Goal: Task Accomplishment & Management: Manage account settings

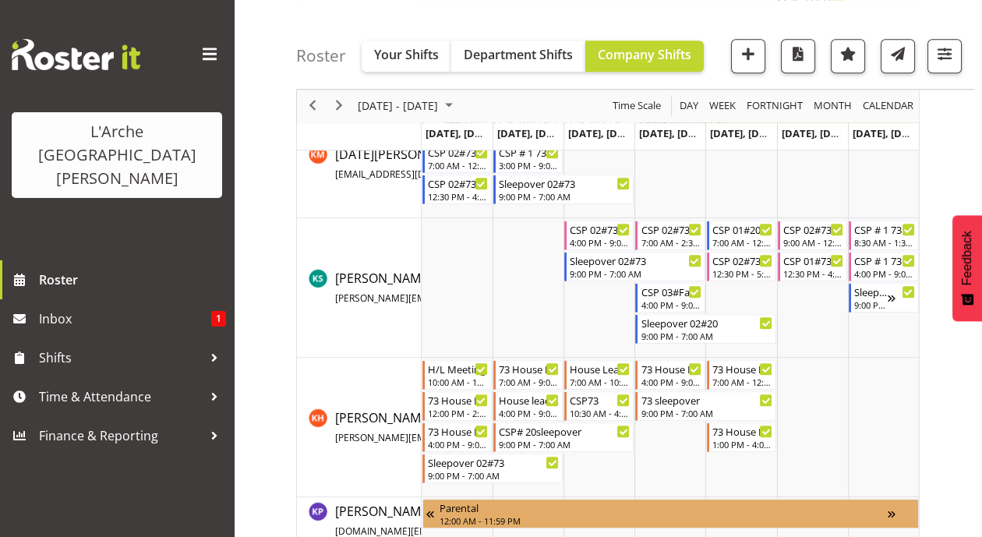
scroll to position [2544, 0]
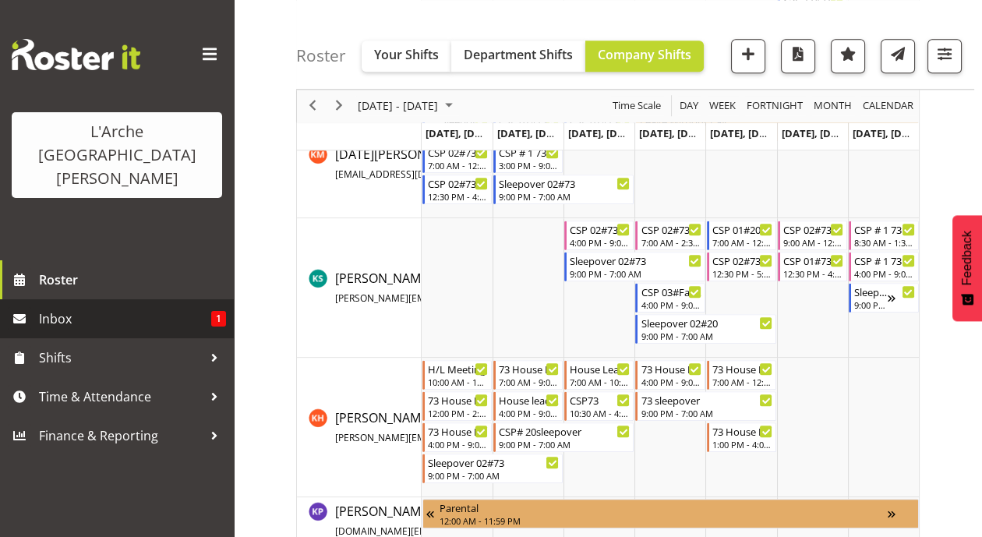
click at [125, 307] on span "Inbox" at bounding box center [125, 318] width 172 height 23
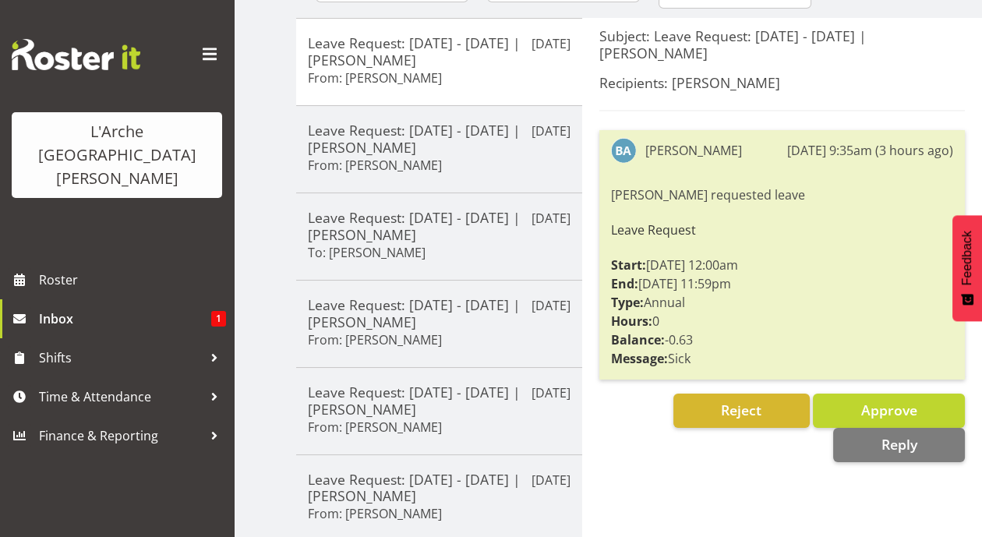
scroll to position [198, 0]
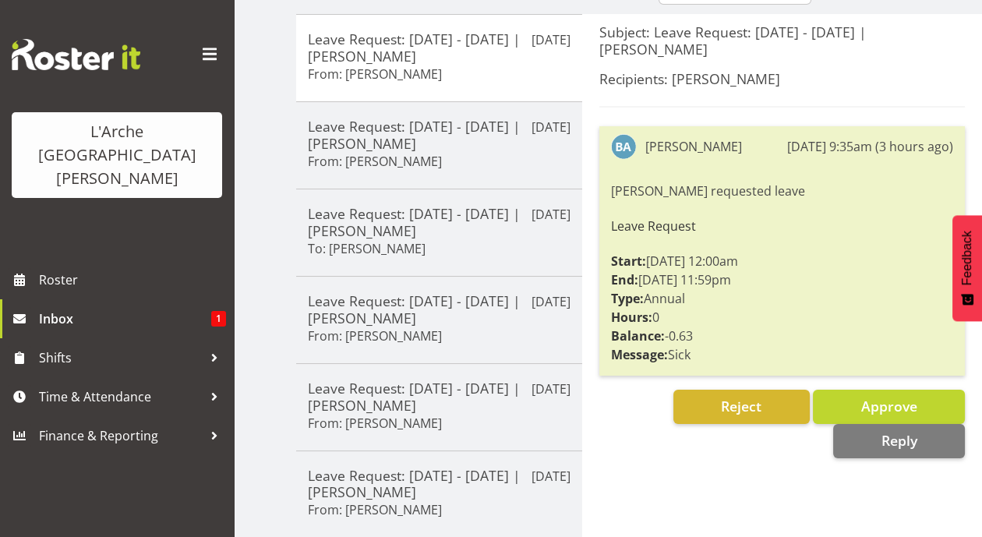
click at [686, 274] on div "Bibi Ali requested leave Leave Request Start: 14/08/25 12:00am End: 14/08/25 11…" at bounding box center [782, 273] width 342 height 190
click at [753, 397] on span "Reject" at bounding box center [741, 406] width 41 height 19
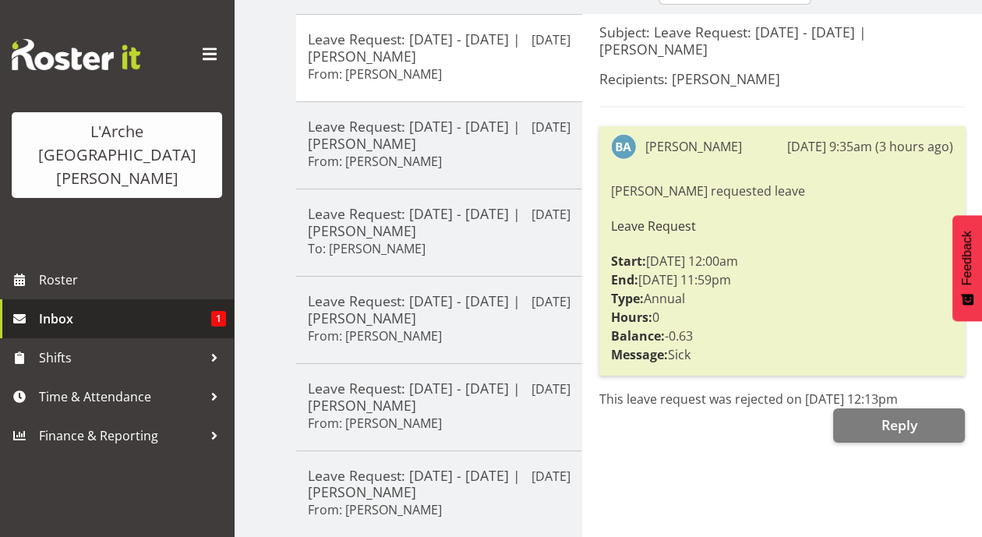
click at [127, 307] on span "Inbox" at bounding box center [125, 318] width 172 height 23
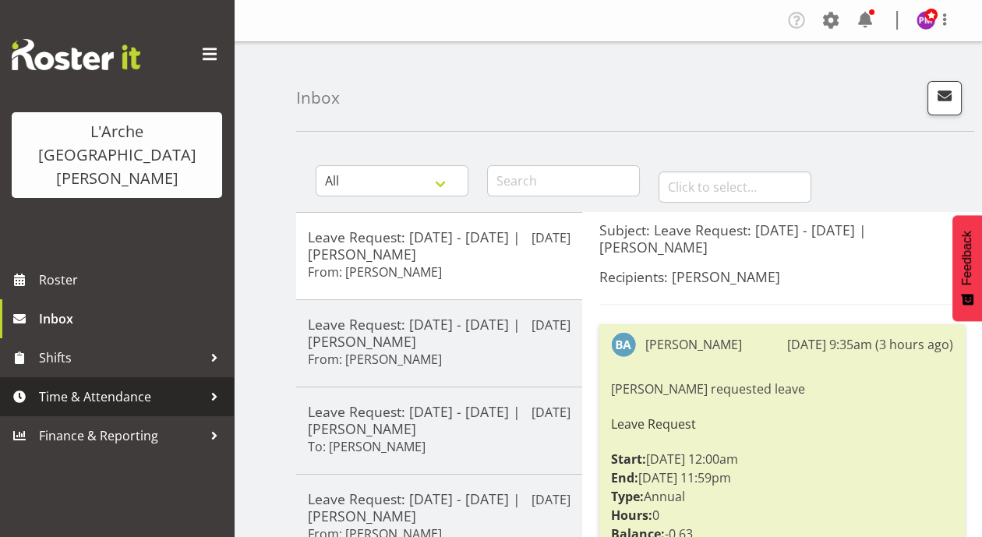
click at [119, 385] on span "Time & Attendance" at bounding box center [121, 396] width 164 height 23
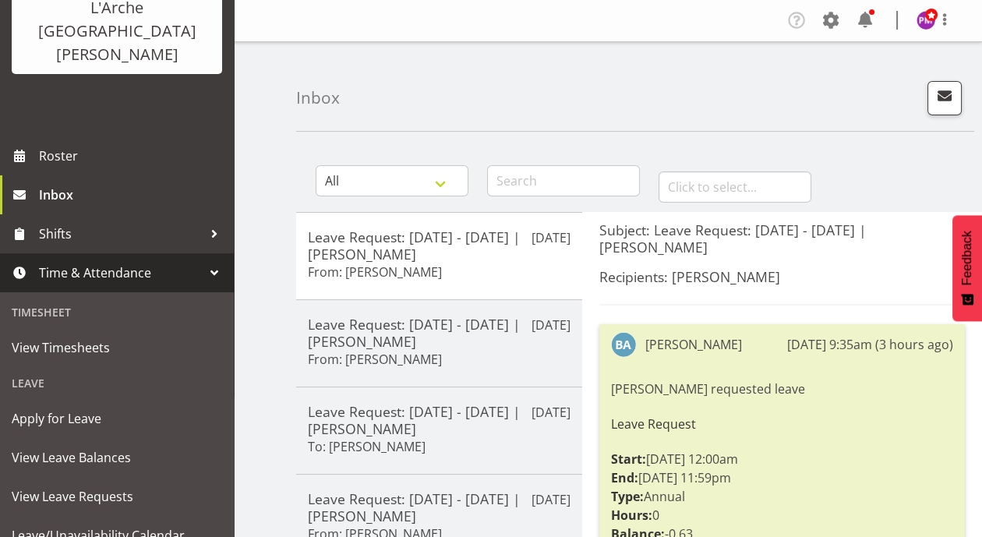
scroll to position [137, 0]
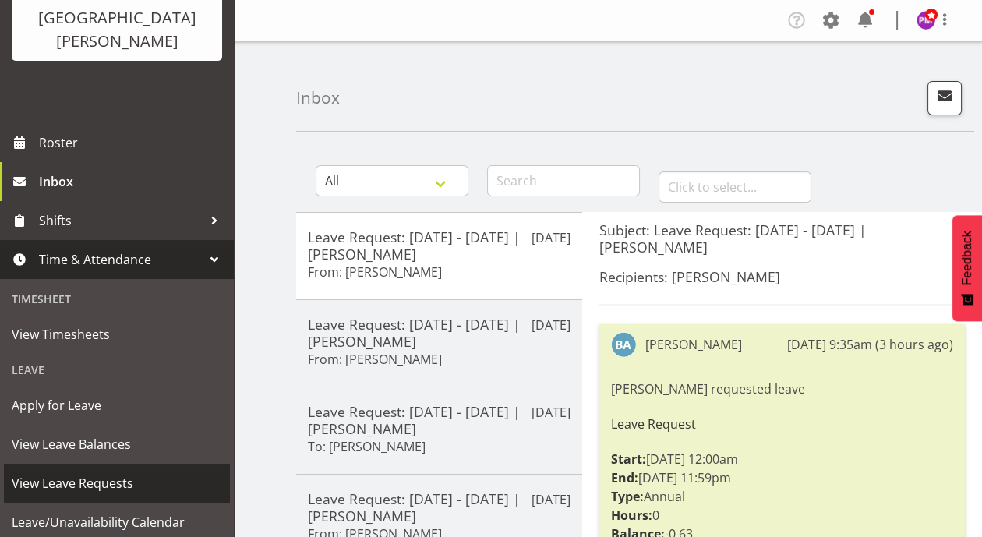
click at [118, 471] on span "View Leave Requests" at bounding box center [117, 482] width 210 height 23
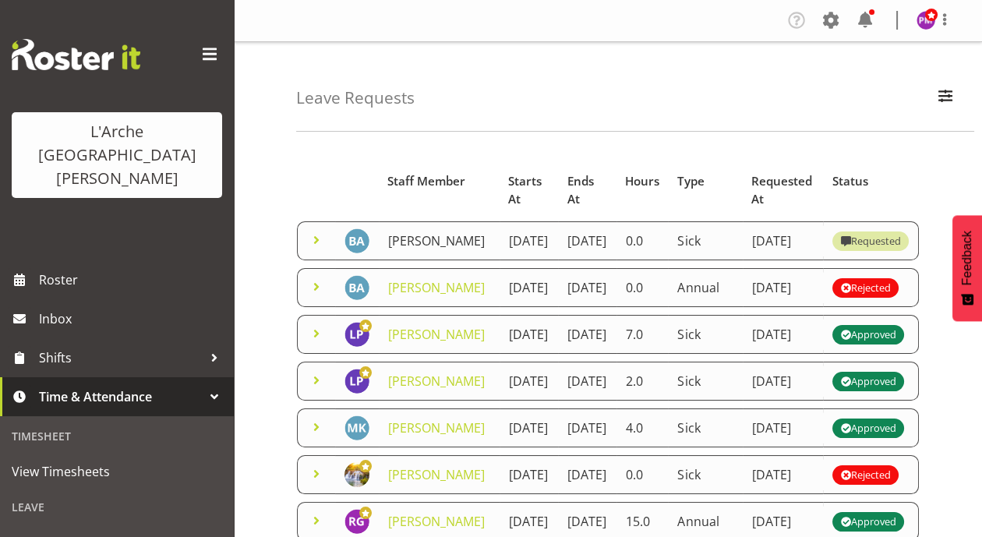
click at [411, 249] on link "[PERSON_NAME]" at bounding box center [436, 240] width 97 height 17
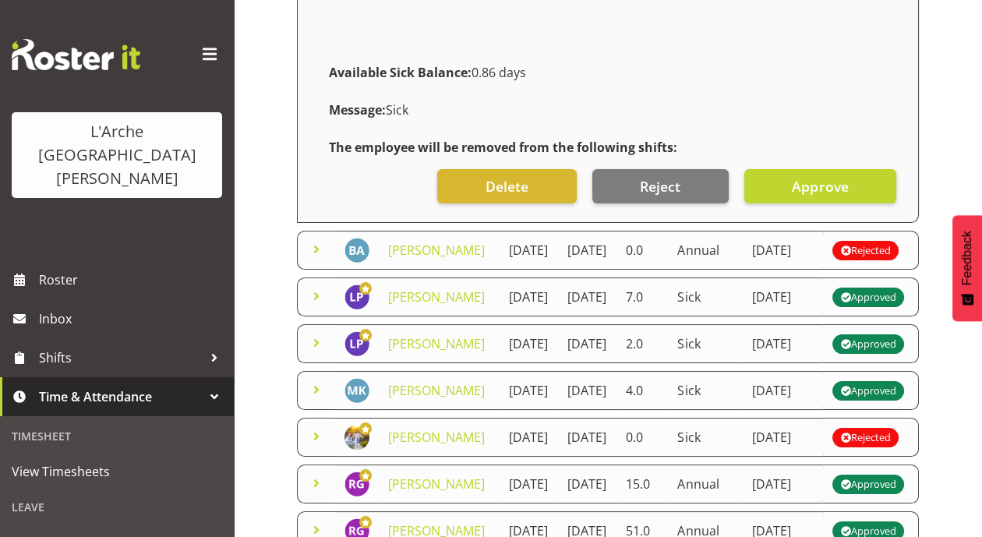
scroll to position [346, 0]
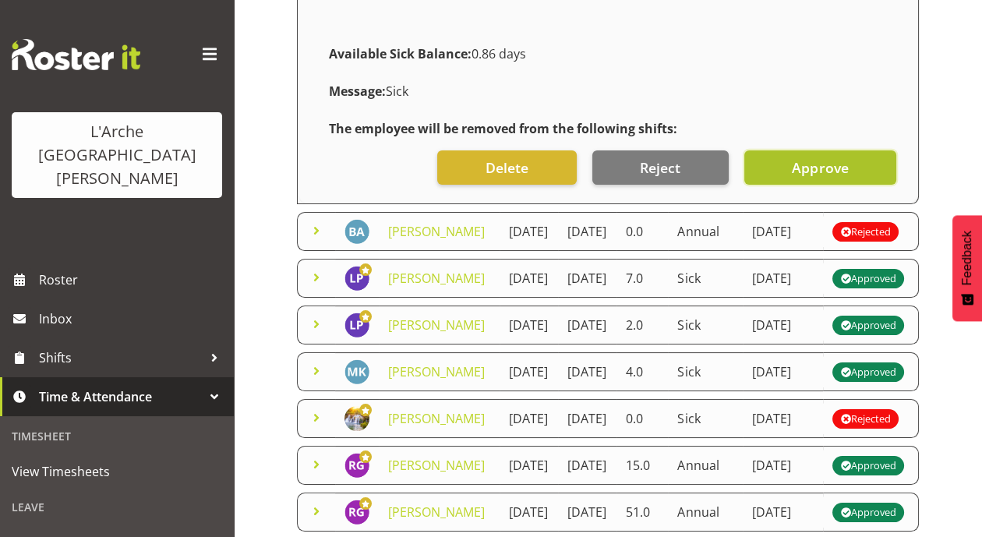
click at [788, 185] on button "Approve" at bounding box center [820, 167] width 152 height 34
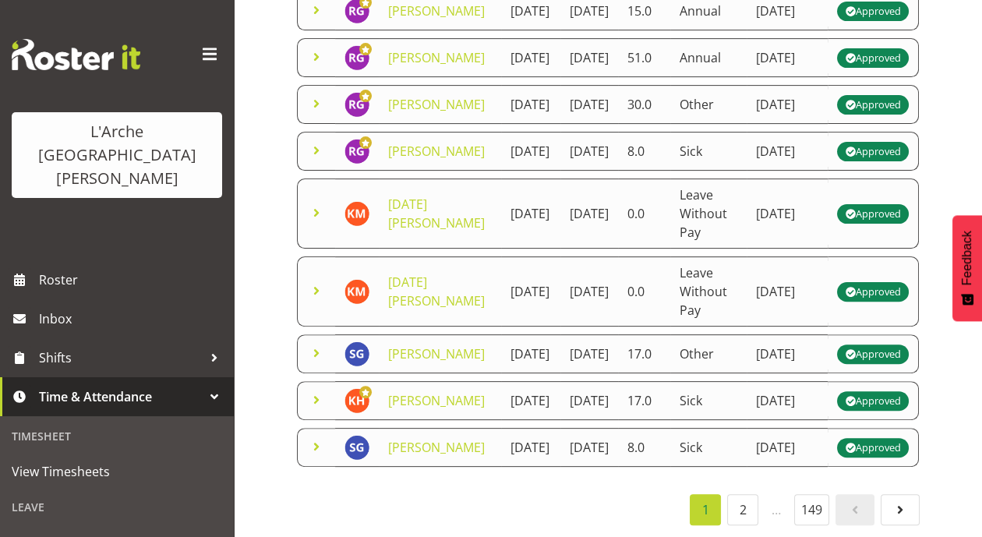
scroll to position [1198, 0]
click at [739, 499] on link "2" at bounding box center [742, 509] width 31 height 31
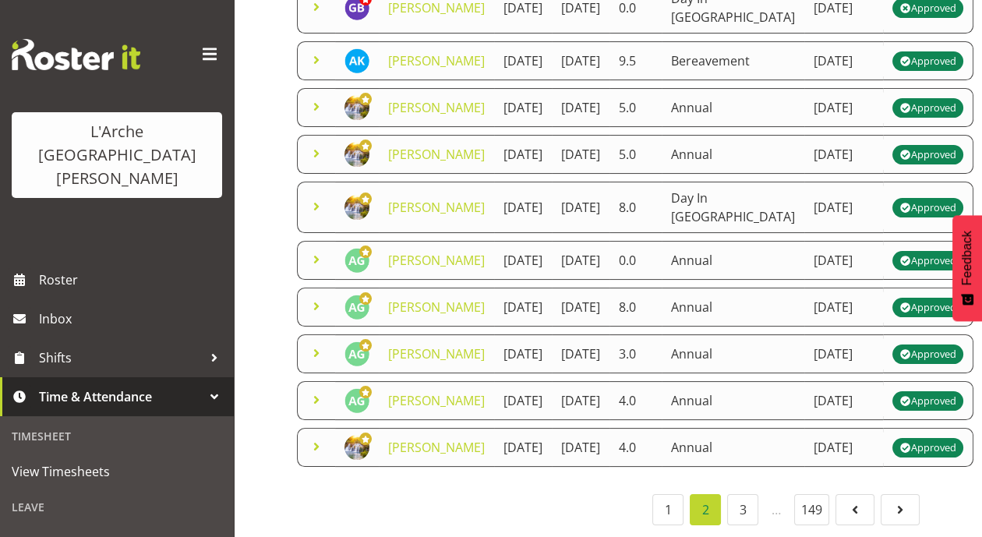
scroll to position [873, 0]
click at [746, 496] on link "3" at bounding box center [742, 509] width 31 height 31
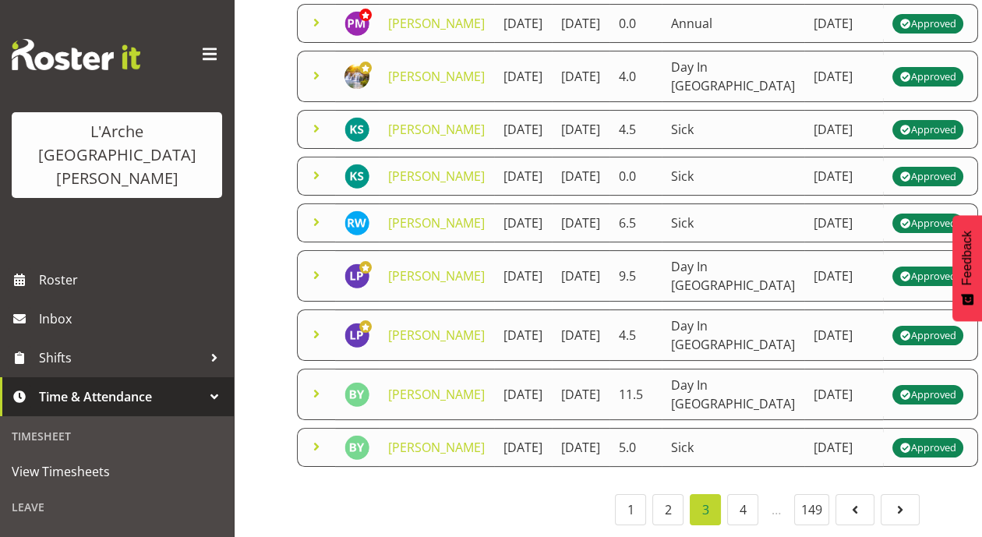
scroll to position [891, 0]
click at [750, 510] on link "4" at bounding box center [742, 509] width 31 height 31
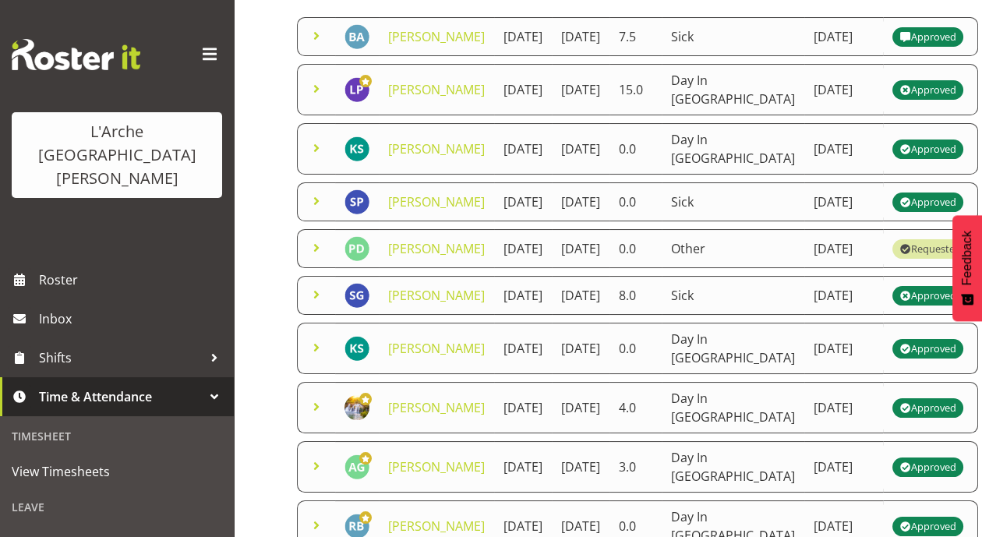
scroll to position [648, 0]
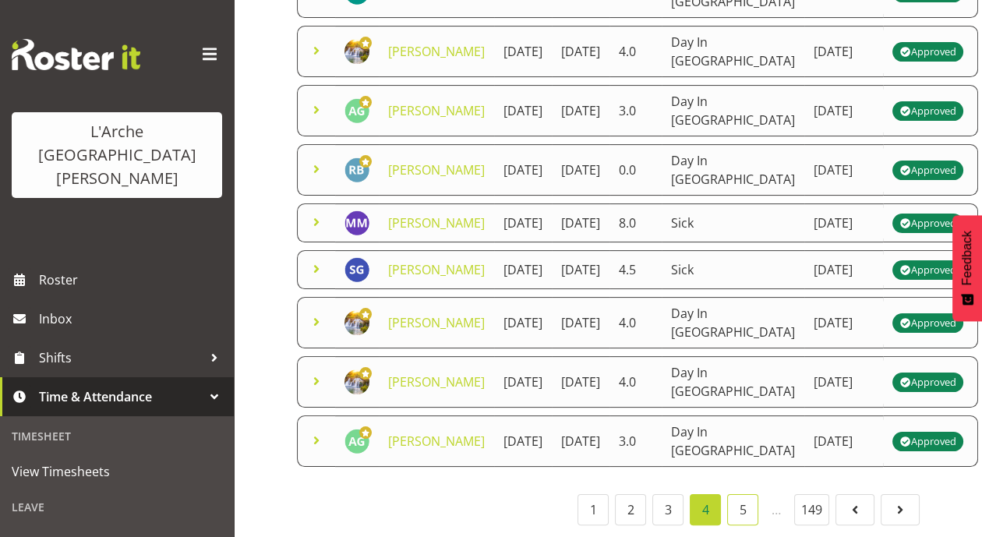
click at [750, 503] on link "5" at bounding box center [742, 509] width 31 height 31
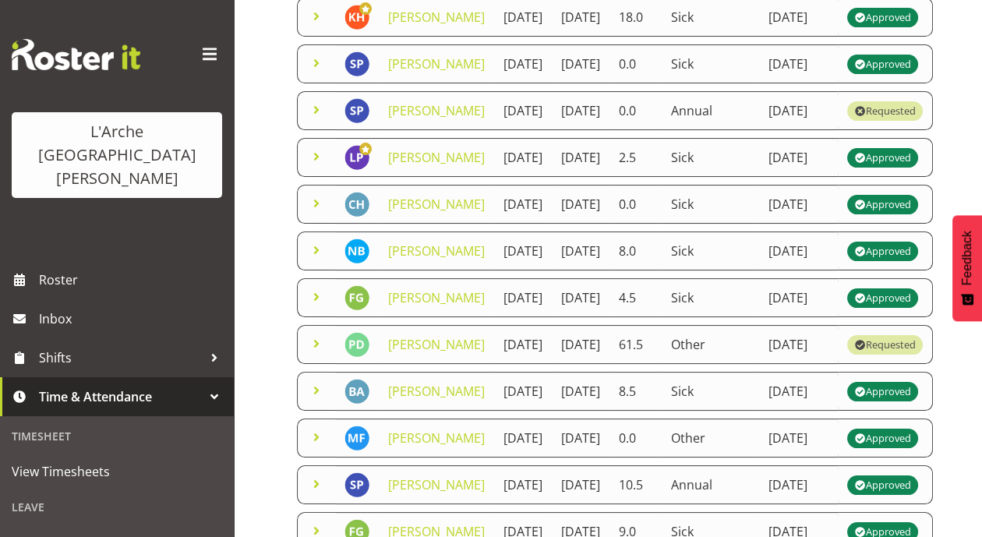
scroll to position [391, 0]
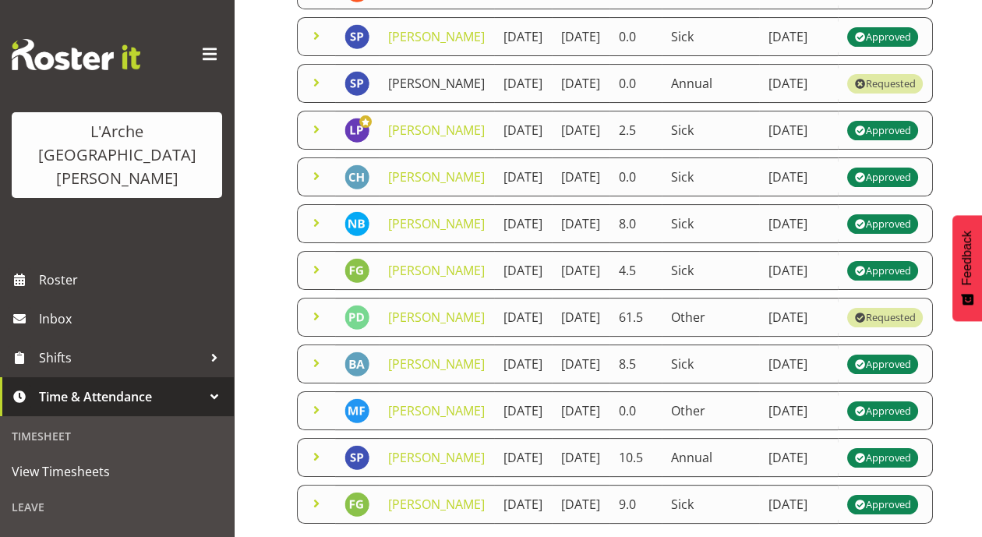
click at [407, 92] on link "Sanjay Prasad" at bounding box center [436, 83] width 97 height 17
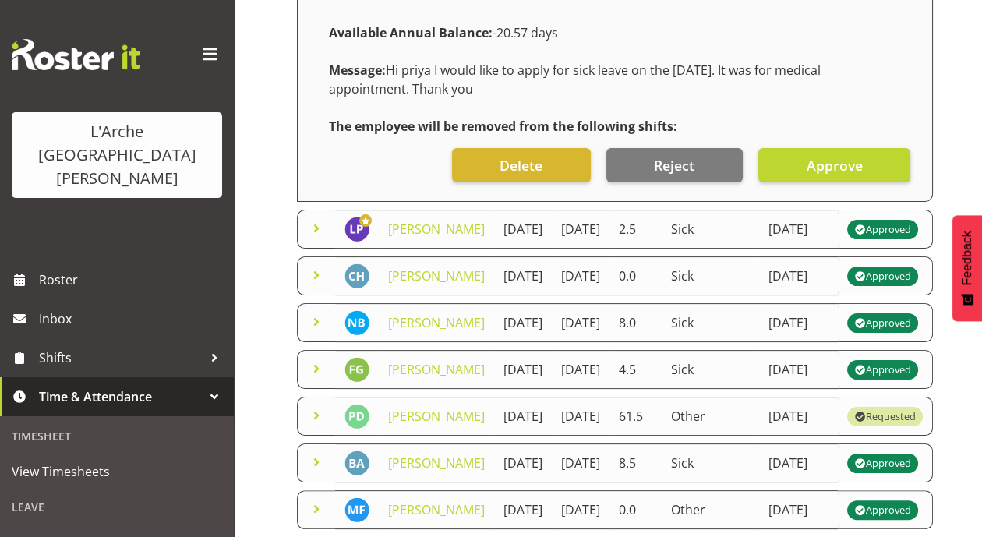
scroll to position [613, 0]
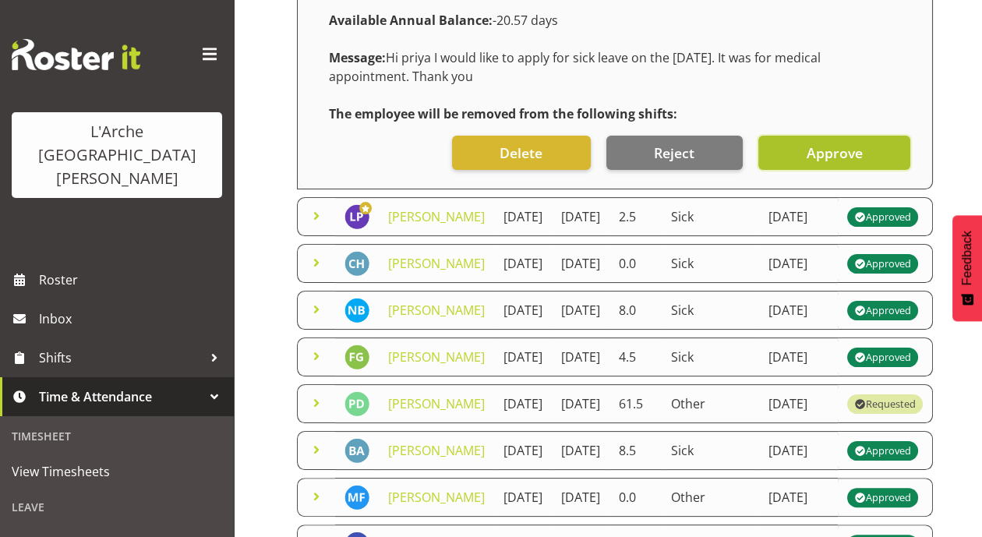
click at [820, 163] on span "Approve" at bounding box center [834, 153] width 56 height 20
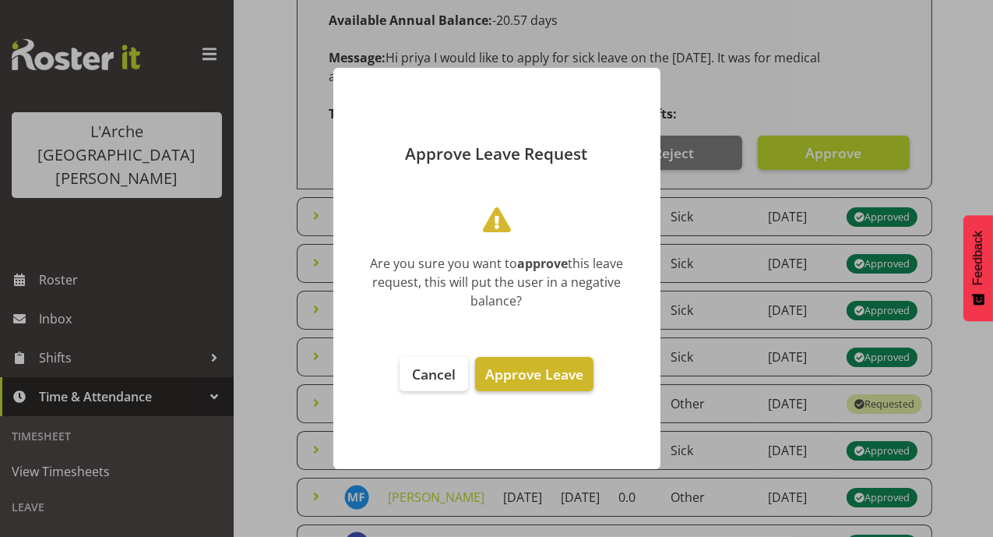
click at [543, 385] on button "Approve Leave" at bounding box center [534, 374] width 118 height 34
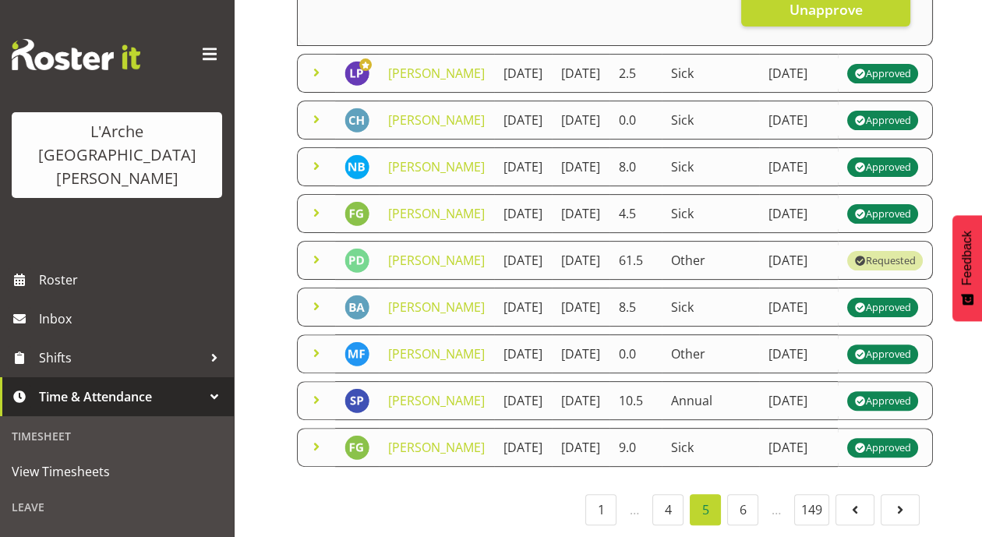
scroll to position [1218, 0]
click at [744, 503] on link "6" at bounding box center [742, 509] width 31 height 31
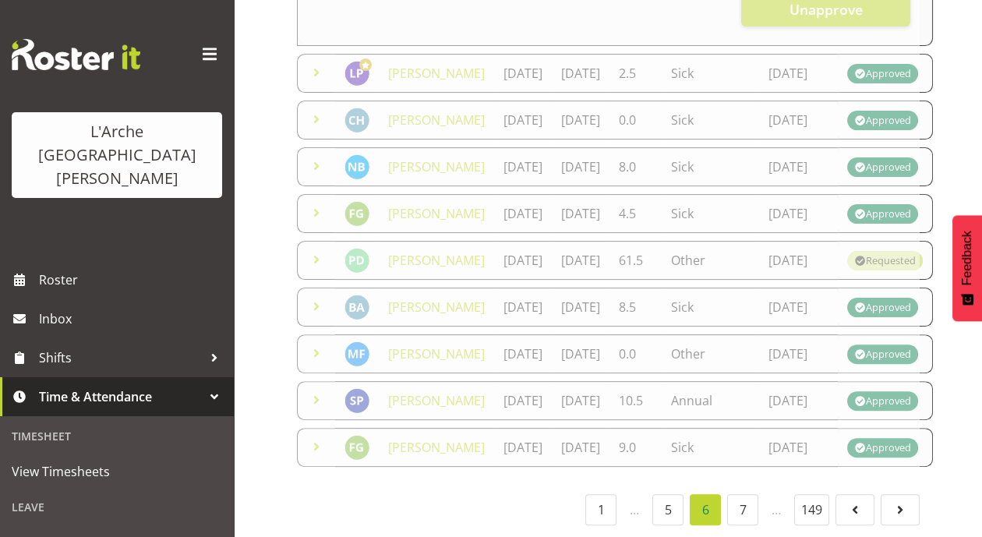
scroll to position [760, 0]
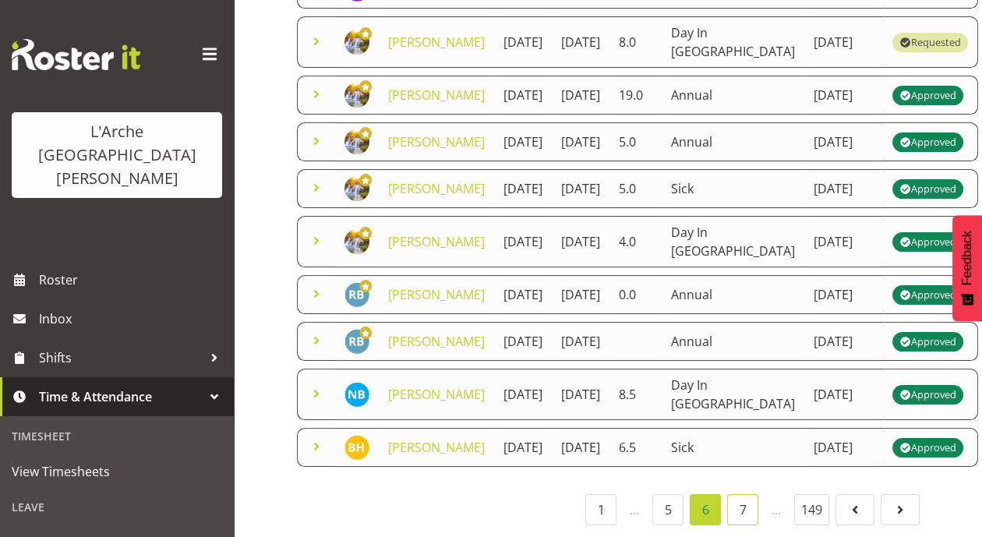
click at [746, 499] on link "7" at bounding box center [742, 509] width 31 height 31
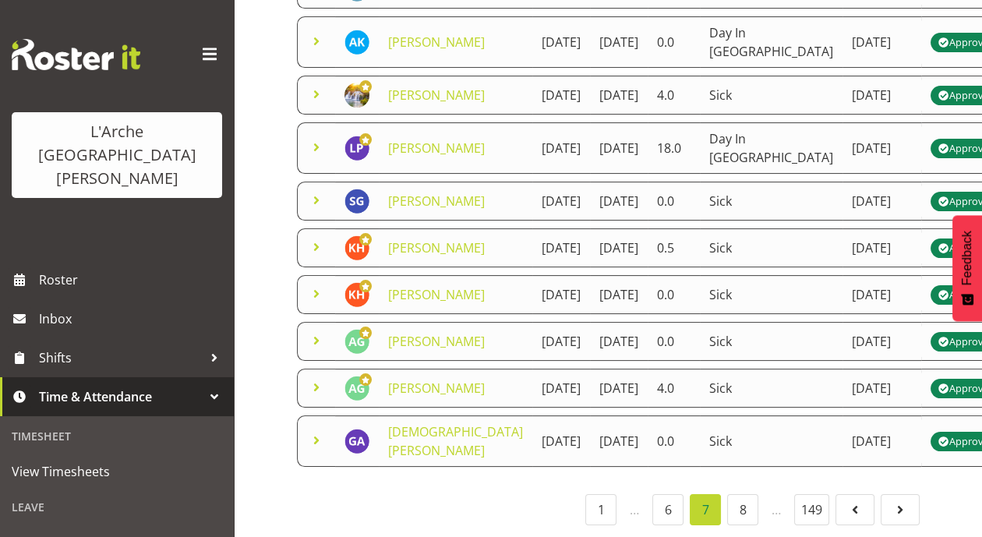
scroll to position [798, 0]
click at [756, 511] on link "8" at bounding box center [742, 509] width 31 height 31
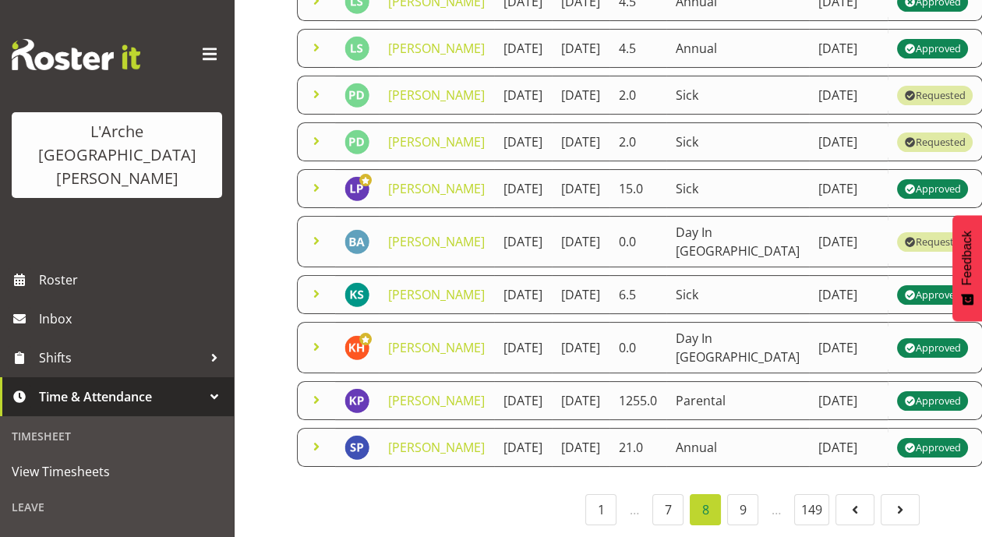
scroll to position [557, 0]
click at [411, 250] on link "[PERSON_NAME]" at bounding box center [436, 241] width 97 height 17
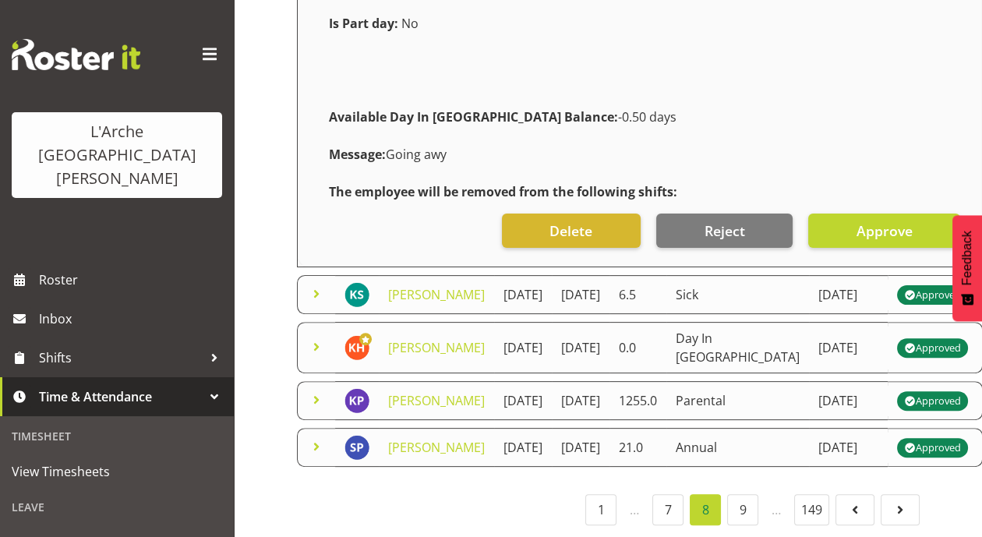
scroll to position [1005, 0]
click at [856, 220] on span "Approve" at bounding box center [884, 230] width 56 height 20
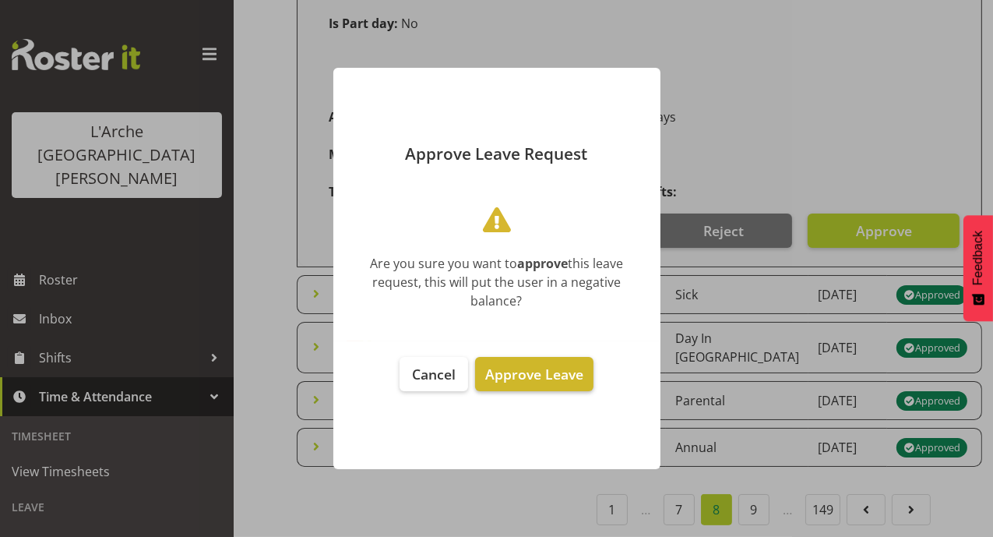
click at [550, 372] on span "Approve Leave" at bounding box center [534, 374] width 98 height 19
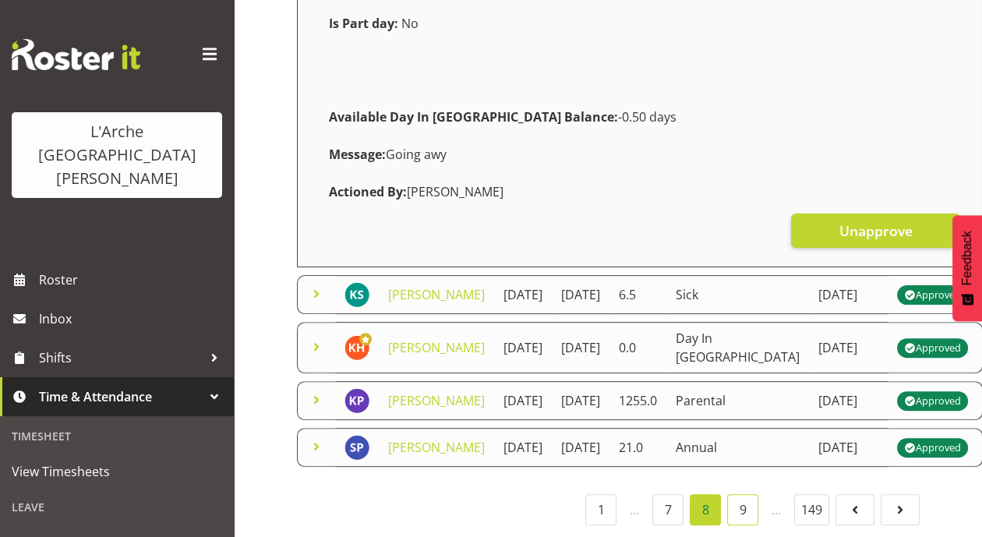
click at [746, 499] on link "9" at bounding box center [742, 509] width 31 height 31
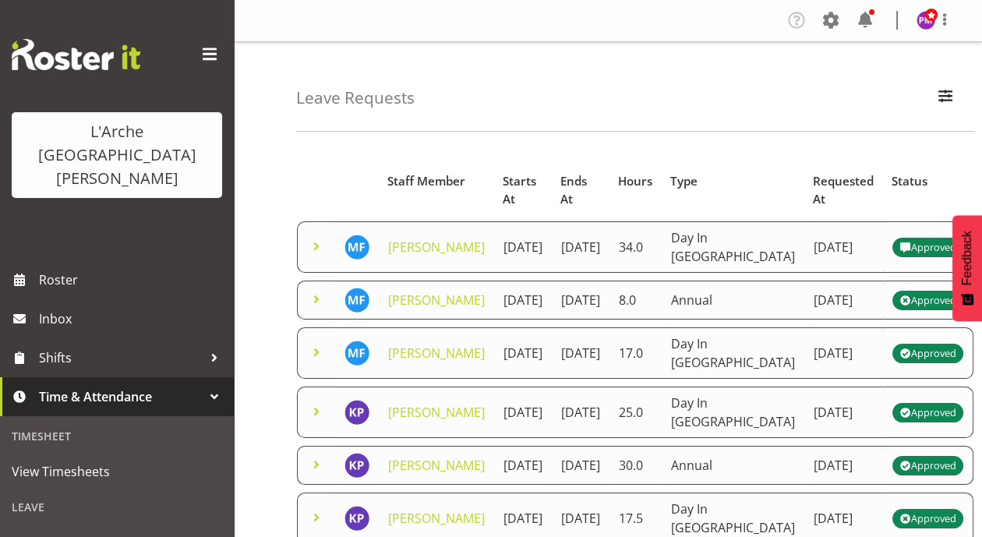
scroll to position [667, 0]
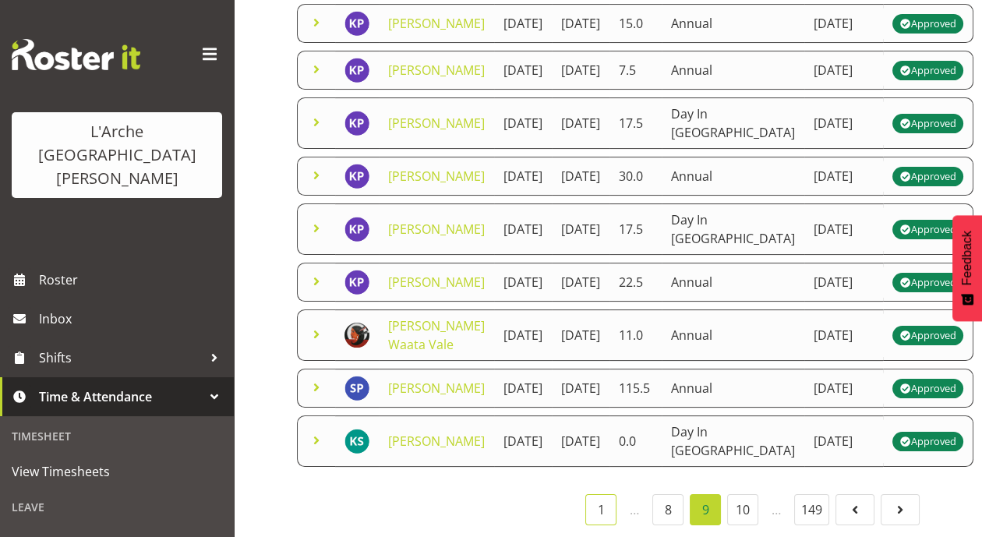
click at [601, 497] on link "1" at bounding box center [600, 509] width 31 height 31
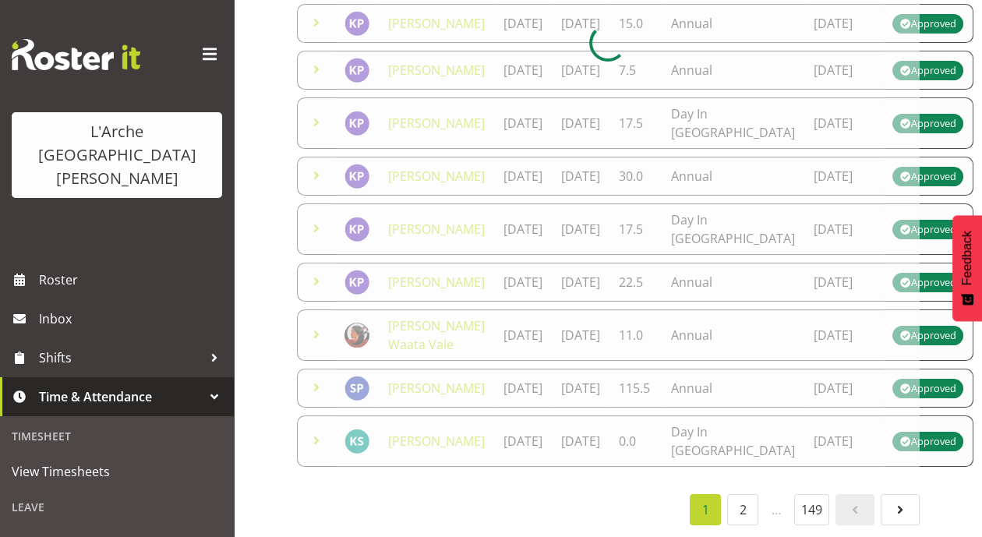
scroll to position [1059, 0]
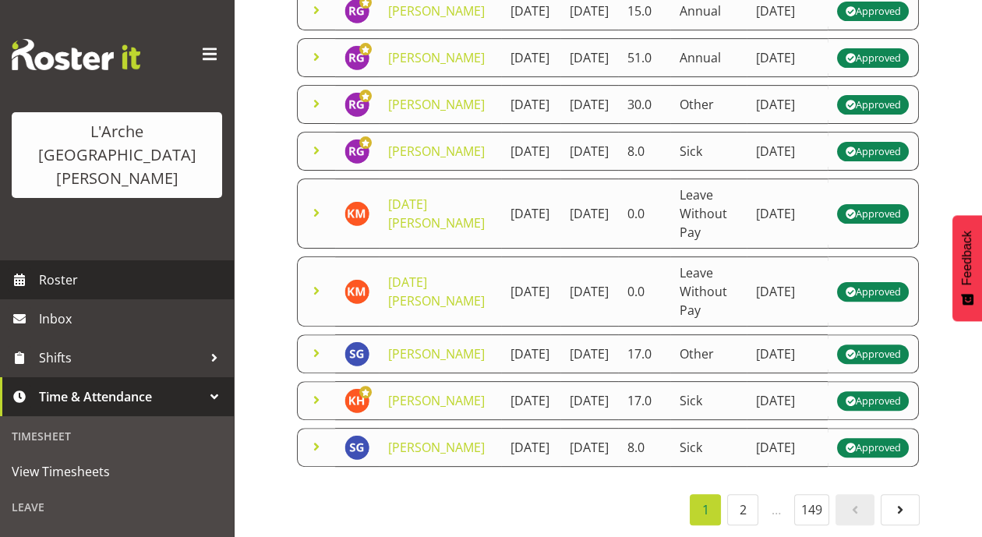
click at [73, 260] on link "Roster" at bounding box center [117, 279] width 234 height 39
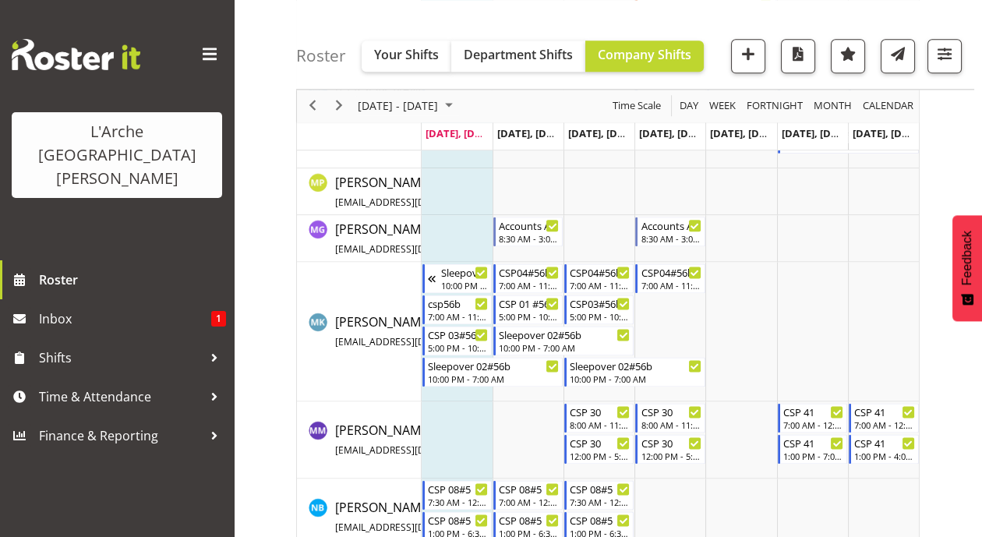
scroll to position [3018, 0]
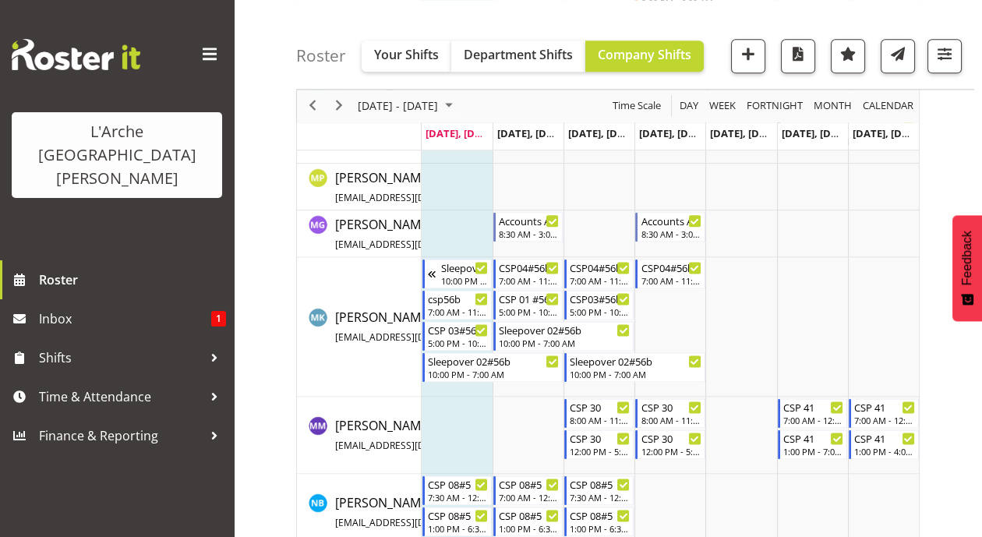
click at [446, 408] on td "Timeline Week of August 18, 2025" at bounding box center [456, 435] width 71 height 77
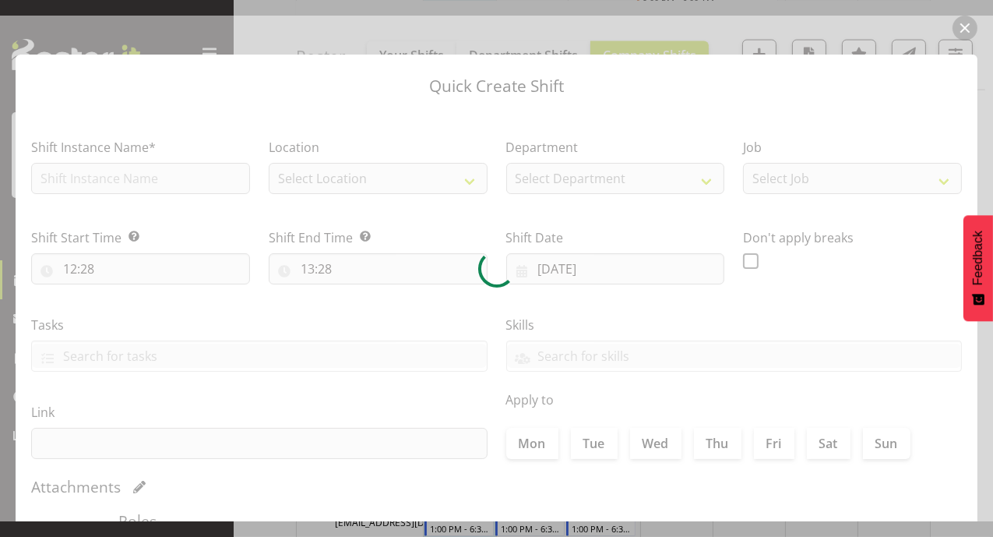
checkbox input "true"
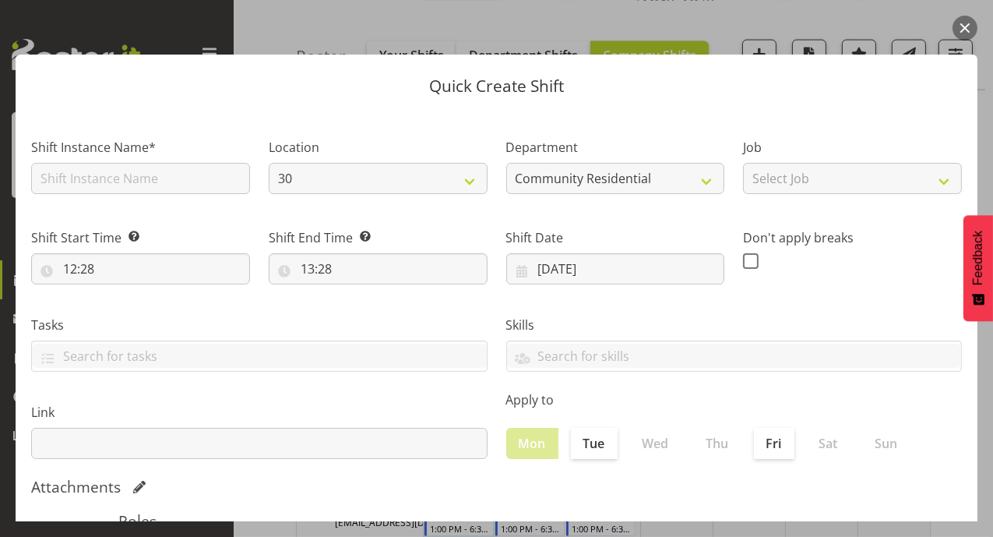
click at [958, 24] on button "button" at bounding box center [965, 28] width 25 height 25
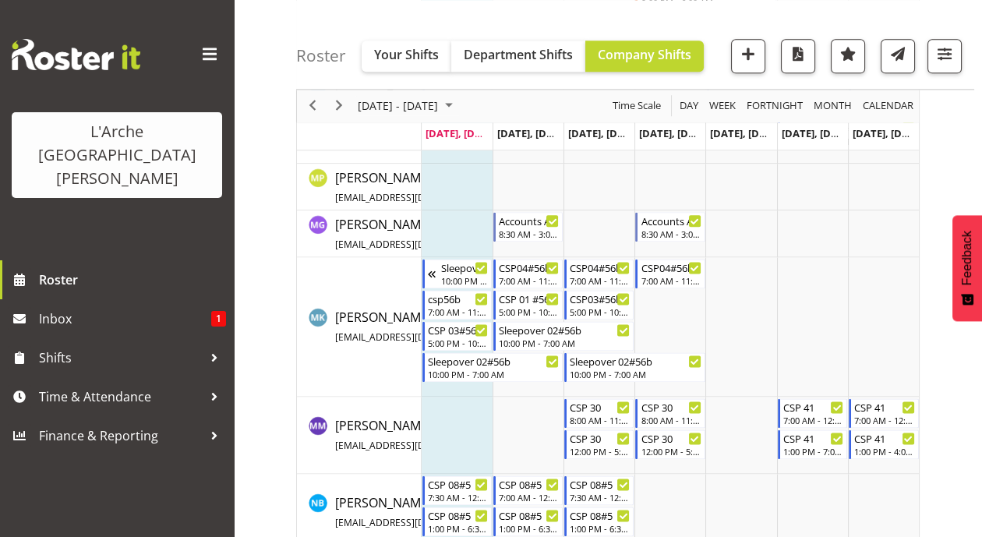
click at [448, 411] on td "Timeline Week of August 18, 2025" at bounding box center [456, 435] width 71 height 77
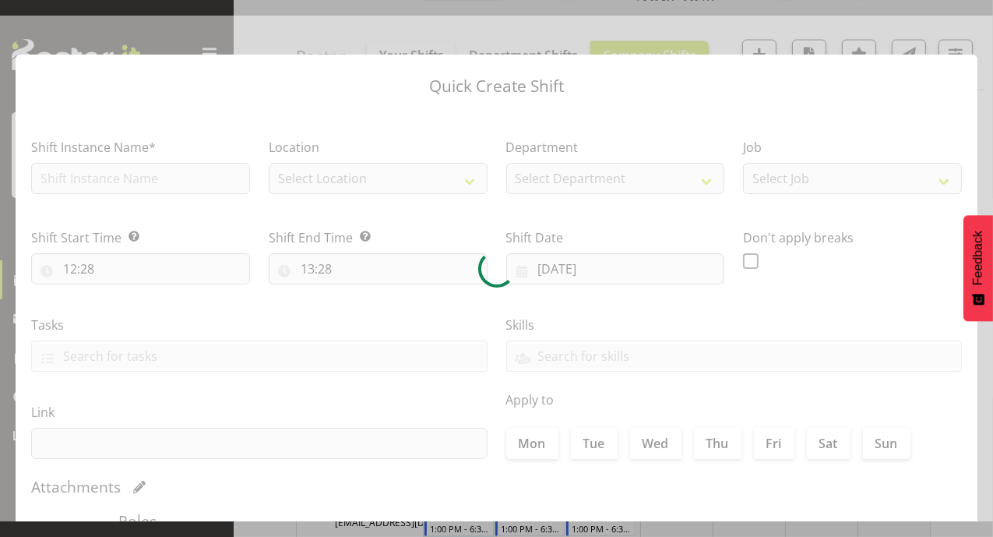
click at [448, 411] on div at bounding box center [496, 269] width 993 height 506
checkbox input "true"
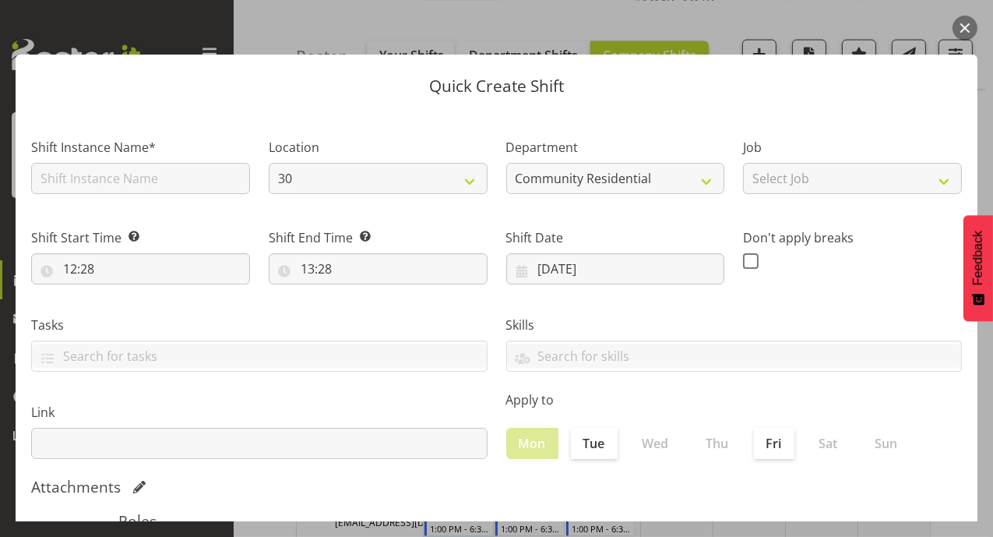
click at [965, 29] on button "button" at bounding box center [965, 28] width 25 height 25
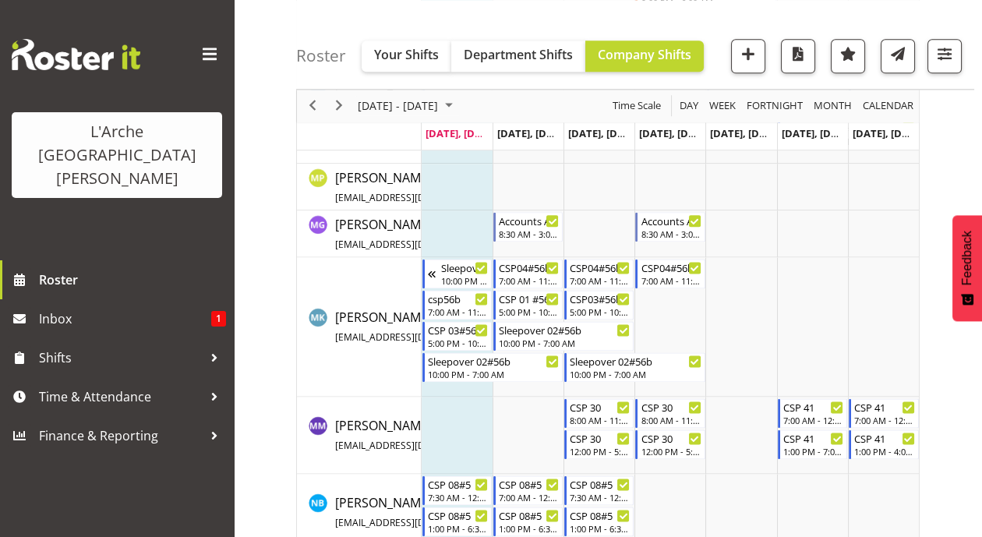
click at [439, 401] on td "Timeline Week of August 18, 2025" at bounding box center [456, 435] width 71 height 77
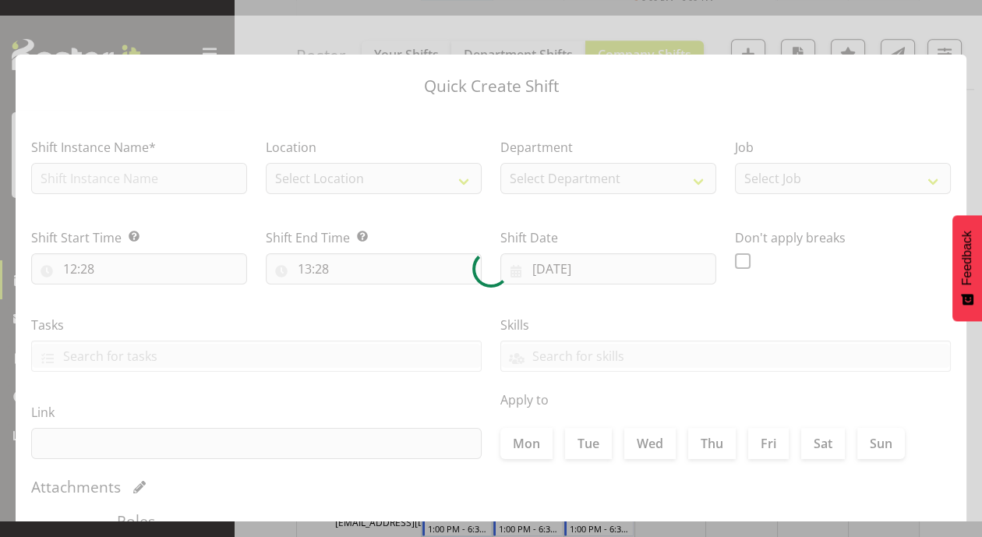
click at [439, 401] on div at bounding box center [491, 269] width 982 height 506
checkbox input "true"
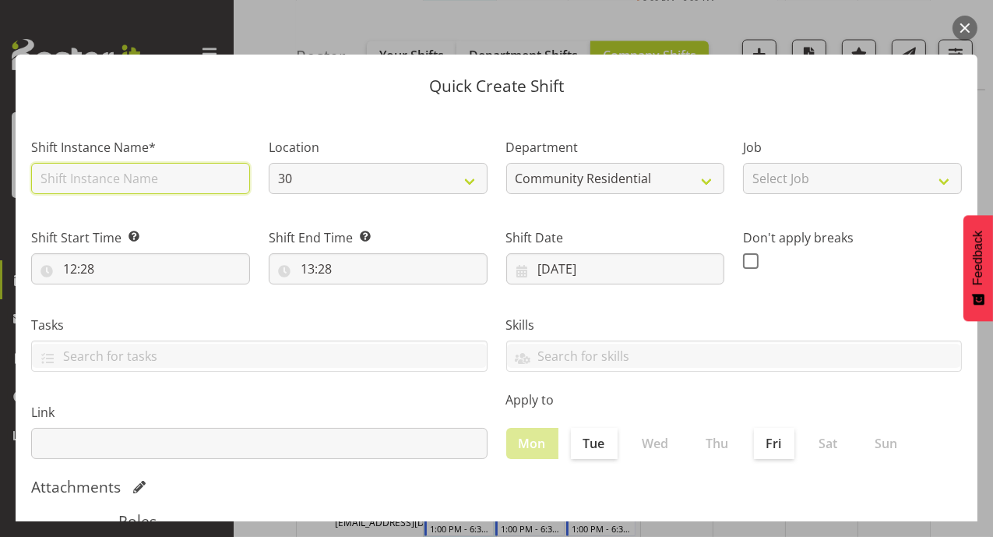
click at [213, 185] on input "text" at bounding box center [140, 178] width 219 height 31
click at [873, 291] on div "Don't apply breaks" at bounding box center [853, 249] width 238 height 87
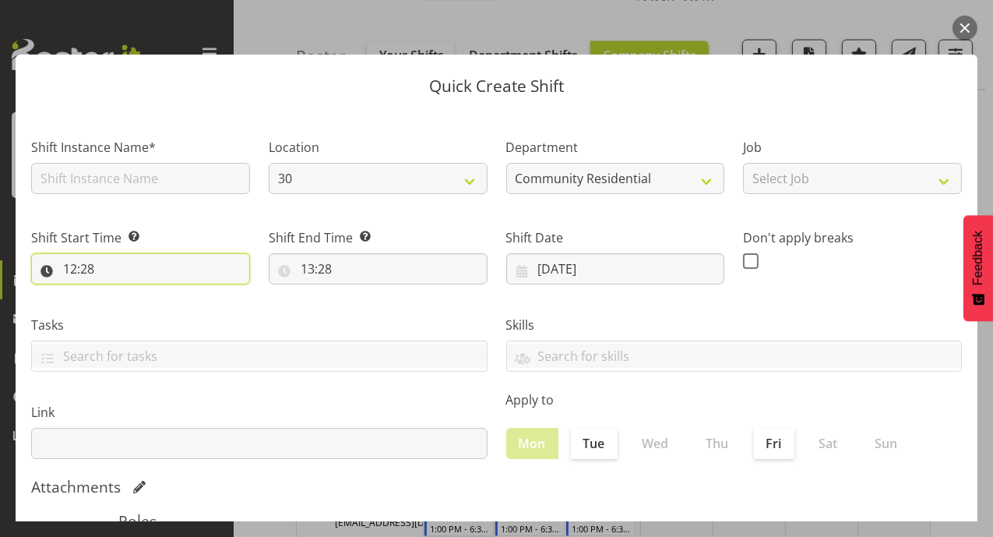
click at [76, 272] on input "12:28" at bounding box center [140, 268] width 219 height 31
click at [133, 311] on select "00 01 02 03 04 05 06 07 08 09 10 11 12 13 14 15 16 17 18 19 20 21 22 23" at bounding box center [137, 309] width 35 height 31
select select "8"
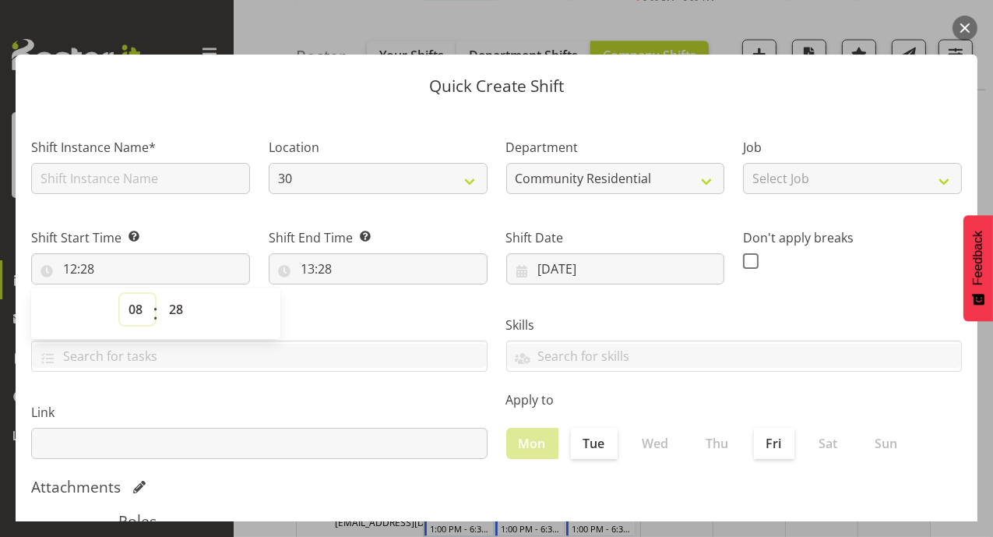
click at [120, 294] on select "00 01 02 03 04 05 06 07 08 09 10 11 12 13 14 15 16 17 18 19 20 21 22 23" at bounding box center [137, 309] width 35 height 31
type input "08:28"
click at [972, 26] on button "button" at bounding box center [965, 28] width 25 height 25
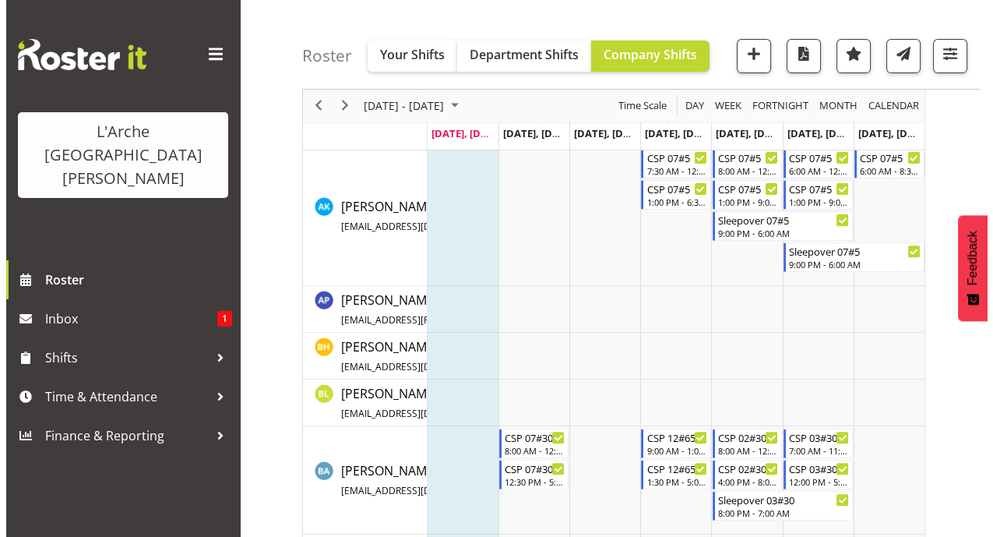
scroll to position [696, 0]
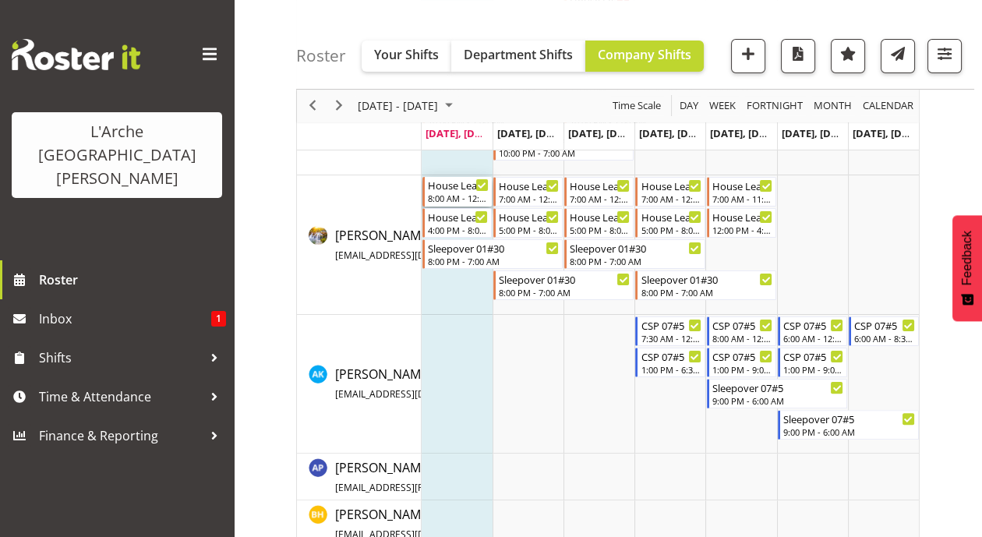
click at [474, 187] on div "House Leader 01#30" at bounding box center [458, 185] width 61 height 16
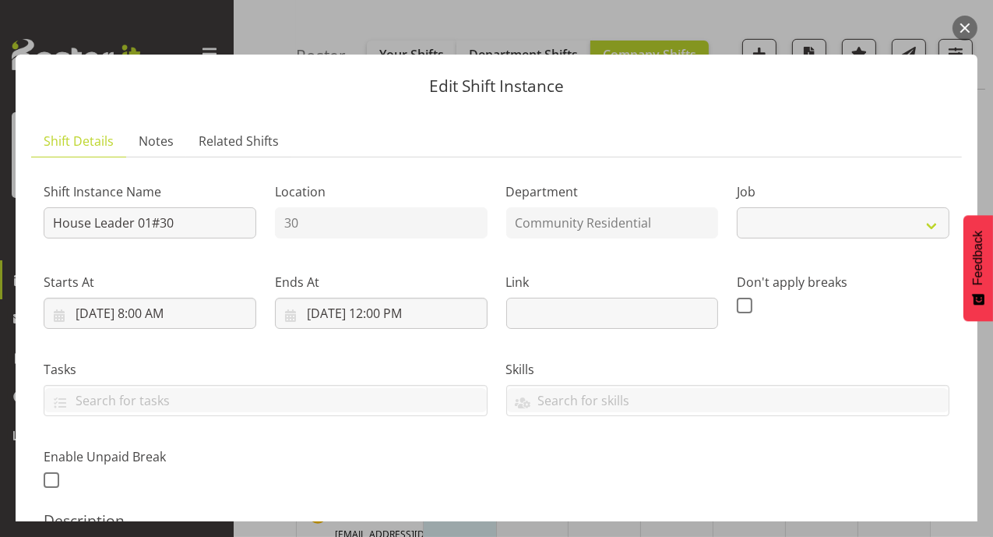
select select "1"
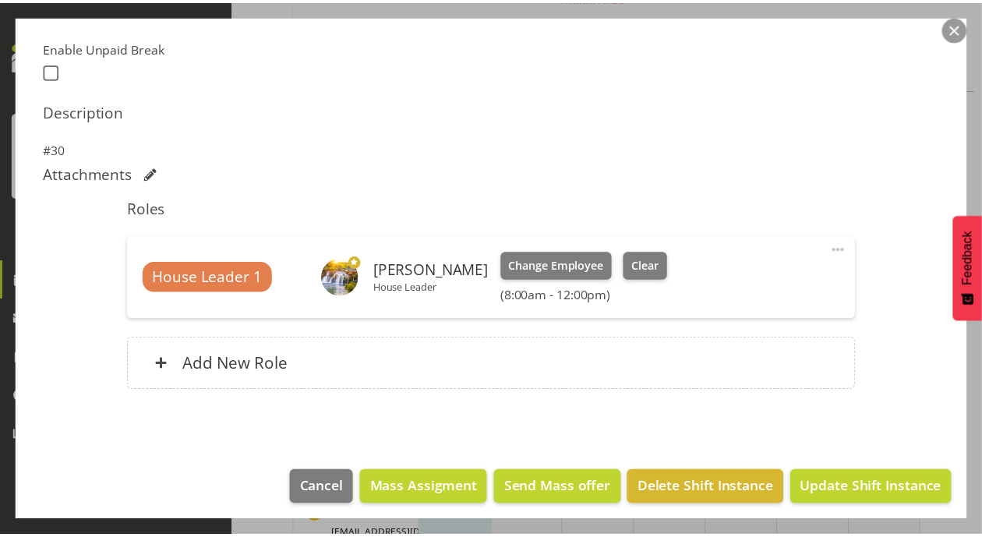
scroll to position [414, 0]
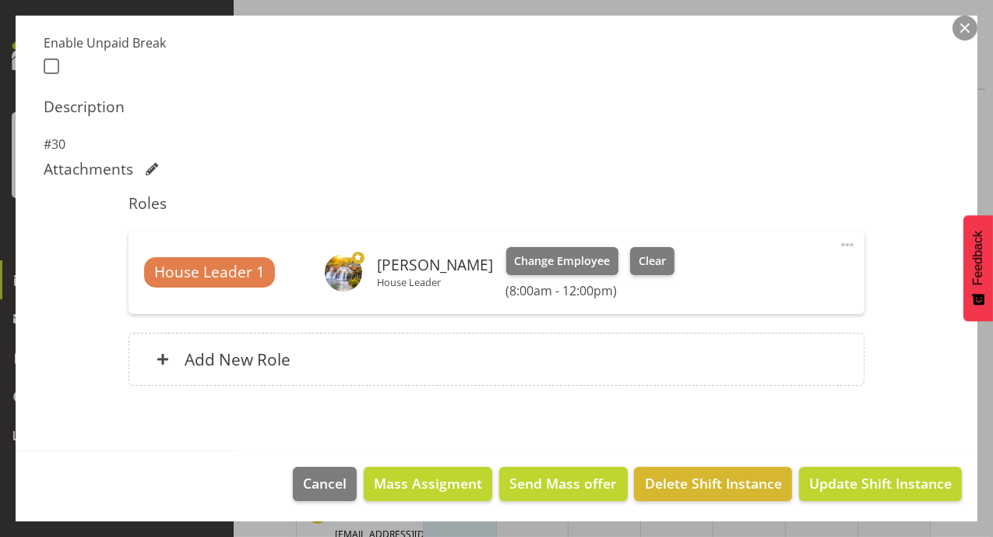
click at [960, 19] on button "button" at bounding box center [965, 28] width 25 height 25
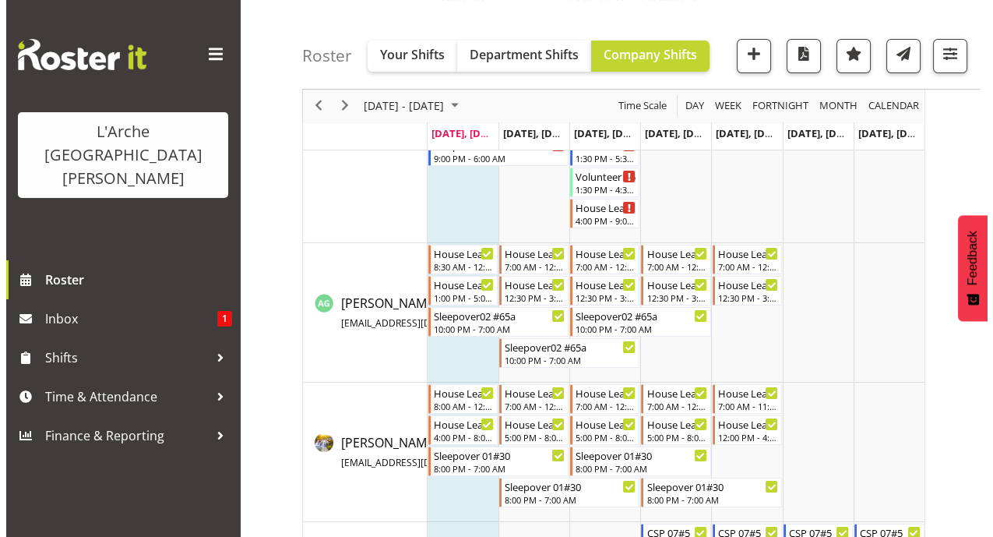
scroll to position [468, 0]
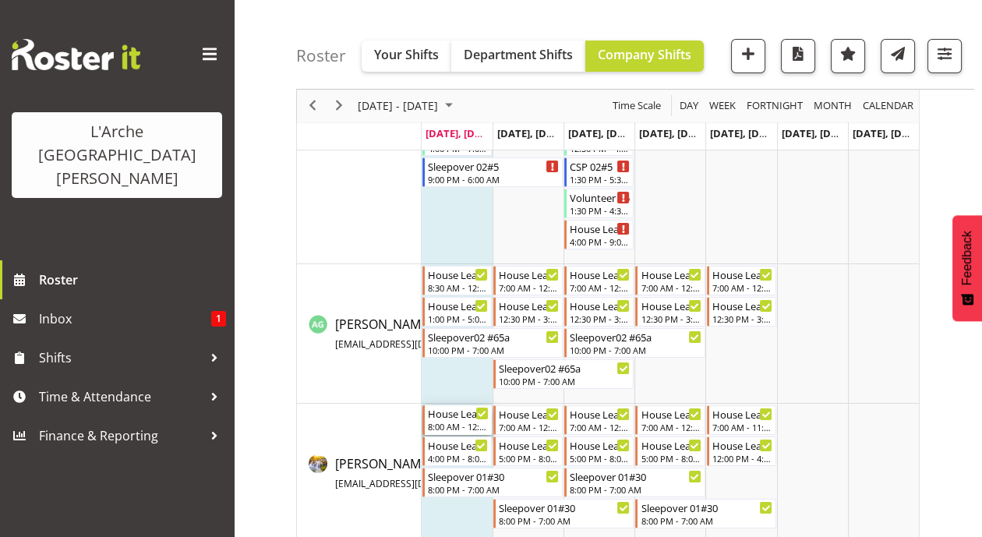
click at [460, 413] on div "House Leader 01#30" at bounding box center [458, 413] width 61 height 16
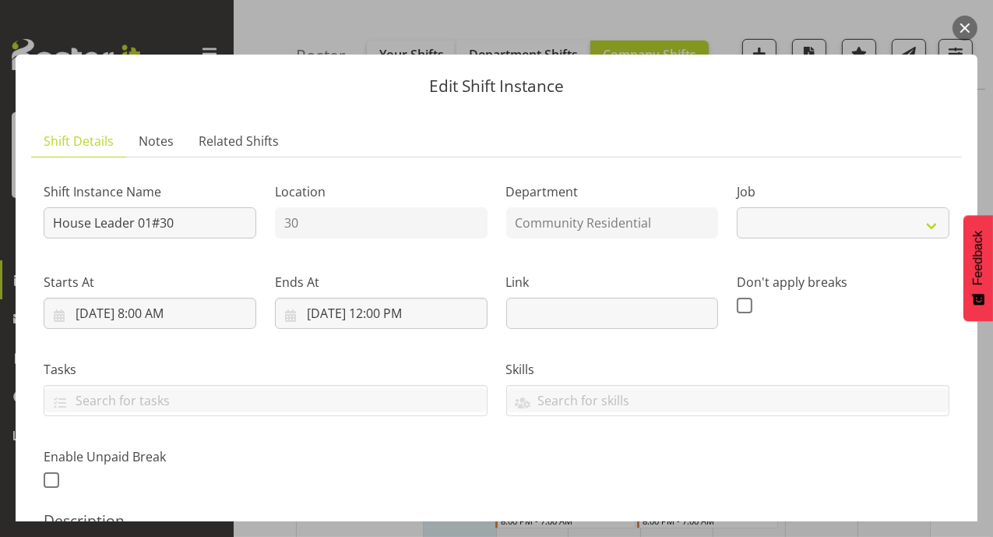
select select "1"
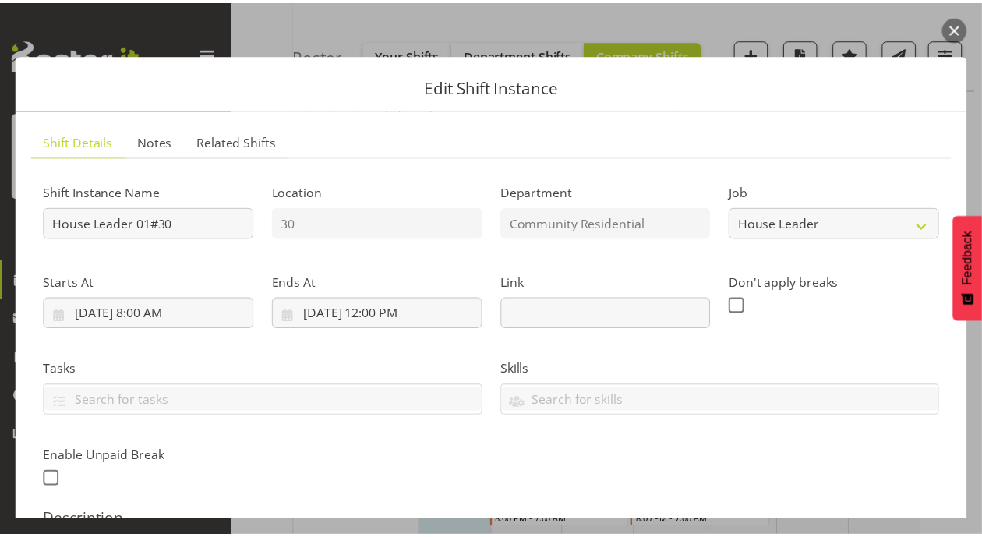
scroll to position [414, 0]
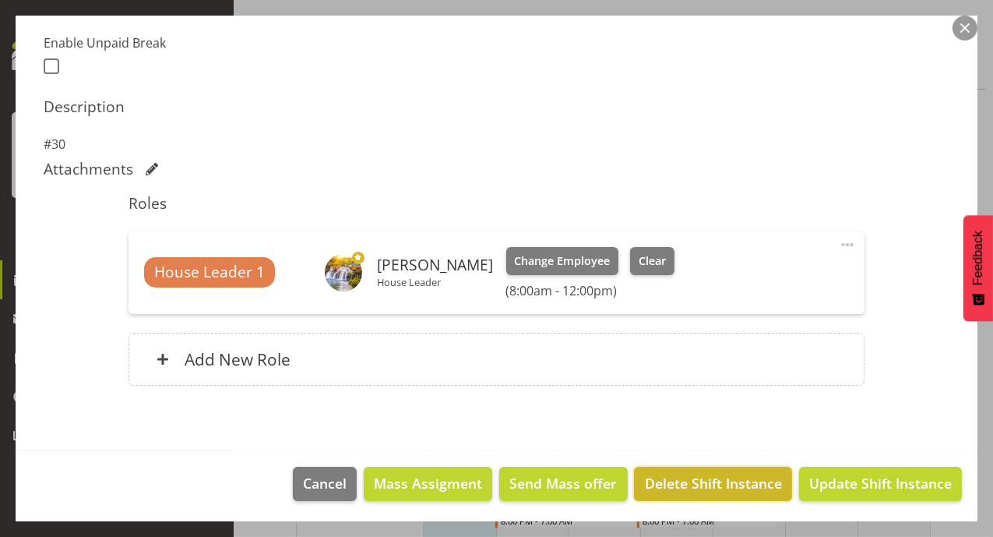
click at [704, 487] on span "Delete Shift Instance" at bounding box center [713, 483] width 137 height 20
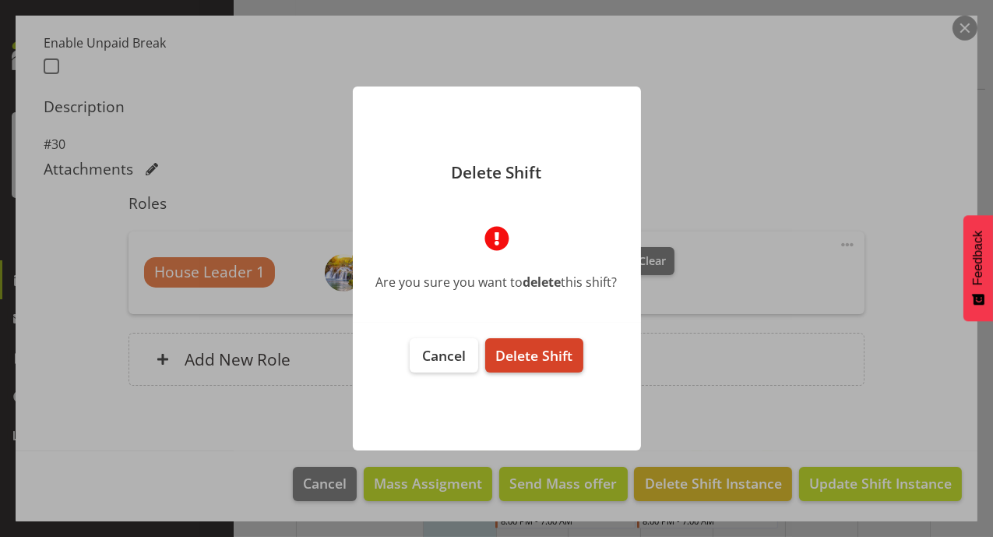
click at [540, 358] on span "Delete Shift" at bounding box center [533, 355] width 77 height 19
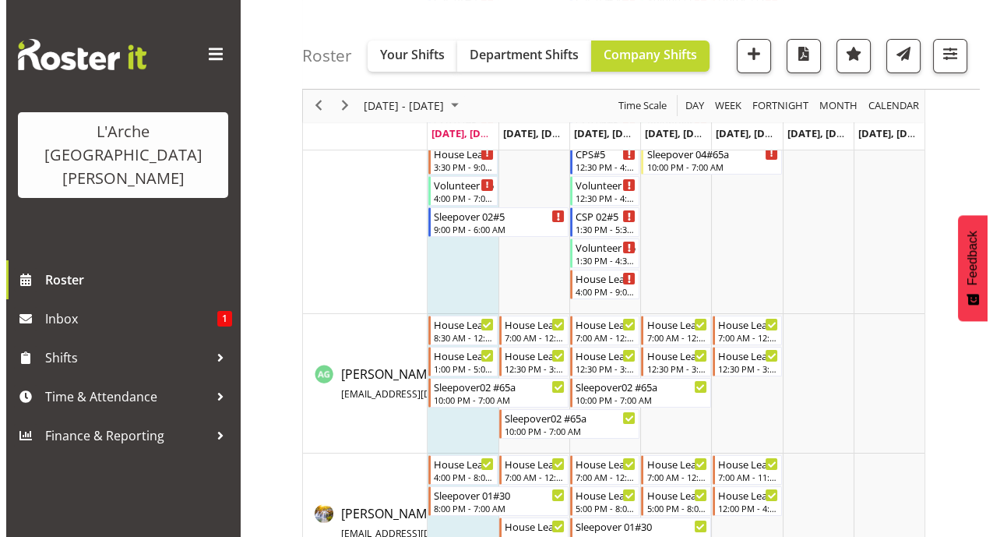
scroll to position [438, 0]
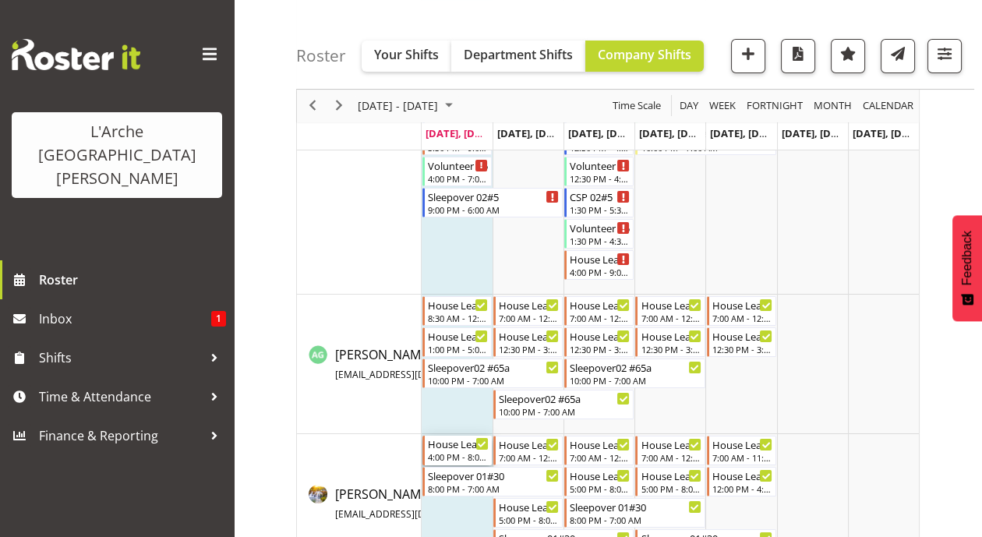
click at [454, 443] on div "House Leader 02#30" at bounding box center [458, 443] width 61 height 16
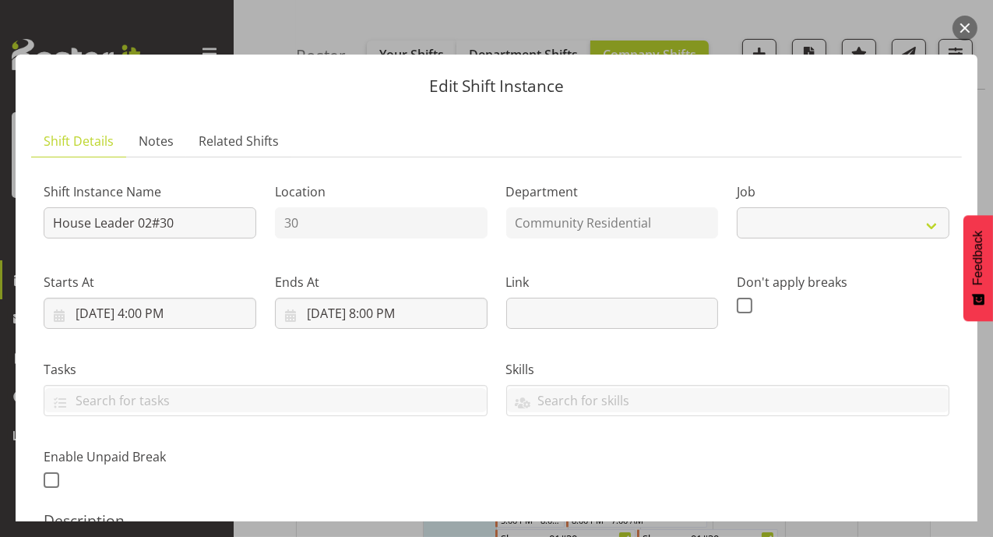
select select "1"
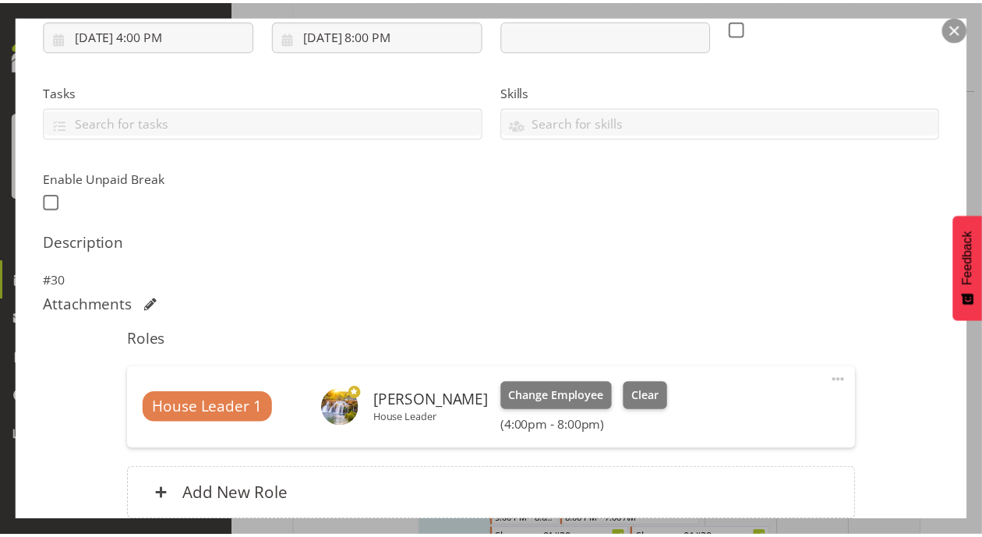
scroll to position [414, 0]
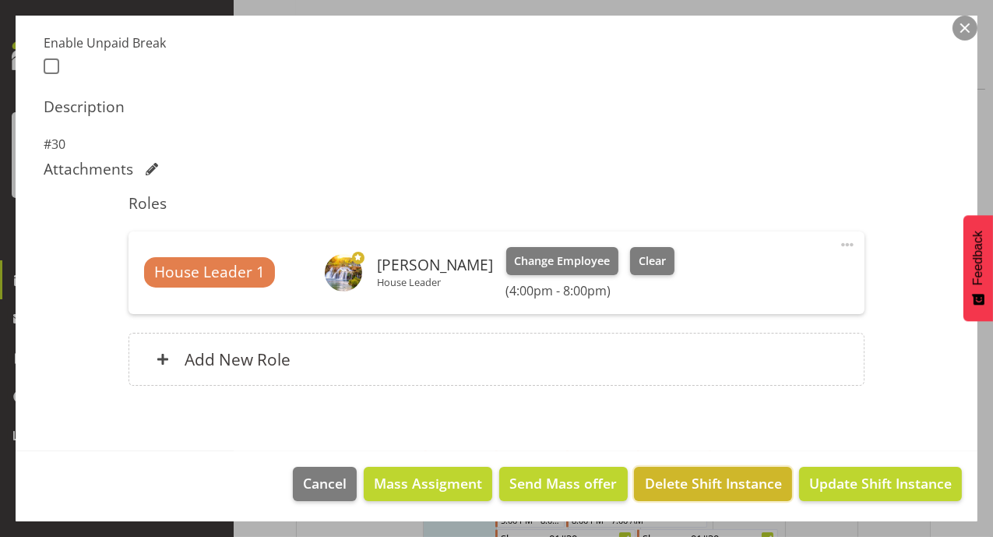
click at [691, 485] on span "Delete Shift Instance" at bounding box center [713, 483] width 137 height 20
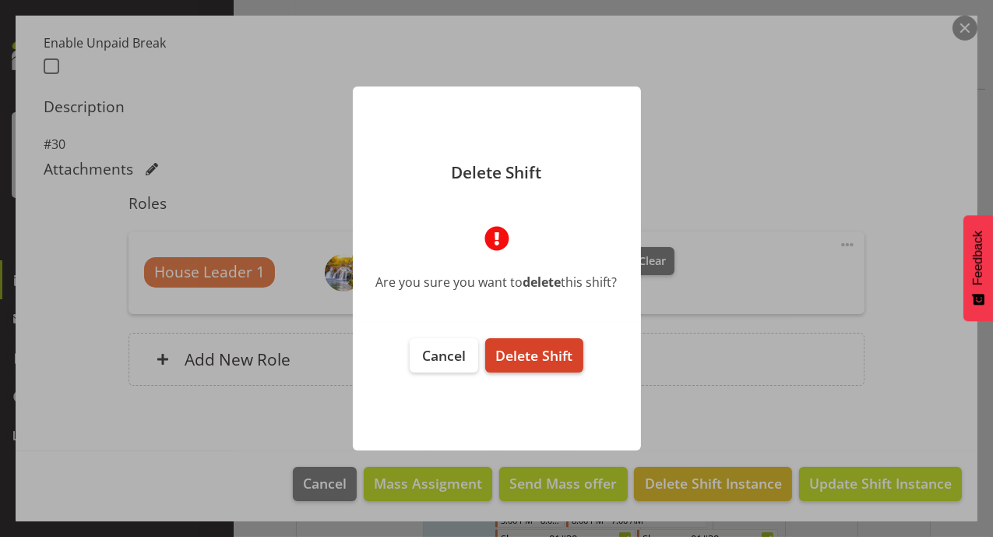
click at [549, 363] on span "Delete Shift" at bounding box center [533, 355] width 77 height 19
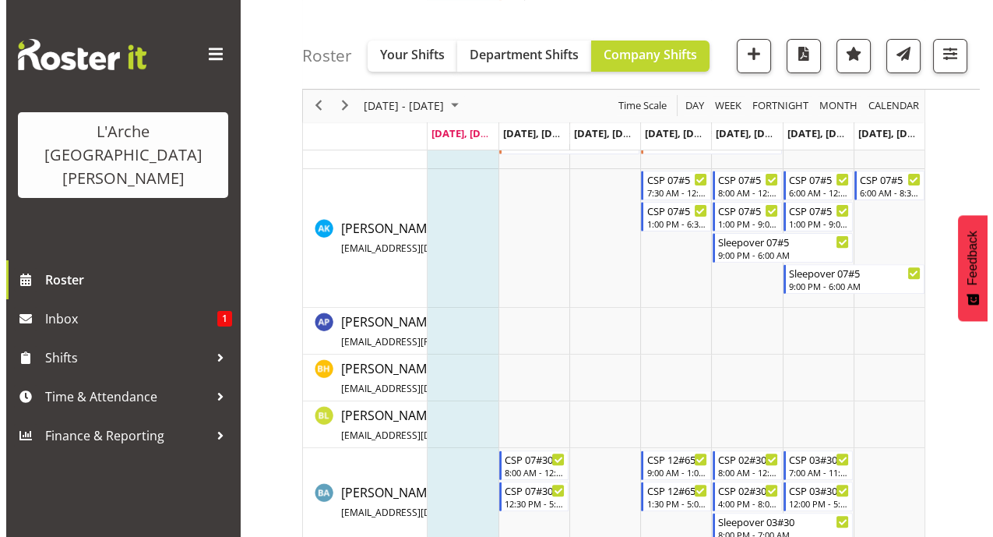
scroll to position [492, 0]
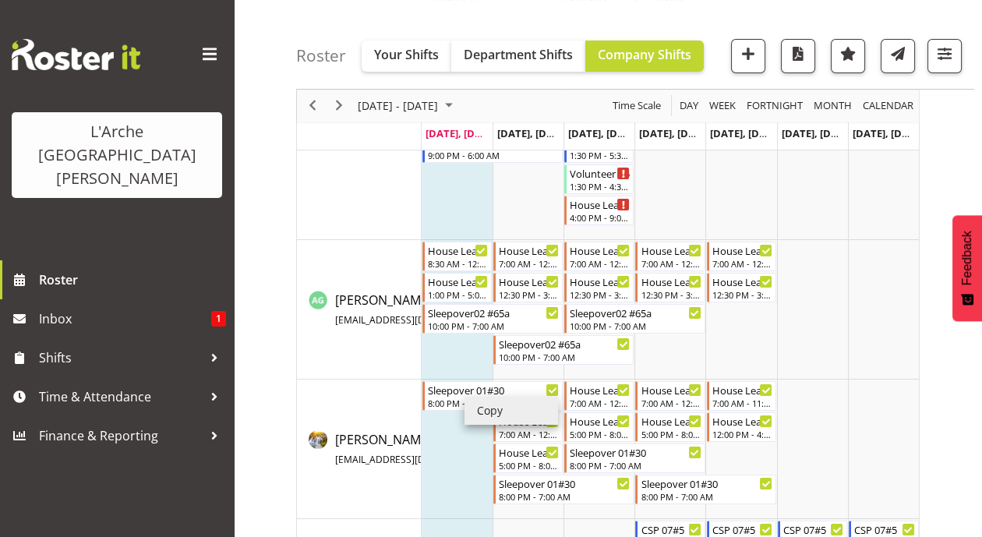
click at [475, 397] on li "Copy" at bounding box center [510, 411] width 93 height 28
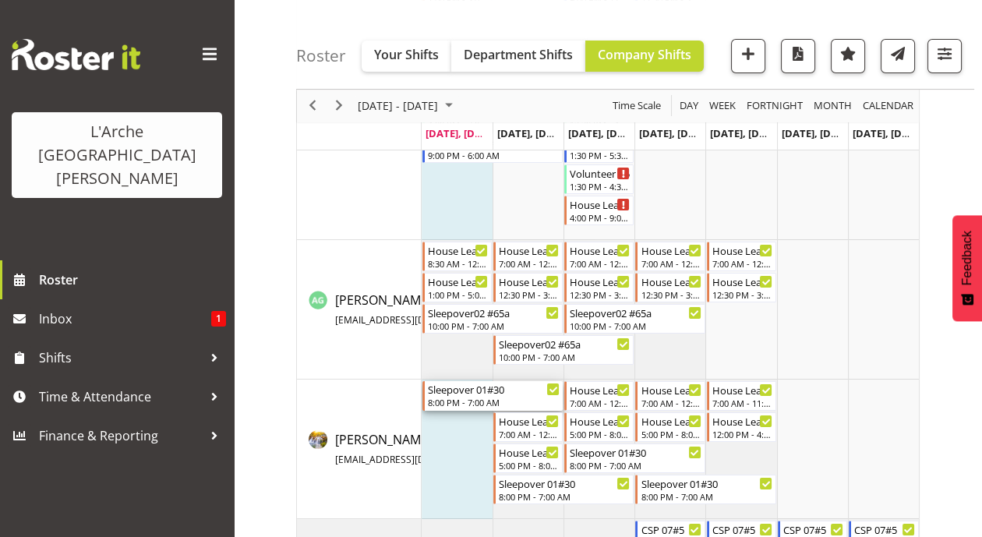
click at [480, 394] on div "Sleepover 01#30 8:00 PM - 7:00 AM" at bounding box center [494, 396] width 132 height 30
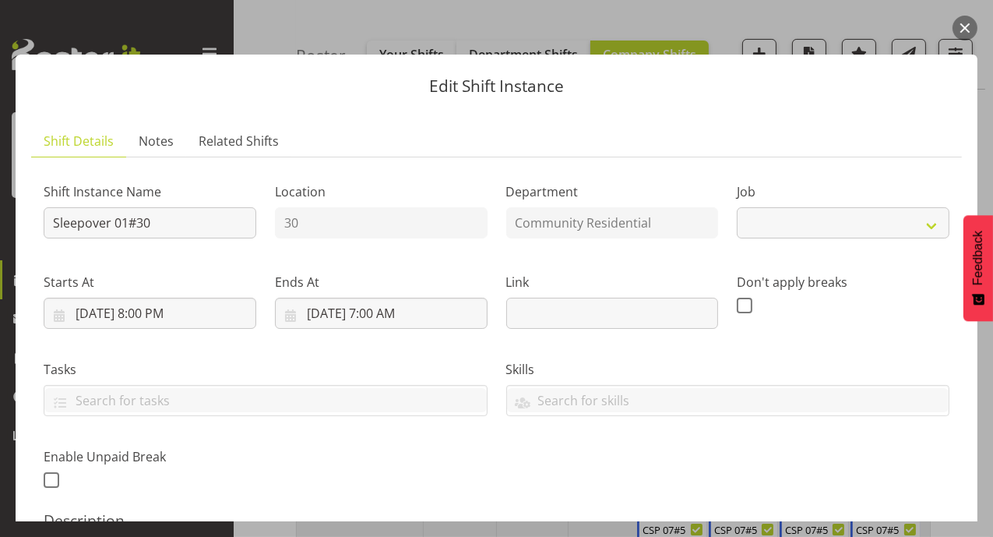
select select "1"
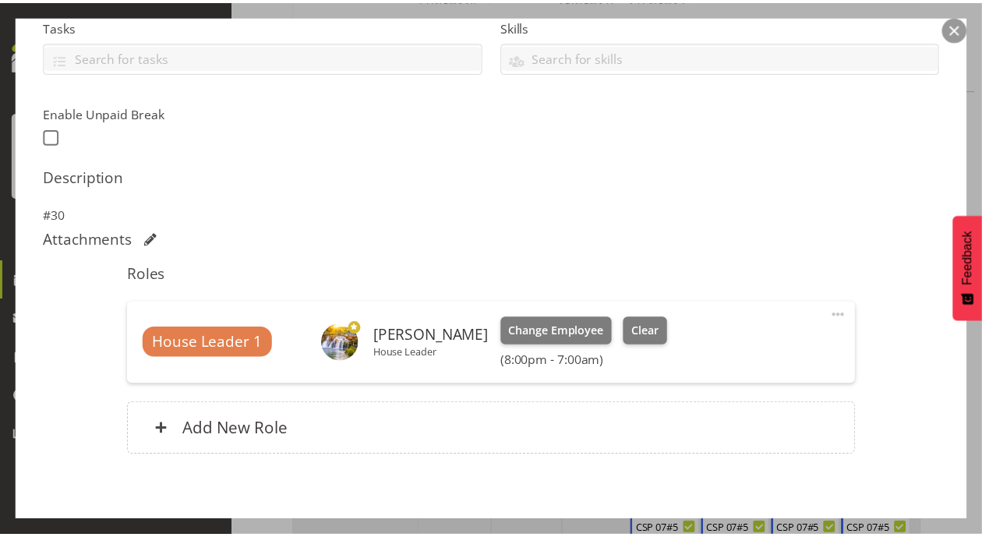
scroll to position [414, 0]
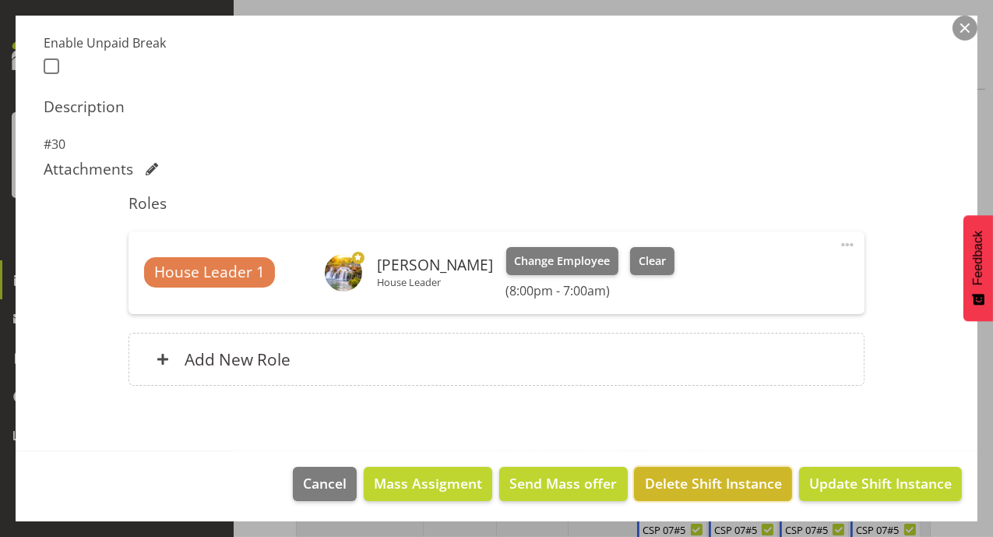
click at [753, 485] on span "Delete Shift Instance" at bounding box center [713, 483] width 137 height 20
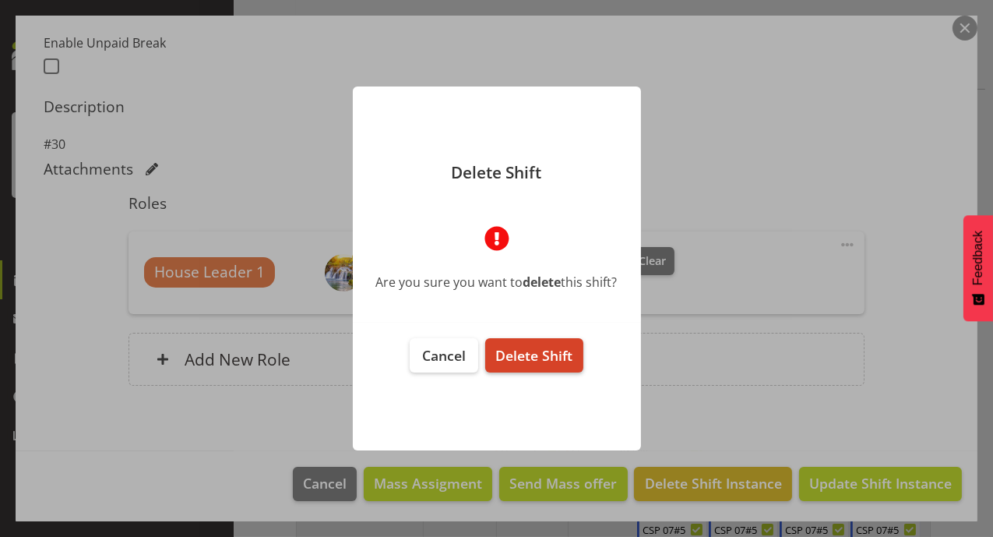
click at [543, 363] on span "Delete Shift" at bounding box center [533, 355] width 77 height 19
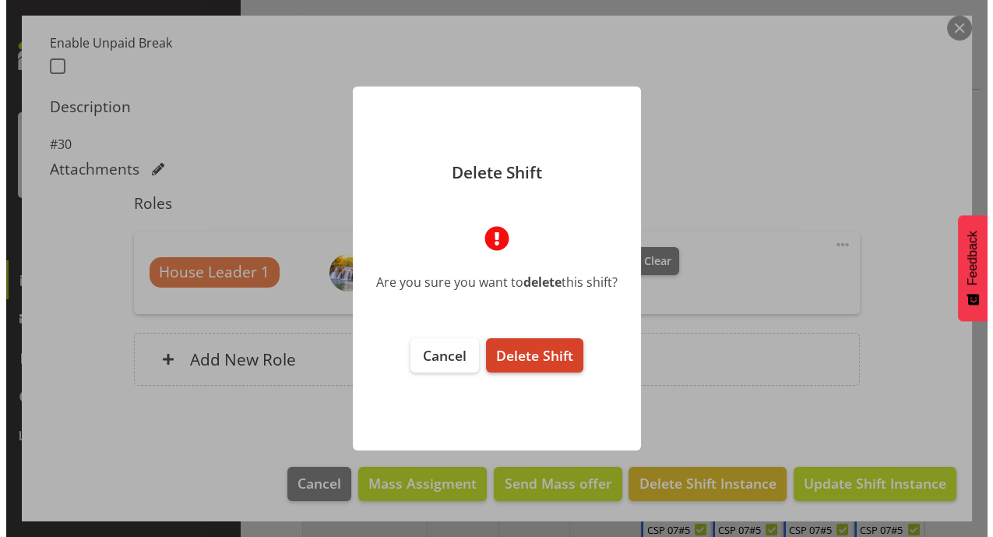
scroll to position [352, 0]
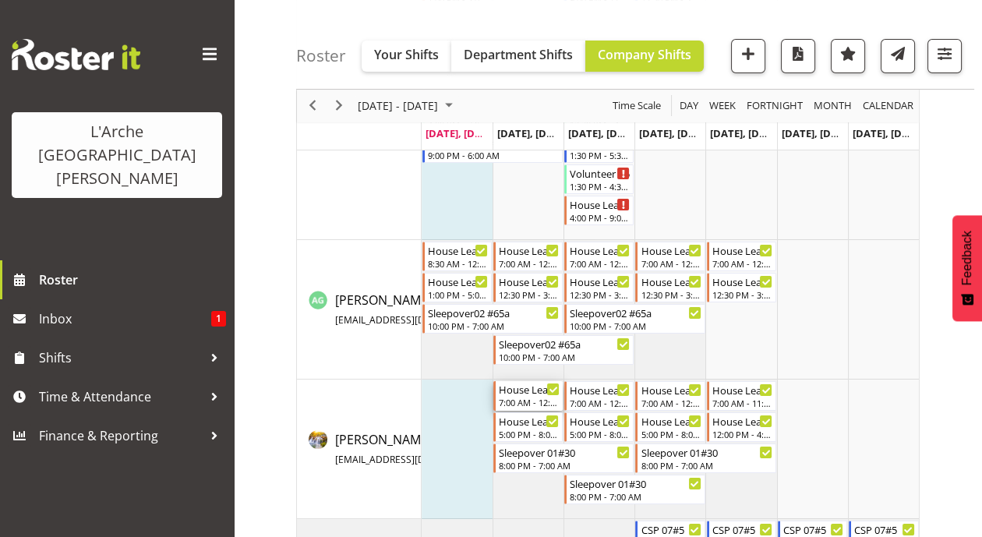
click at [530, 399] on div "7:00 AM - 12:00 PM" at bounding box center [529, 402] width 61 height 12
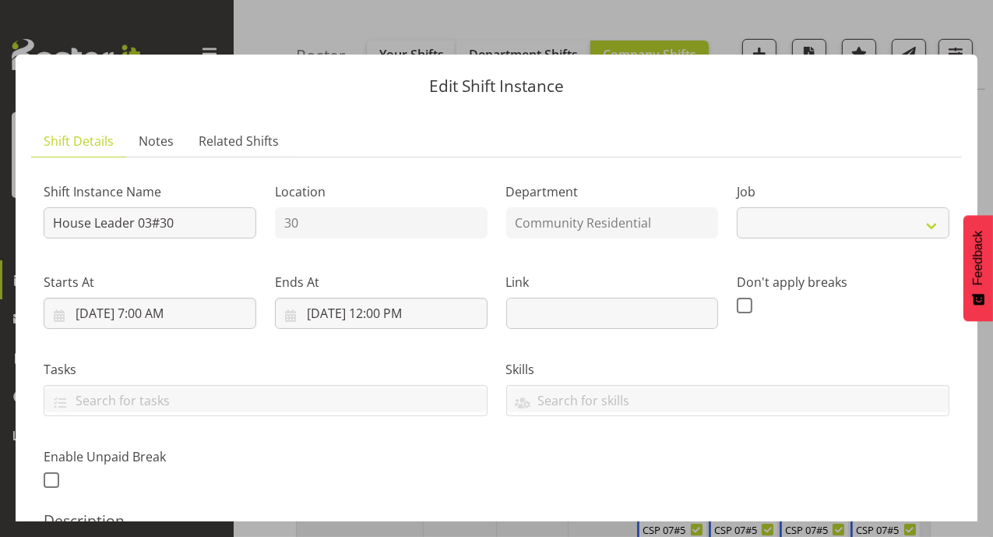
select select "1"
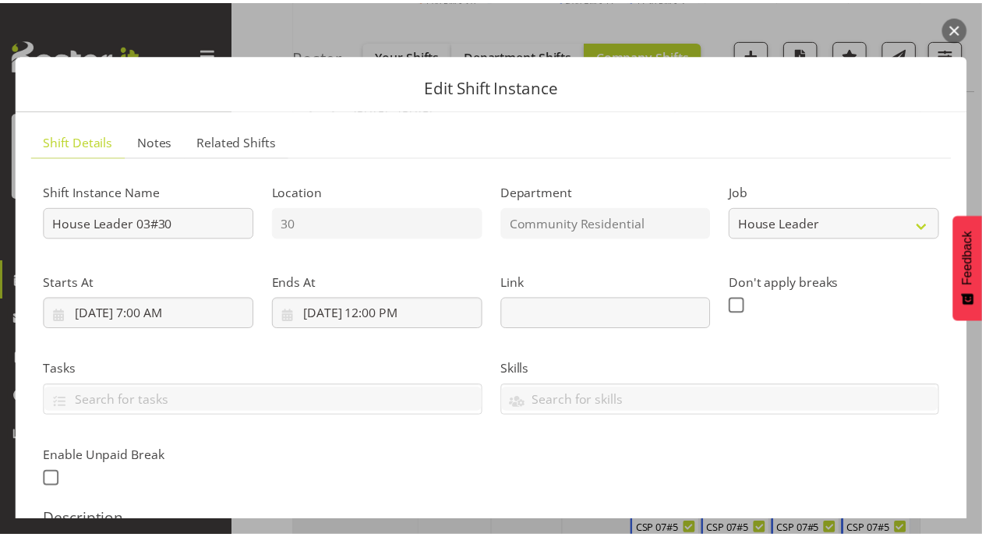
scroll to position [414, 0]
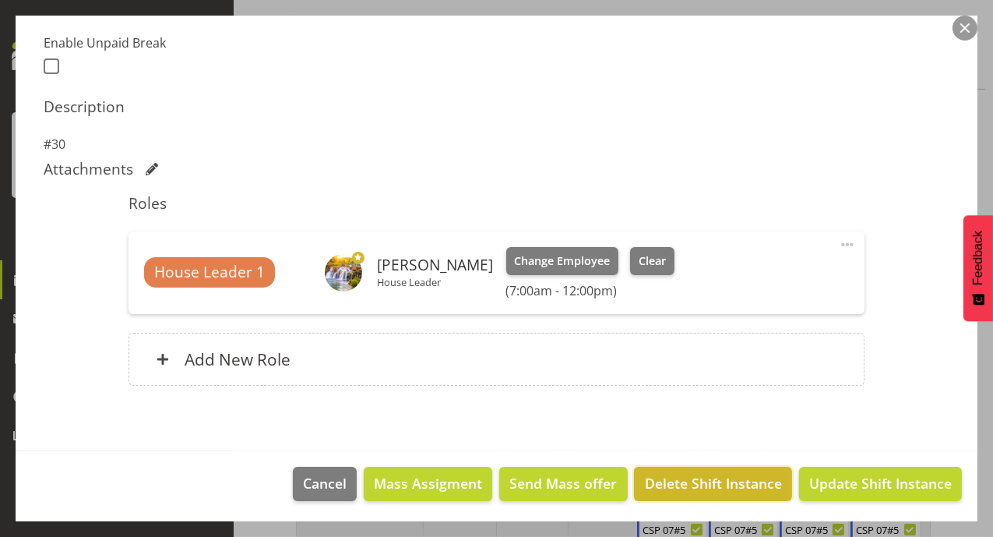
click at [701, 473] on span "Delete Shift Instance" at bounding box center [713, 483] width 137 height 20
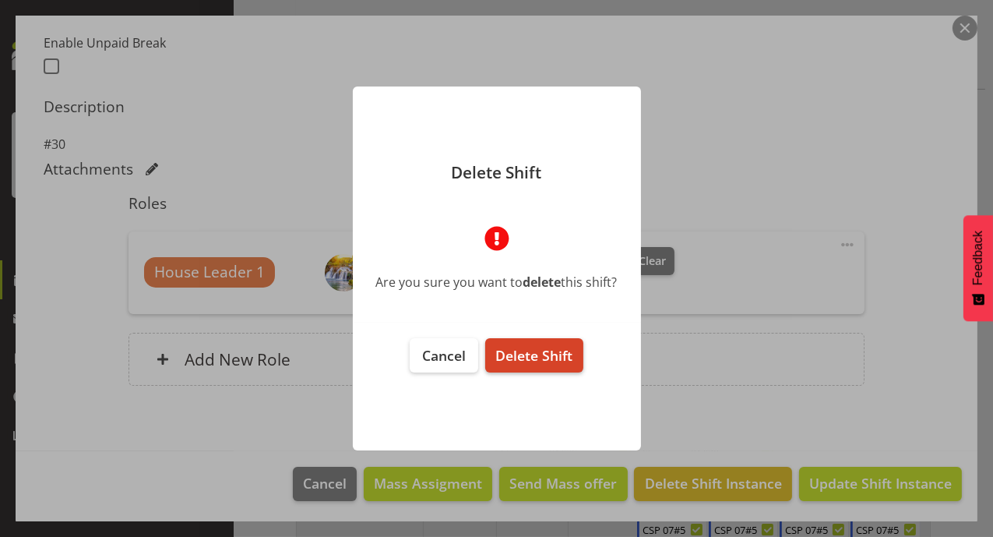
click at [509, 347] on span "Delete Shift" at bounding box center [533, 355] width 77 height 19
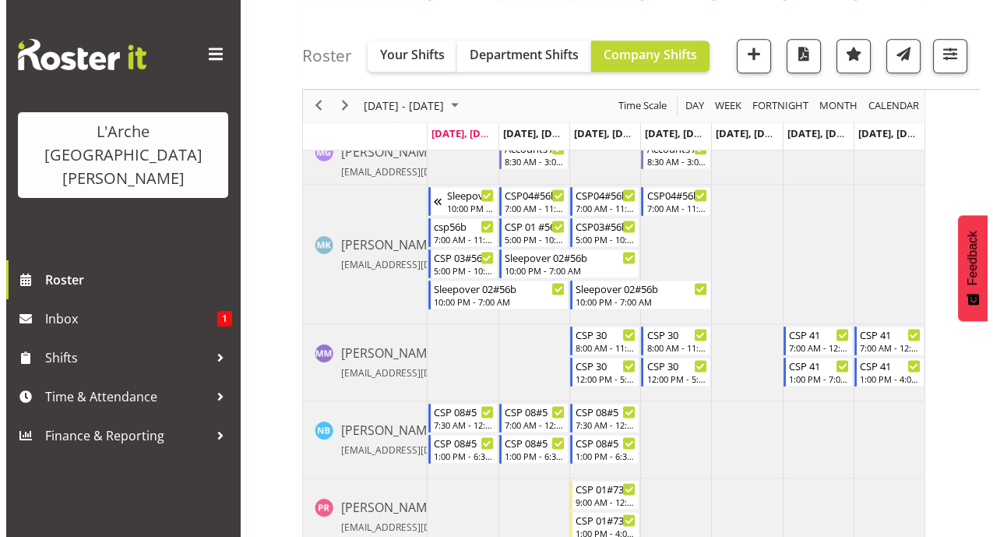
scroll to position [3171, 0]
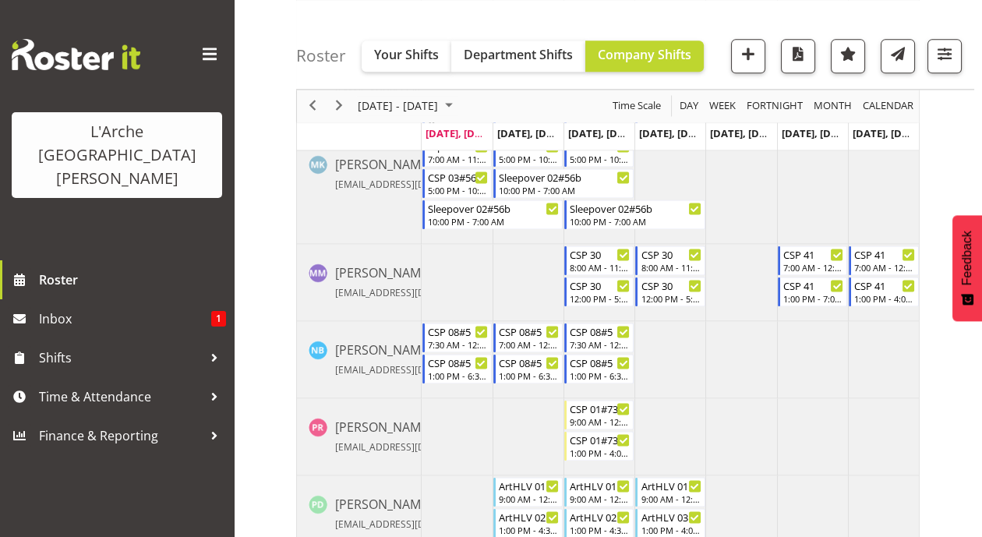
click at [435, 255] on td "Timeline Week of August 18, 2025" at bounding box center [456, 282] width 71 height 77
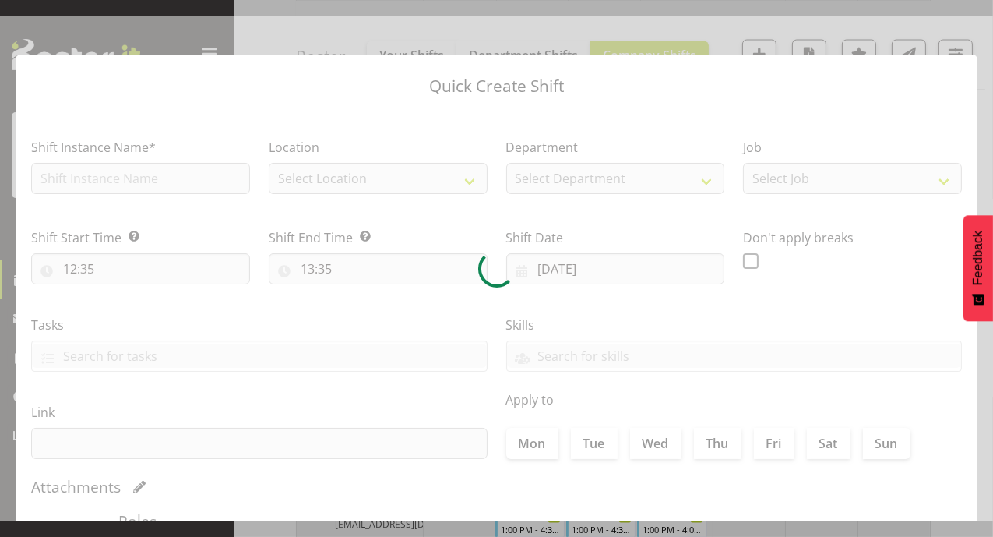
click at [435, 255] on div at bounding box center [496, 269] width 993 height 506
checkbox input "true"
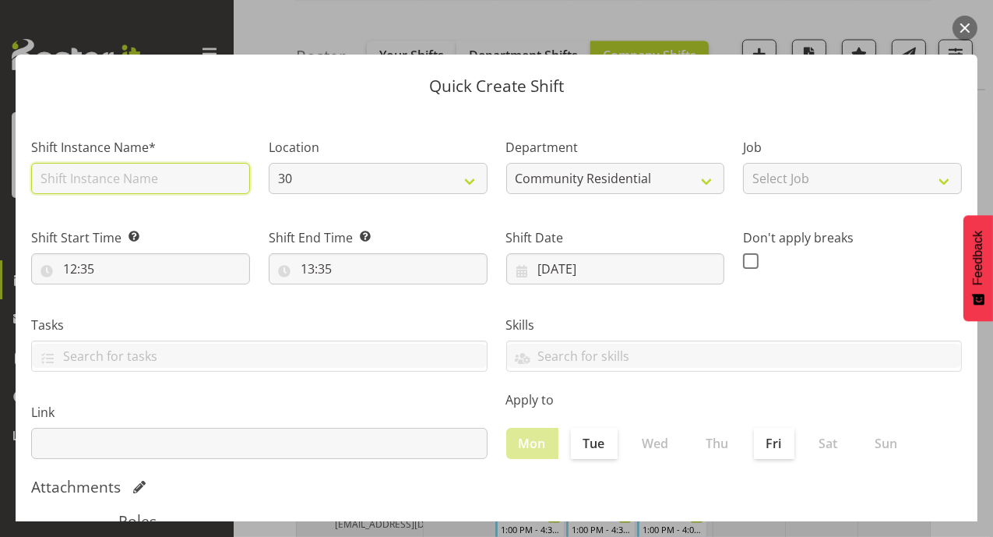
click at [178, 182] on input "text" at bounding box center [140, 178] width 219 height 31
type input "csp30"
click at [186, 228] on label "Shift Start Time Set the time of the day you wish this shift to start" at bounding box center [140, 237] width 219 height 19
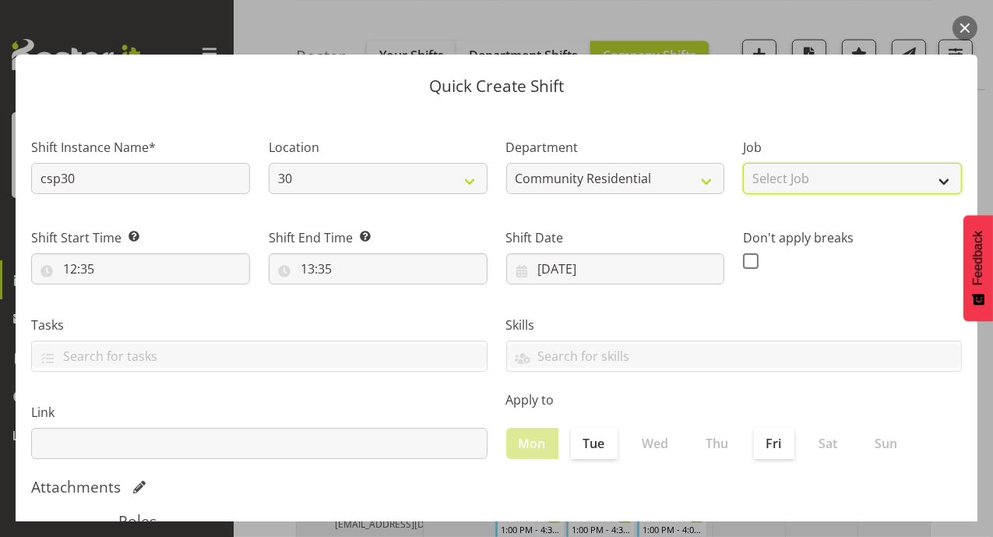
drag, startPoint x: 940, startPoint y: 178, endPoint x: 918, endPoint y: 192, distance: 26.6
click at [940, 178] on select "Select Job Accounts Admin Art Coordinator Community Leader Community Support Pe…" at bounding box center [852, 178] width 219 height 31
select select "2"
click at [743, 163] on select "Select Job Accounts Admin Art Coordinator Community Leader Community Support Pe…" at bounding box center [852, 178] width 219 height 31
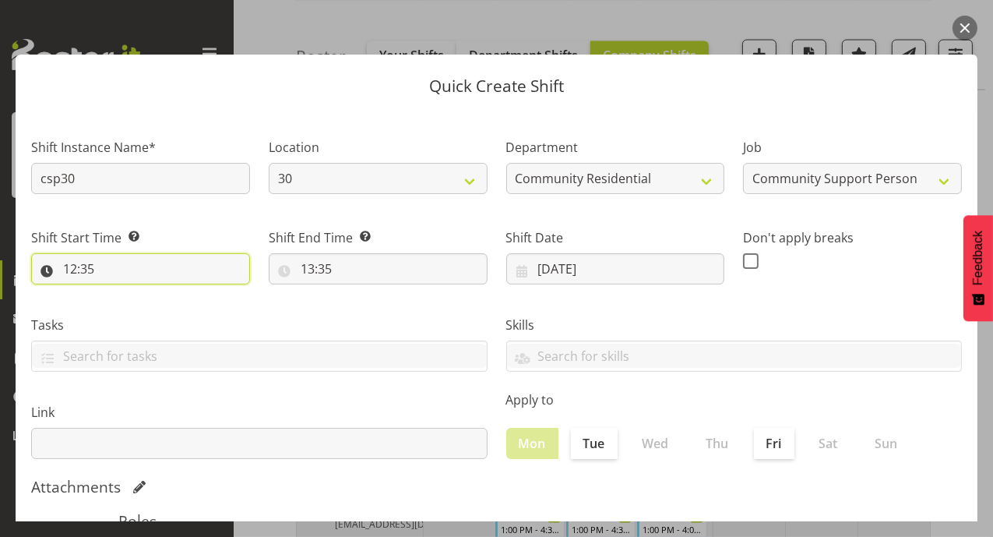
click at [66, 269] on input "12:35" at bounding box center [140, 268] width 219 height 31
click at [133, 308] on select "00 01 02 03 04 05 06 07 08 09 10 11 12 13 14 15 16 17 18 19 20 21 22 23" at bounding box center [137, 309] width 35 height 31
select select "8"
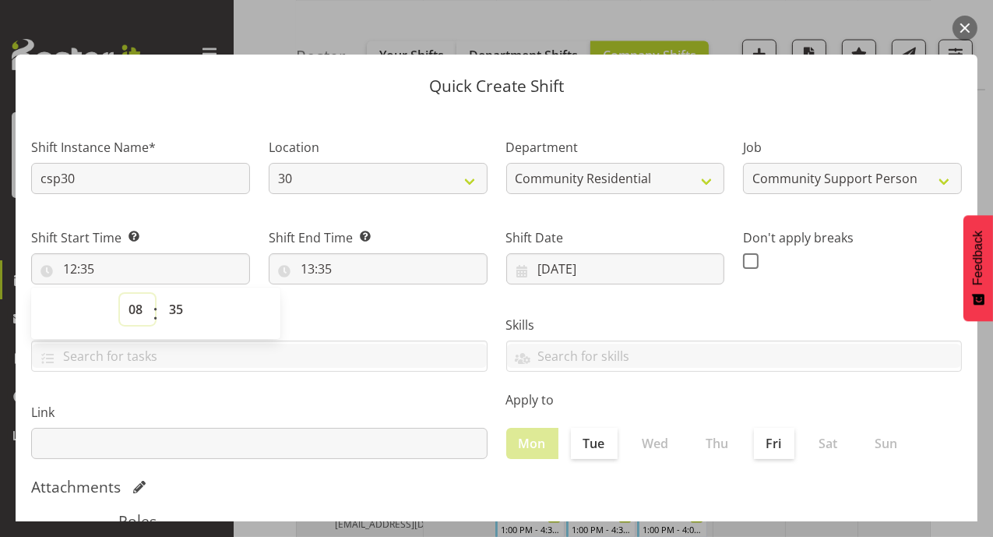
click at [120, 294] on select "00 01 02 03 04 05 06 07 08 09 10 11 12 13 14 15 16 17 18 19 20 21 22 23" at bounding box center [137, 309] width 35 height 31
type input "08:35"
click at [174, 309] on select "00 01 02 03 04 05 06 07 08 09 10 11 12 13 14 15 16 17 18 19 20 21 22 23 24 25 2…" at bounding box center [177, 309] width 35 height 31
select select "0"
click at [160, 294] on select "00 01 02 03 04 05 06 07 08 09 10 11 12 13 14 15 16 17 18 19 20 21 22 23 24 25 2…" at bounding box center [177, 309] width 35 height 31
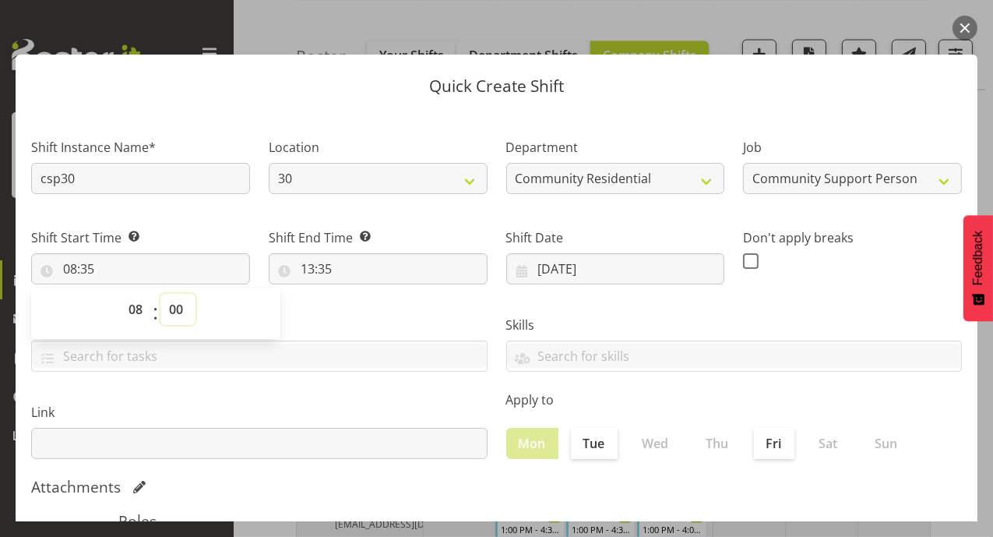
type input "08:00"
click at [305, 276] on input "13:35" at bounding box center [378, 268] width 219 height 31
click at [373, 313] on select "00 01 02 03 04 05 06 07 08 09 10 11 12 13 14 15 16 17 18 19 20 21 22 23" at bounding box center [375, 309] width 35 height 31
select select "12"
click at [358, 294] on select "00 01 02 03 04 05 06 07 08 09 10 11 12 13 14 15 16 17 18 19 20 21 22 23" at bounding box center [375, 309] width 35 height 31
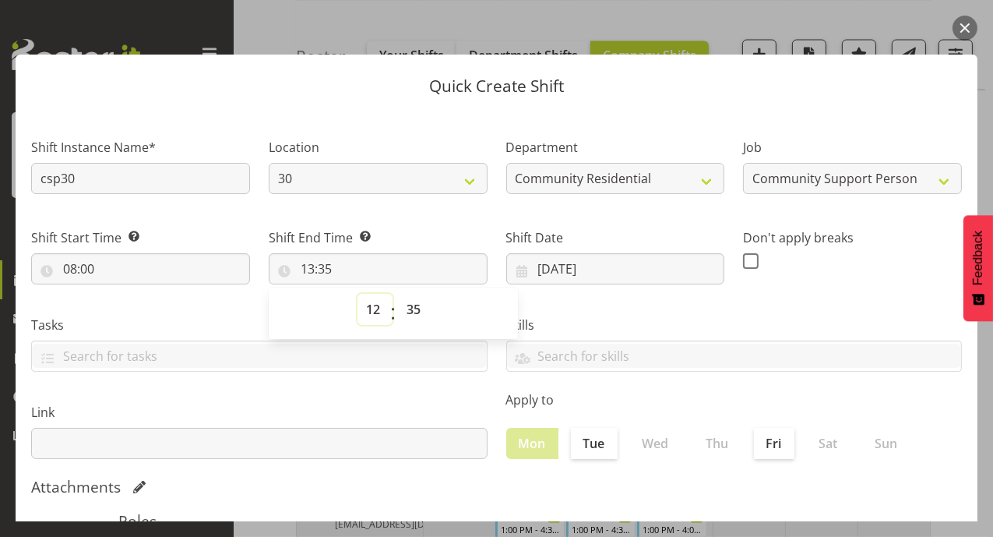
type input "12:35"
drag, startPoint x: 408, startPoint y: 316, endPoint x: 416, endPoint y: 299, distance: 18.8
click at [408, 316] on select "00 01 02 03 04 05 06 07 08 09 10 11 12 13 14 15 16 17 18 19 20 21 22 23 24 25 2…" at bounding box center [415, 309] width 35 height 31
select select "0"
click at [398, 294] on select "00 01 02 03 04 05 06 07 08 09 10 11 12 13 14 15 16 17 18 19 20 21 22 23 24 25 2…" at bounding box center [415, 309] width 35 height 31
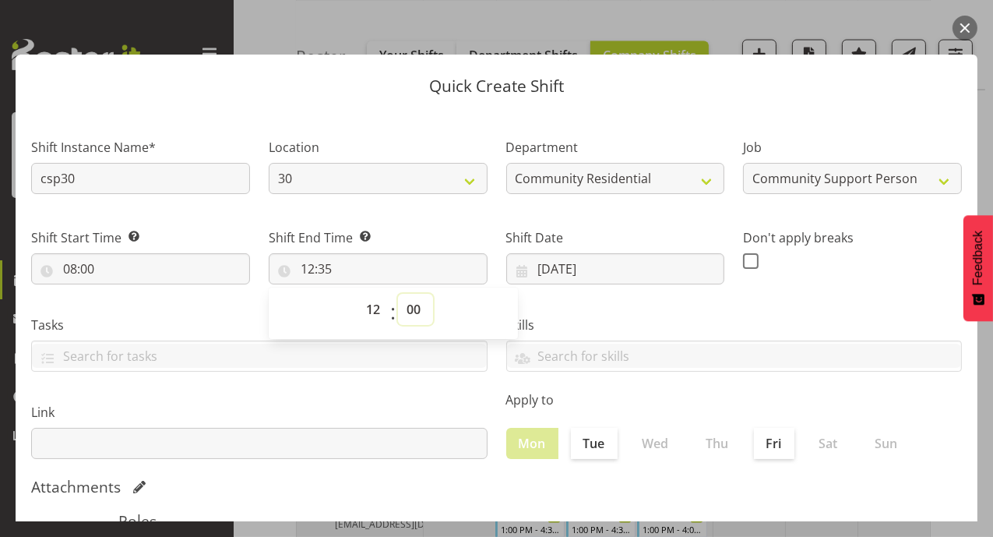
type input "12:00"
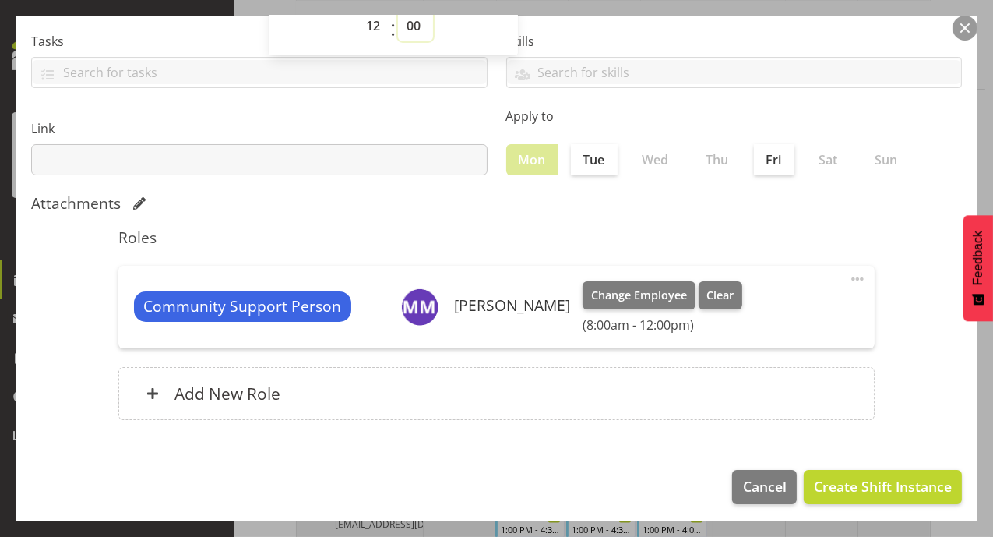
scroll to position [287, 0]
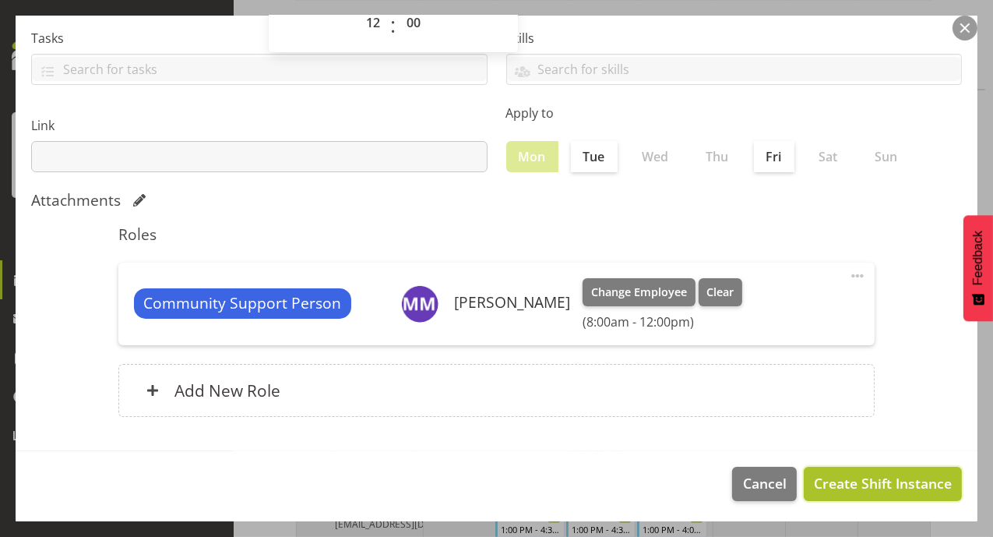
click at [915, 490] on span "Create Shift Instance" at bounding box center [883, 483] width 138 height 20
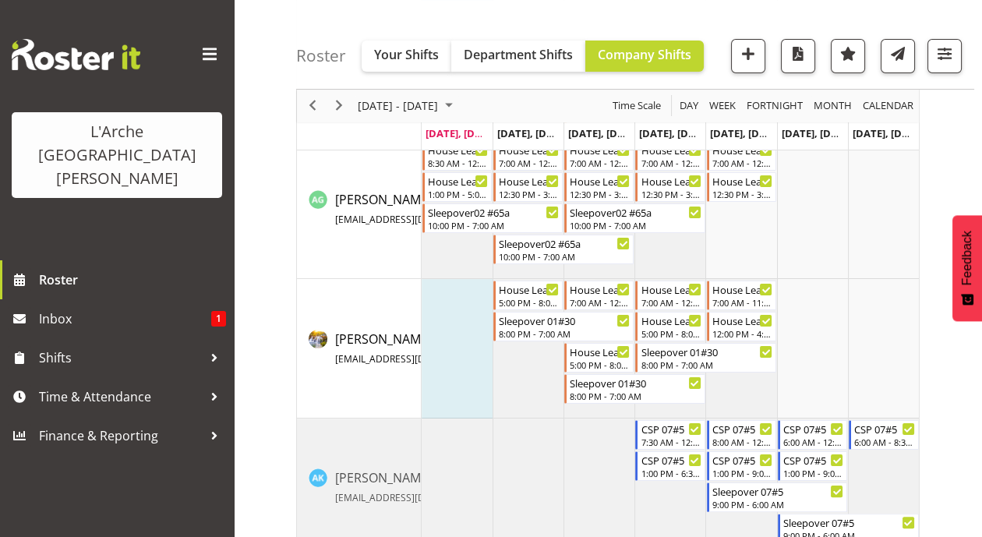
scroll to position [528, 0]
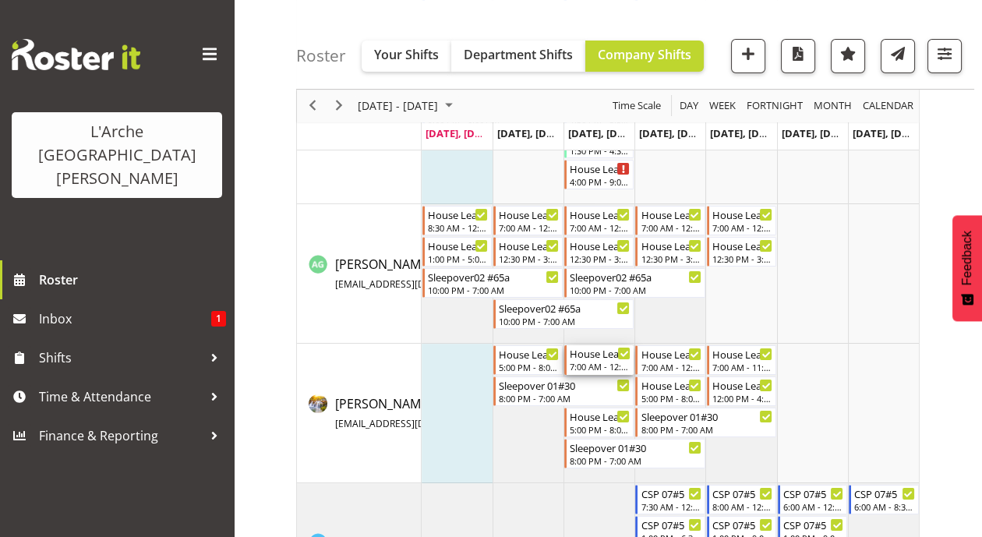
click at [591, 358] on div "House Leader 03#30" at bounding box center [599, 353] width 61 height 16
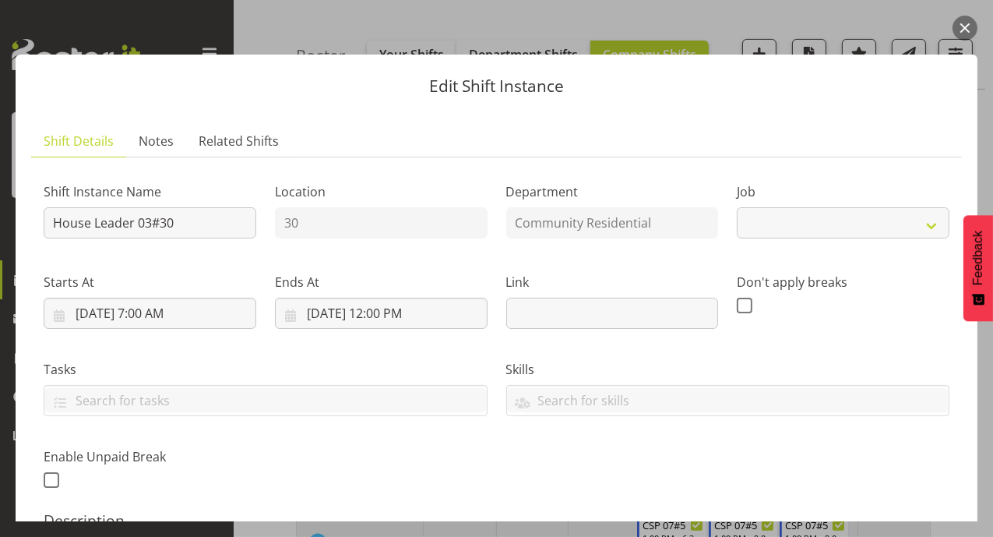
select select "1"
click at [964, 34] on button "button" at bounding box center [965, 28] width 25 height 25
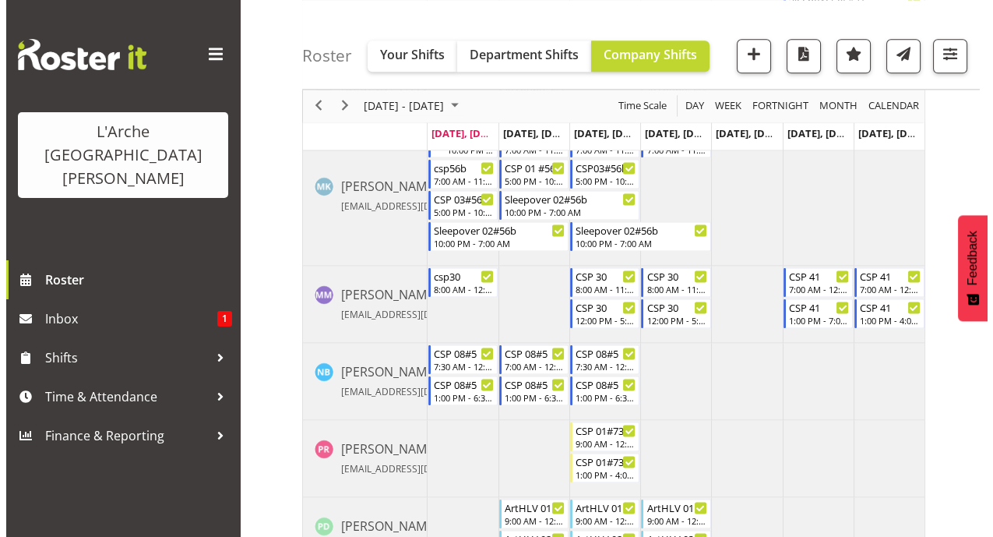
scroll to position [3220, 0]
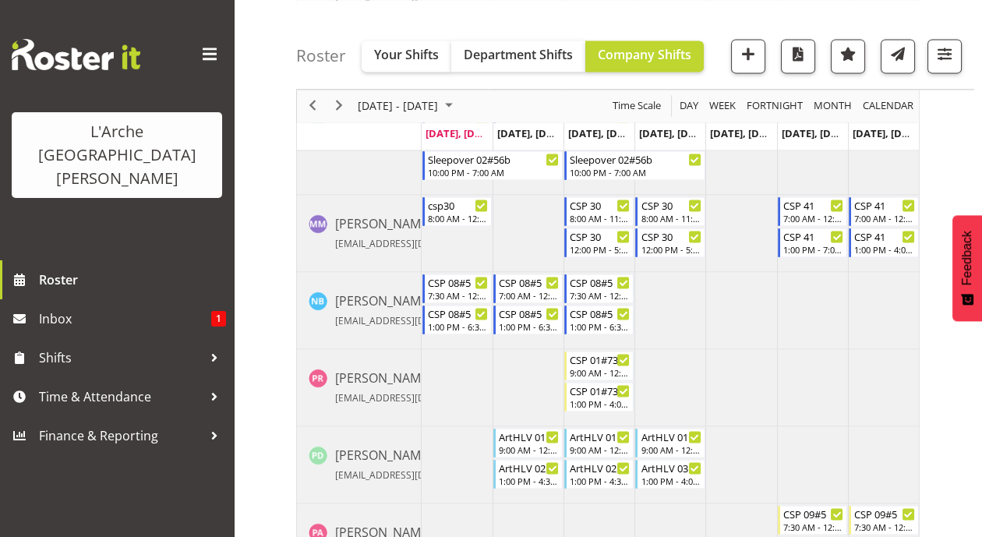
click at [449, 233] on td "Timeline Week of August 18, 2025" at bounding box center [456, 233] width 71 height 77
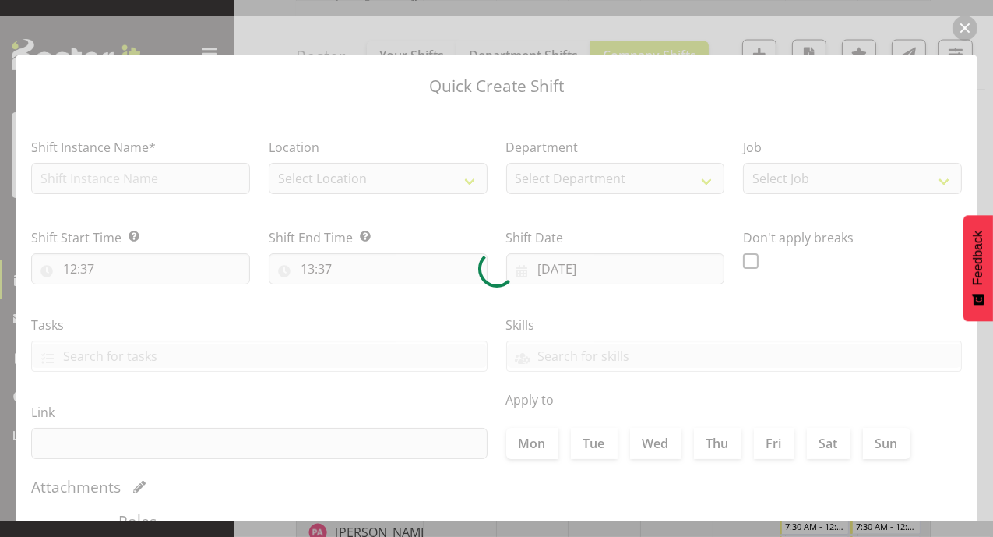
checkbox input "true"
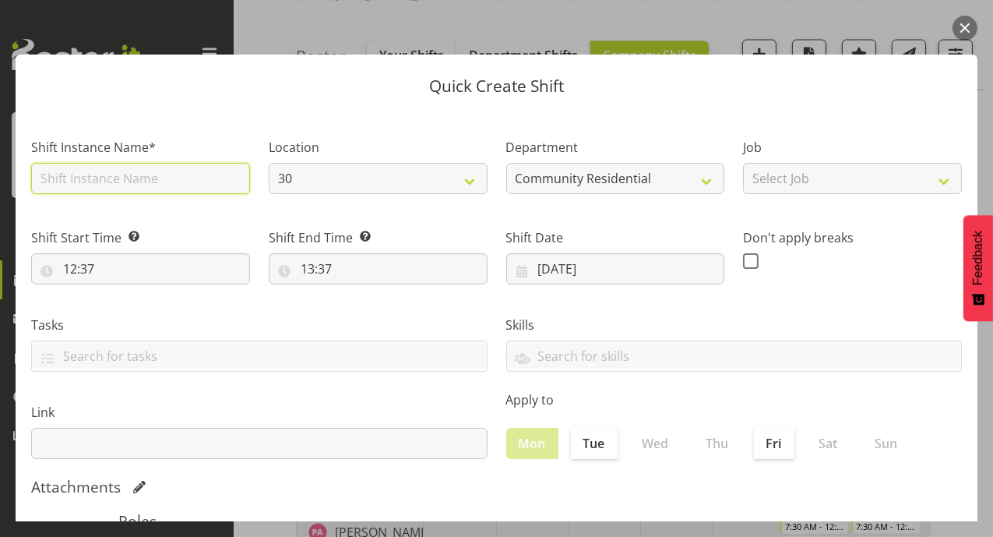
click at [201, 178] on input "text" at bounding box center [140, 178] width 219 height 31
type input "csp30"
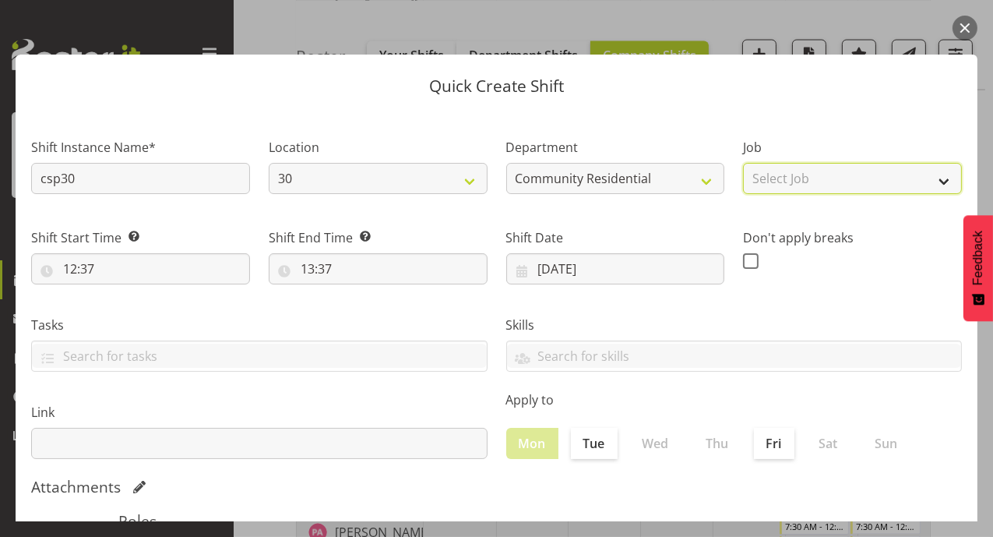
click at [937, 177] on select "Select Job Accounts Admin Art Coordinator Community Leader Community Support Pe…" at bounding box center [852, 178] width 219 height 31
select select "2"
click at [743, 163] on select "Select Job Accounts Admin Art Coordinator Community Leader Community Support Pe…" at bounding box center [852, 178] width 219 height 31
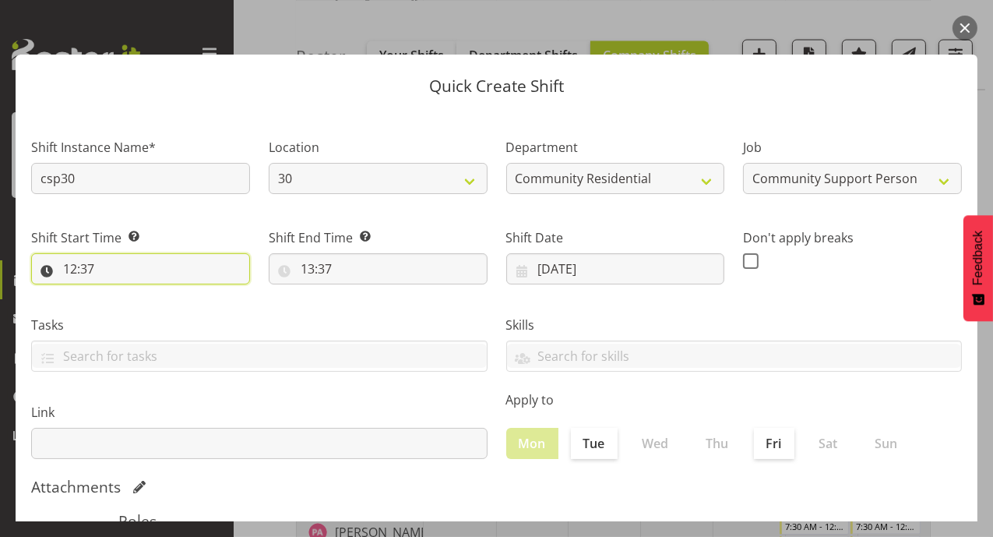
click at [76, 266] on input "12:37" at bounding box center [140, 268] width 219 height 31
click at [133, 307] on select "00 01 02 03 04 05 06 07 08 09 10 11 12 13 14 15 16 17 18 19 20 21 22 23" at bounding box center [137, 309] width 35 height 31
select select "14"
click at [120, 294] on select "00 01 02 03 04 05 06 07 08 09 10 11 12 13 14 15 16 17 18 19 20 21 22 23" at bounding box center [137, 309] width 35 height 31
type input "14:37"
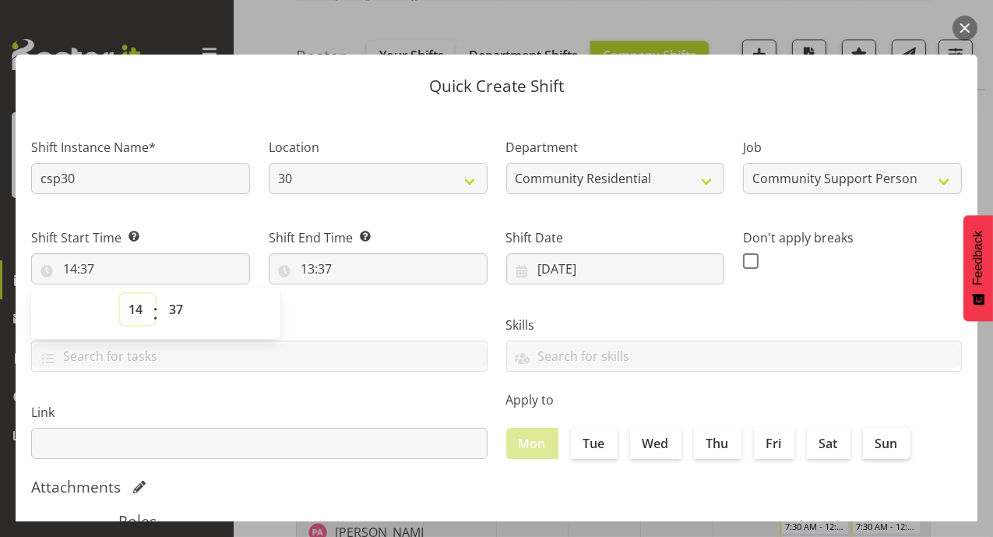
click at [134, 304] on select "00 01 02 03 04 05 06 07 08 09 10 11 12 13 14 15 16 17 18 19 20 21 22 23" at bounding box center [137, 309] width 35 height 31
select select "16"
click at [120, 294] on select "00 01 02 03 04 05 06 07 08 09 10 11 12 13 14 15 16 17 18 19 20 21 22 23" at bounding box center [137, 309] width 35 height 31
type input "16:37"
drag, startPoint x: 177, startPoint y: 309, endPoint x: 181, endPoint y: 295, distance: 13.8
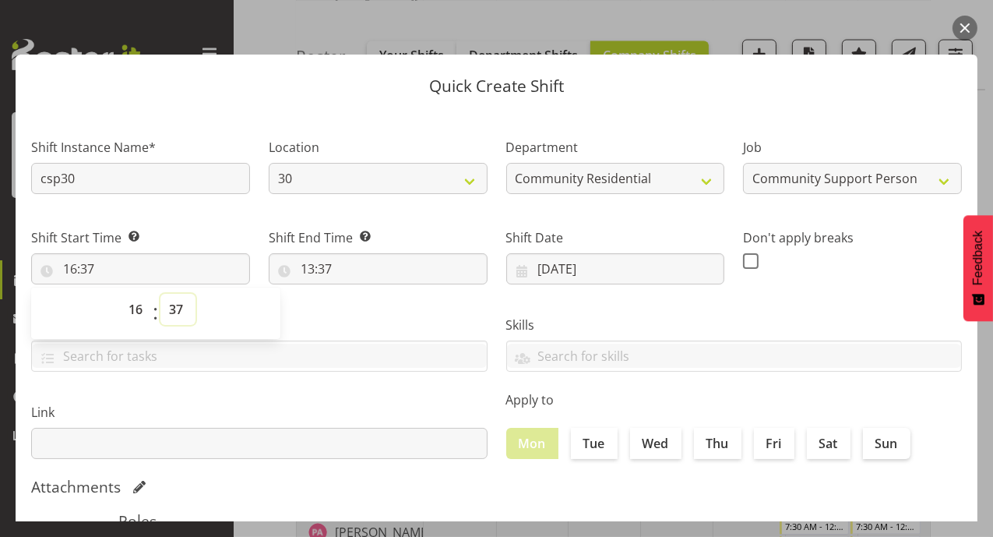
click at [177, 309] on select "00 01 02 03 04 05 06 07 08 09 10 11 12 13 14 15 16 17 18 19 20 21 22 23 24 25 2…" at bounding box center [177, 309] width 35 height 31
select select "0"
click at [160, 294] on select "00 01 02 03 04 05 06 07 08 09 10 11 12 13 14 15 16 17 18 19 20 21 22 23 24 25 2…" at bounding box center [177, 309] width 35 height 31
type input "16:00"
click at [303, 263] on input "13:37" at bounding box center [378, 268] width 219 height 31
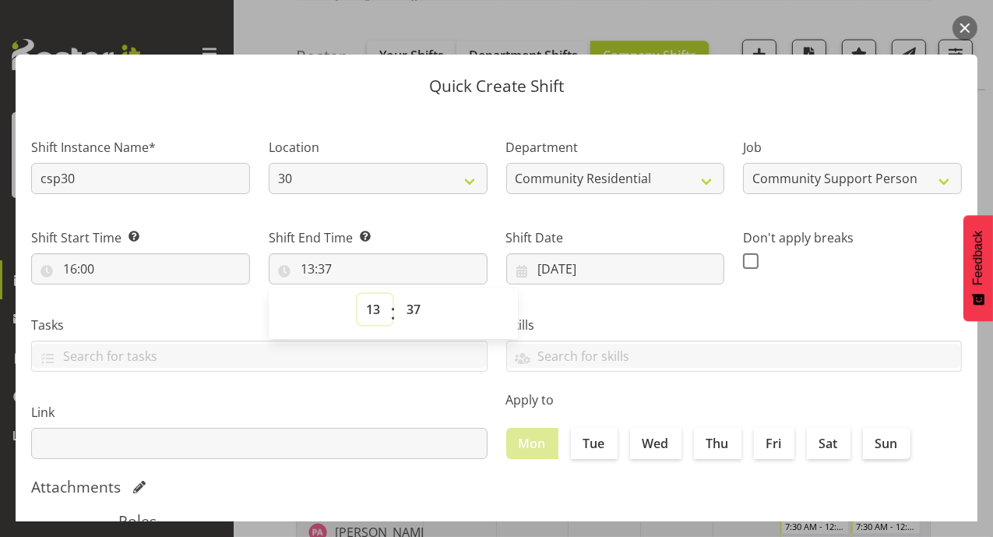
click at [365, 306] on select "00 01 02 03 04 05 06 07 08 09 10 11 12 13 14 15 16 17 18 19 20 21 22 23" at bounding box center [375, 309] width 35 height 31
select select "20"
click at [358, 294] on select "00 01 02 03 04 05 06 07 08 09 10 11 12 13 14 15 16 17 18 19 20 21 22 23" at bounding box center [375, 309] width 35 height 31
type input "20:37"
drag, startPoint x: 414, startPoint y: 308, endPoint x: 414, endPoint y: 297, distance: 10.9
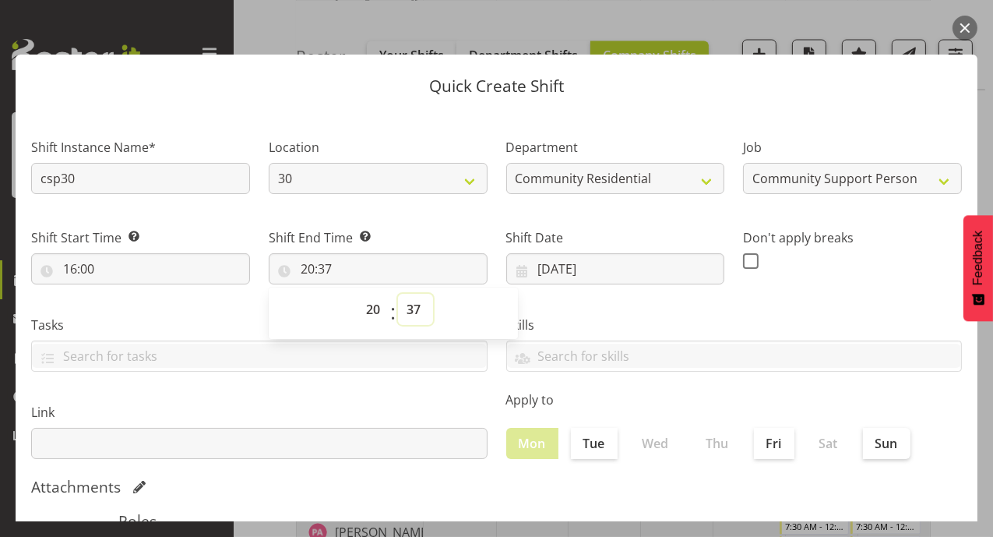
click at [414, 308] on select "00 01 02 03 04 05 06 07 08 09 10 11 12 13 14 15 16 17 18 19 20 21 22 23 24 25 2…" at bounding box center [415, 309] width 35 height 31
select select "0"
click at [398, 294] on select "00 01 02 03 04 05 06 07 08 09 10 11 12 13 14 15 16 17 18 19 20 21 22 23 24 25 2…" at bounding box center [415, 309] width 35 height 31
type input "20:00"
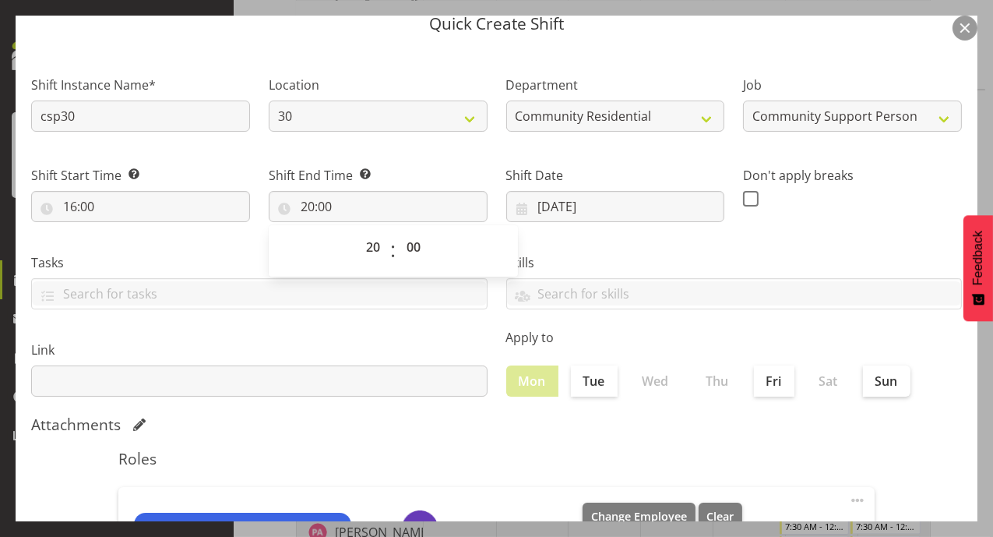
scroll to position [66, 0]
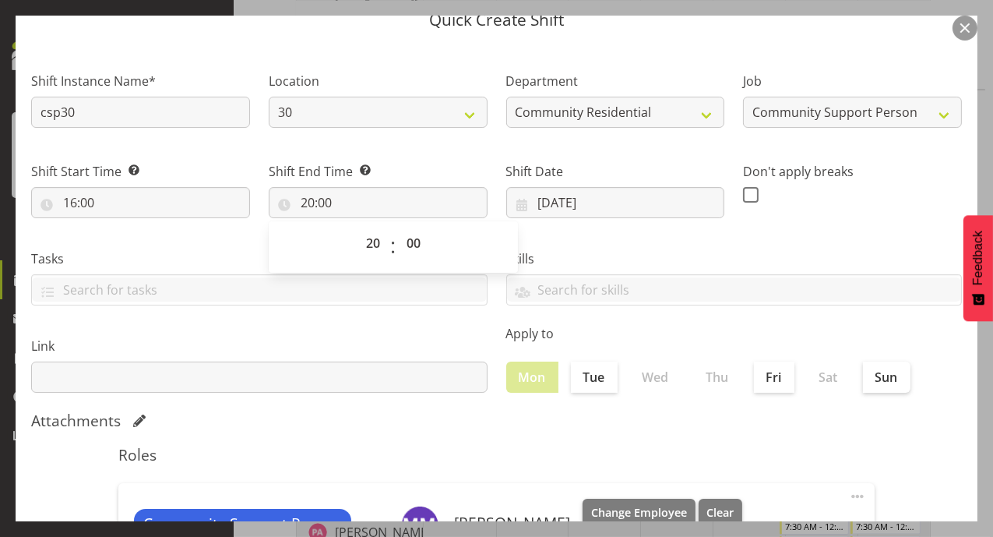
click at [890, 444] on section "Shift Instance Name* csp30 Location 30 65a 41 Department Community Residential …" at bounding box center [497, 358] width 962 height 628
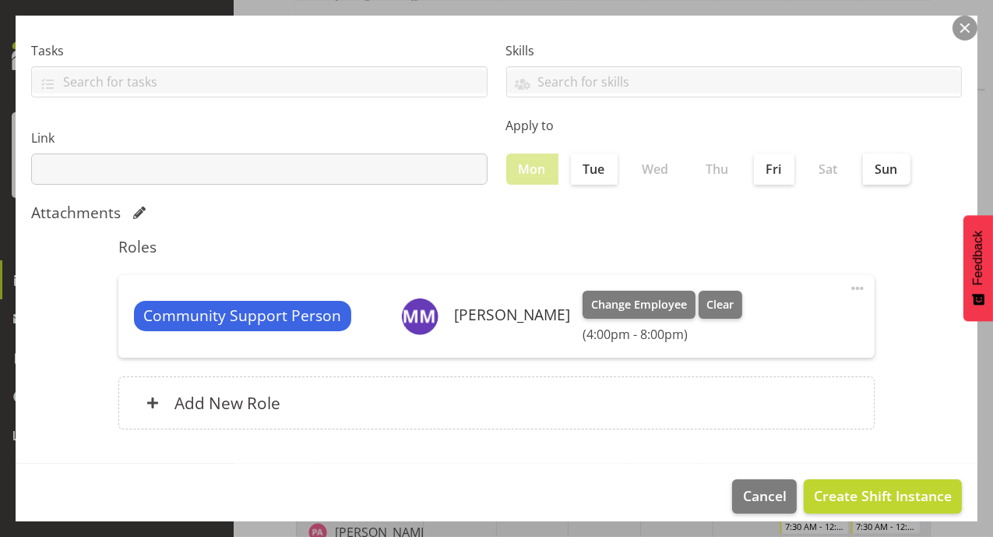
scroll to position [287, 0]
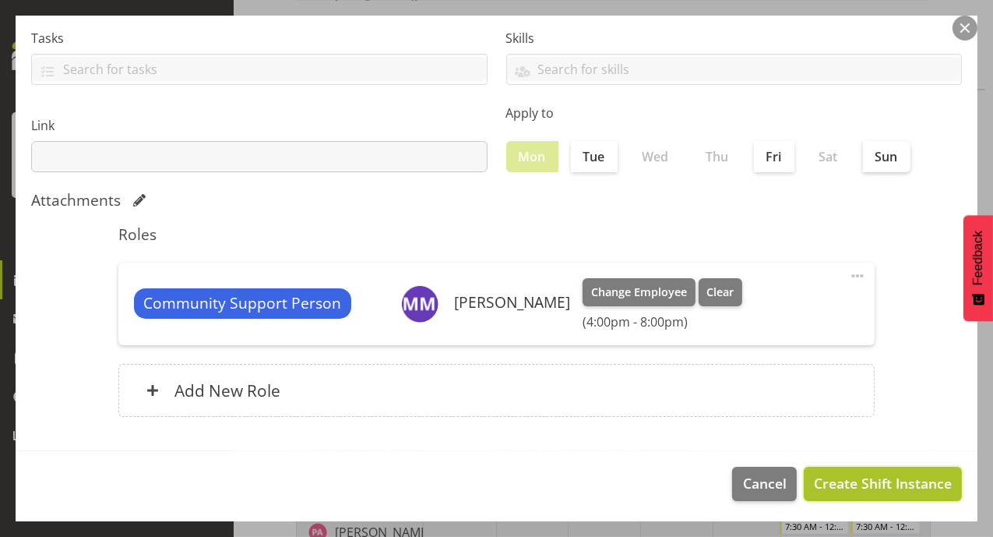
click at [841, 481] on span "Create Shift Instance" at bounding box center [883, 483] width 138 height 20
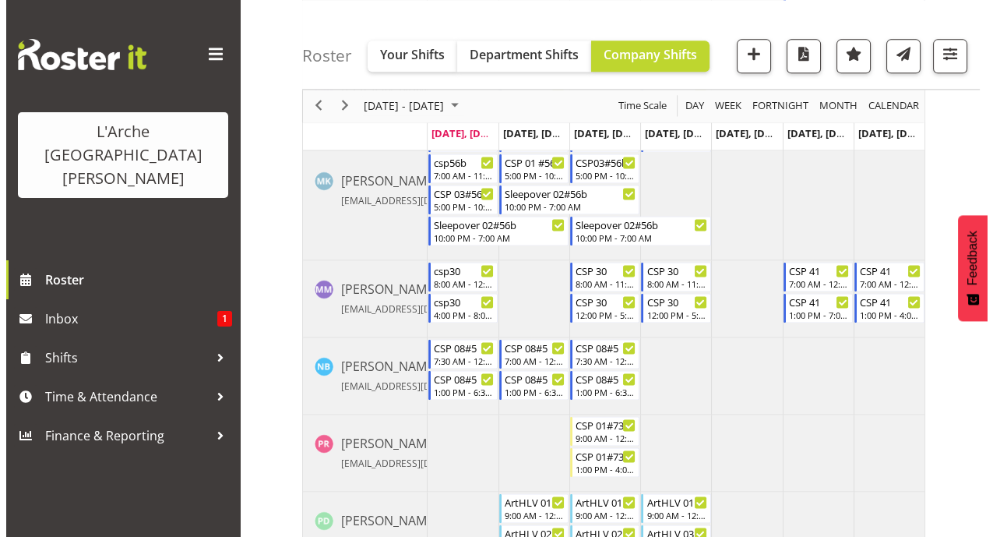
scroll to position [3154, 0]
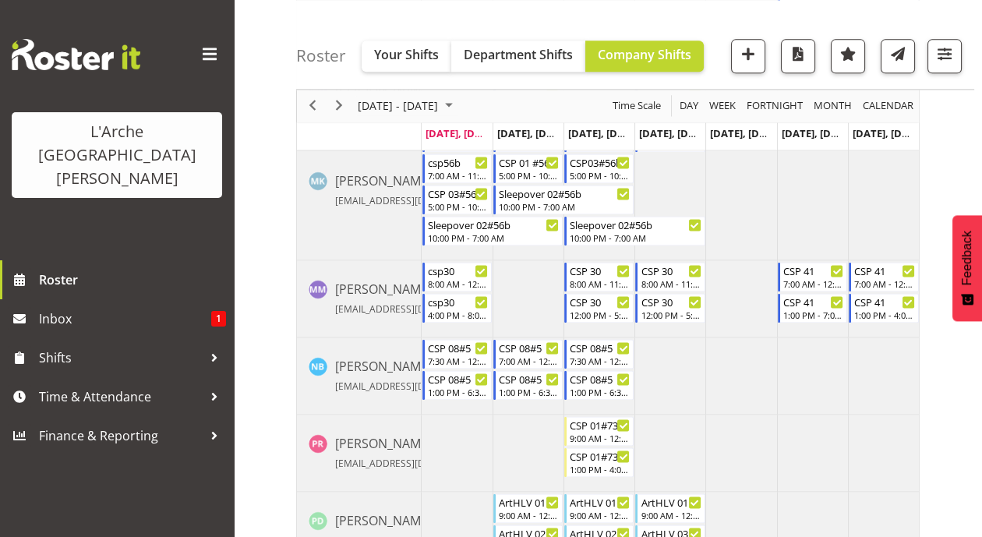
click at [445, 324] on td "Timeline Week of August 18, 2025" at bounding box center [456, 298] width 71 height 77
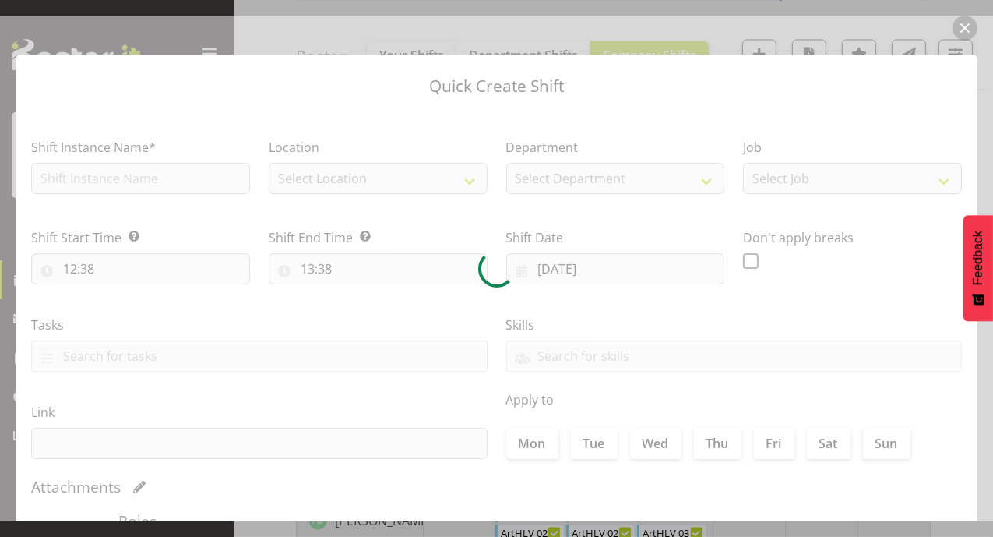
checkbox input "true"
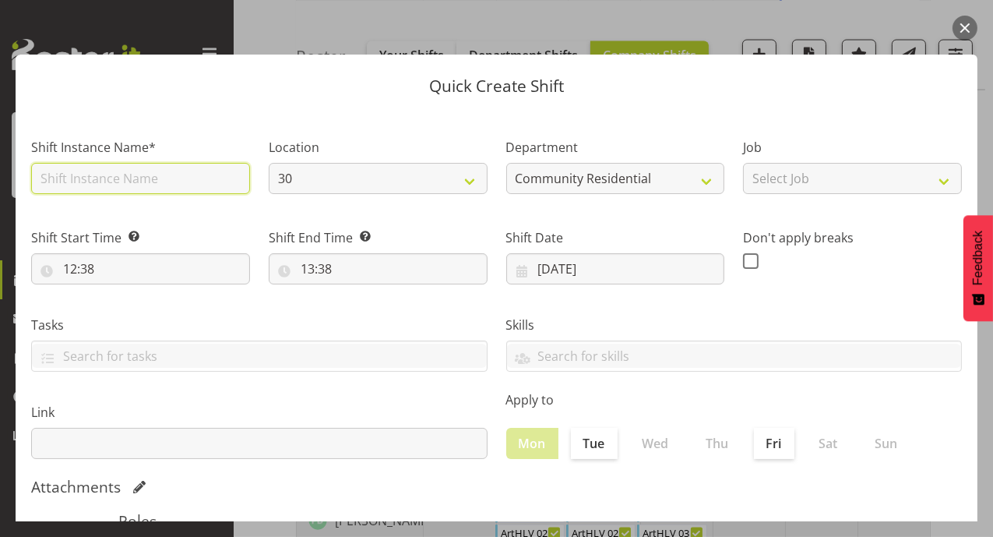
click at [63, 172] on input "text" at bounding box center [140, 178] width 219 height 31
type input "sleepover 30"
click at [178, 205] on div "Shift Instance Name* sleepover 30" at bounding box center [141, 161] width 238 height 90
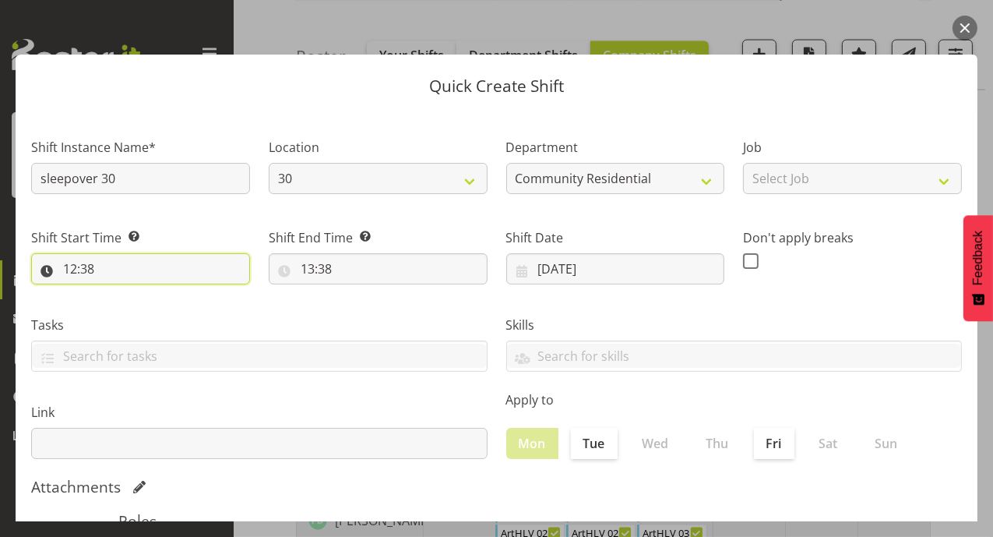
click at [72, 273] on input "12:38" at bounding box center [140, 268] width 219 height 31
click at [136, 305] on select "00 01 02 03 04 05 06 07 08 09 10 11 12 13 14 15 16 17 18 19 20 21 22 23" at bounding box center [137, 309] width 35 height 31
select select "20"
click at [120, 294] on select "00 01 02 03 04 05 06 07 08 09 10 11 12 13 14 15 16 17 18 19 20 21 22 23" at bounding box center [137, 309] width 35 height 31
type input "20:38"
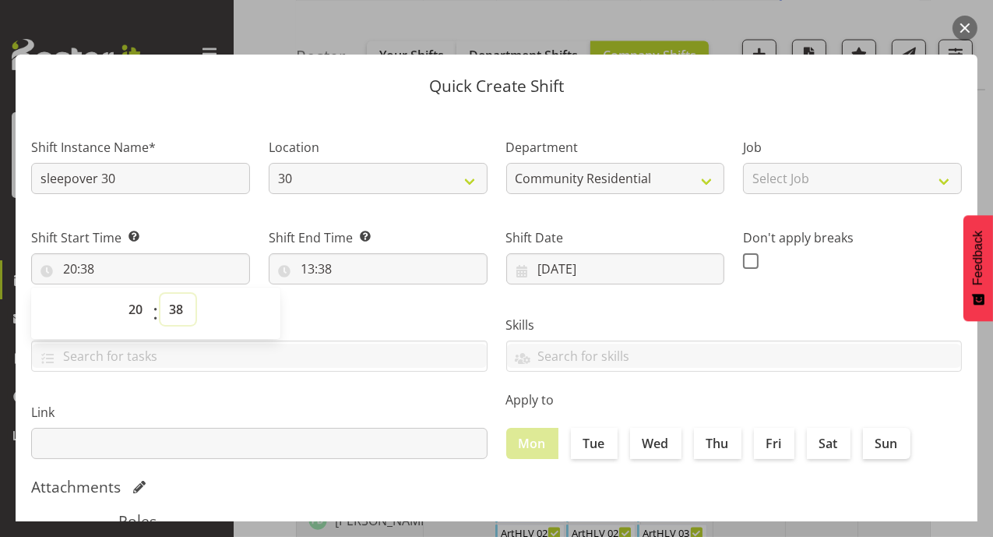
click at [177, 305] on select "00 01 02 03 04 05 06 07 08 09 10 11 12 13 14 15 16 17 18 19 20 21 22 23 24 25 2…" at bounding box center [177, 309] width 35 height 31
select select "0"
click at [160, 294] on select "00 01 02 03 04 05 06 07 08 09 10 11 12 13 14 15 16 17 18 19 20 21 22 23 24 25 2…" at bounding box center [177, 309] width 35 height 31
type input "20:00"
click at [312, 279] on input "13:38" at bounding box center [378, 268] width 219 height 31
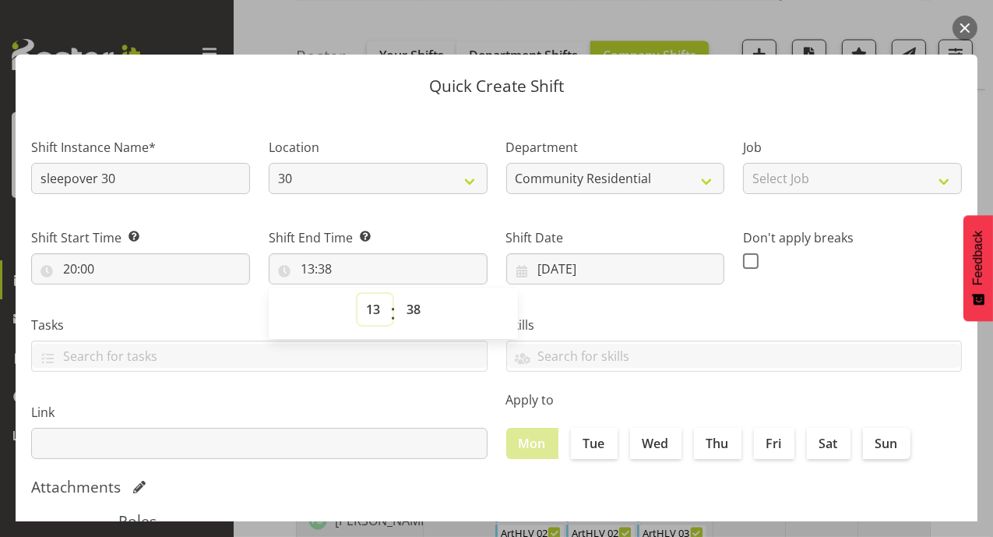
click at [380, 317] on select "00 01 02 03 04 05 06 07 08 09 10 11 12 13 14 15 16 17 18 19 20 21 22 23" at bounding box center [375, 309] width 35 height 31
select select "7"
click at [358, 294] on select "00 01 02 03 04 05 06 07 08 09 10 11 12 13 14 15 16 17 18 19 20 21 22 23" at bounding box center [375, 309] width 35 height 31
type input "07:38"
click at [404, 312] on select "00 01 02 03 04 05 06 07 08 09 10 11 12 13 14 15 16 17 18 19 20 21 22 23 24 25 2…" at bounding box center [415, 309] width 35 height 31
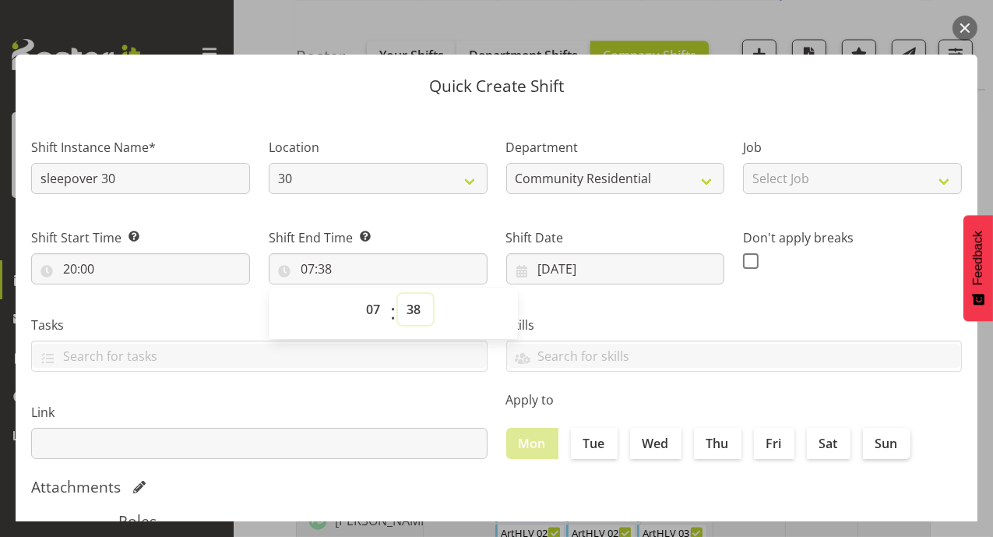
select select "0"
click at [398, 294] on select "00 01 02 03 04 05 06 07 08 09 10 11 12 13 14 15 16 17 18 19 20 21 22 23 24 25 2…" at bounding box center [415, 309] width 35 height 31
type input "07:00"
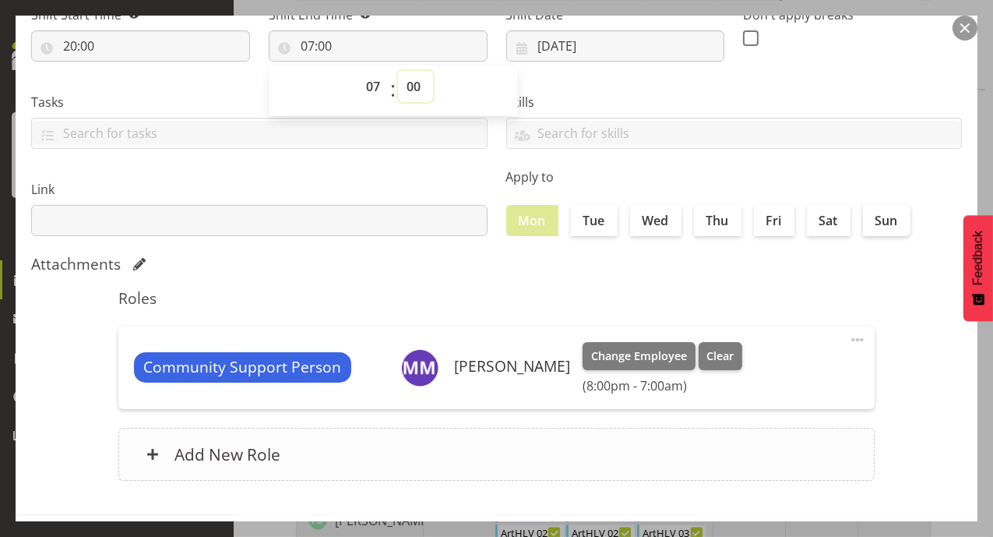
scroll to position [287, 0]
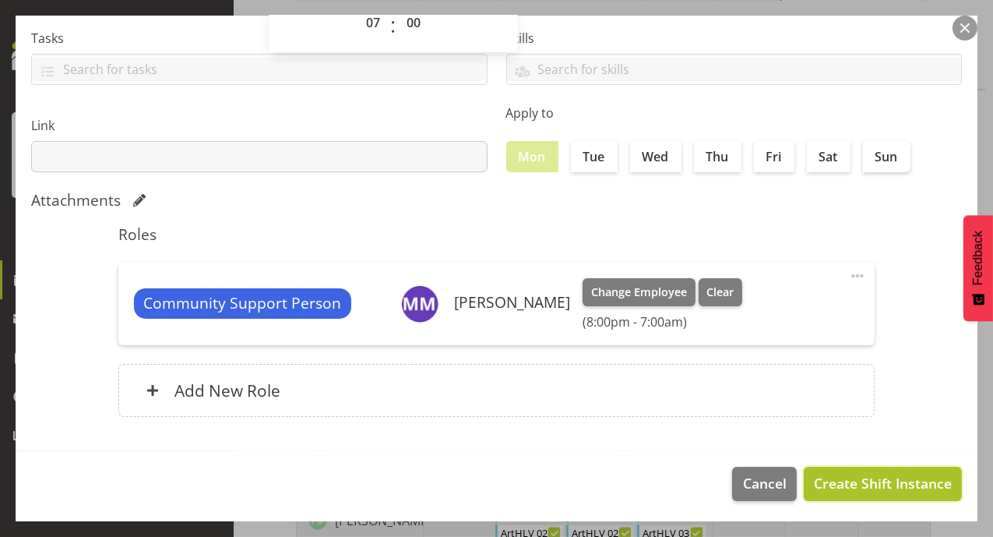
click at [834, 487] on span "Create Shift Instance" at bounding box center [883, 483] width 138 height 20
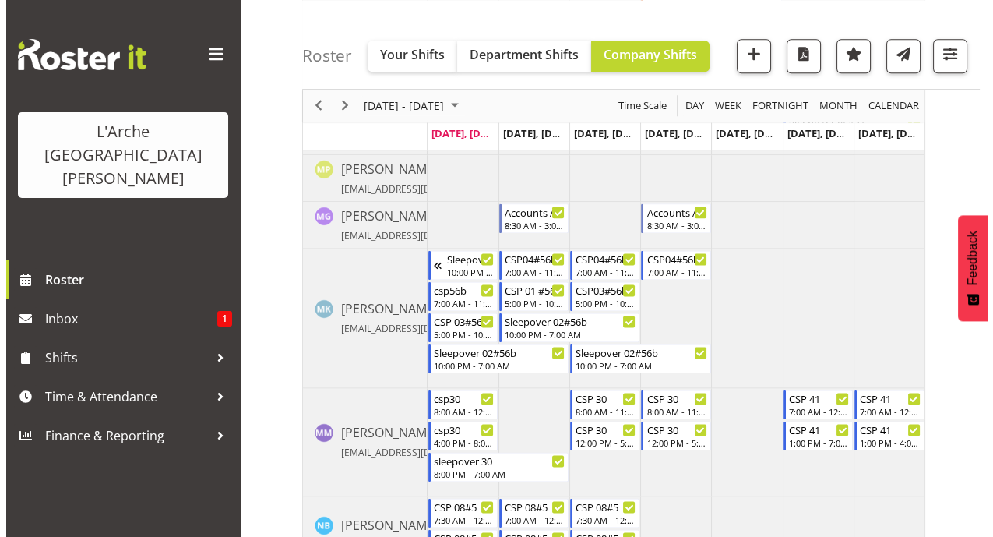
scroll to position [3053, 0]
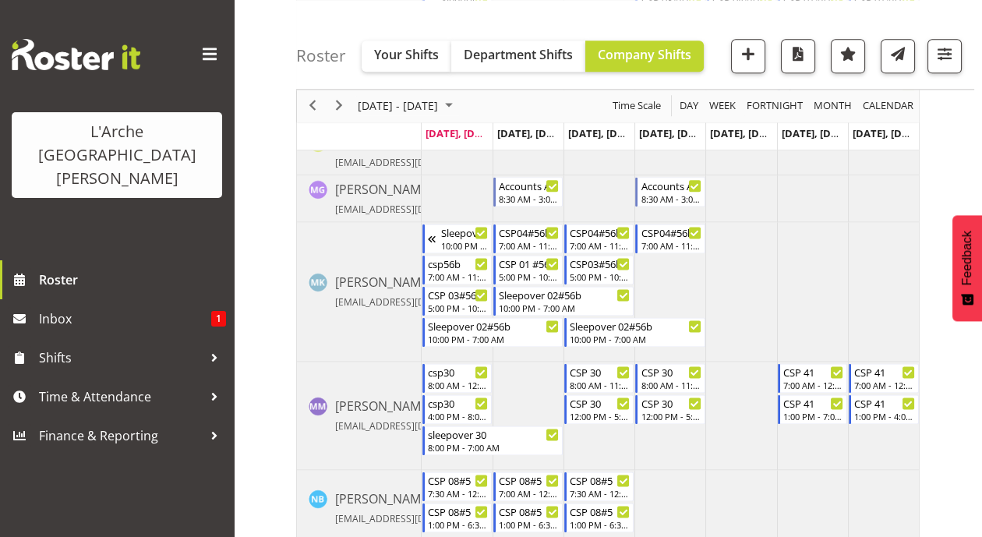
click at [526, 365] on td "Timeline Week of August 18, 2025" at bounding box center [527, 415] width 71 height 108
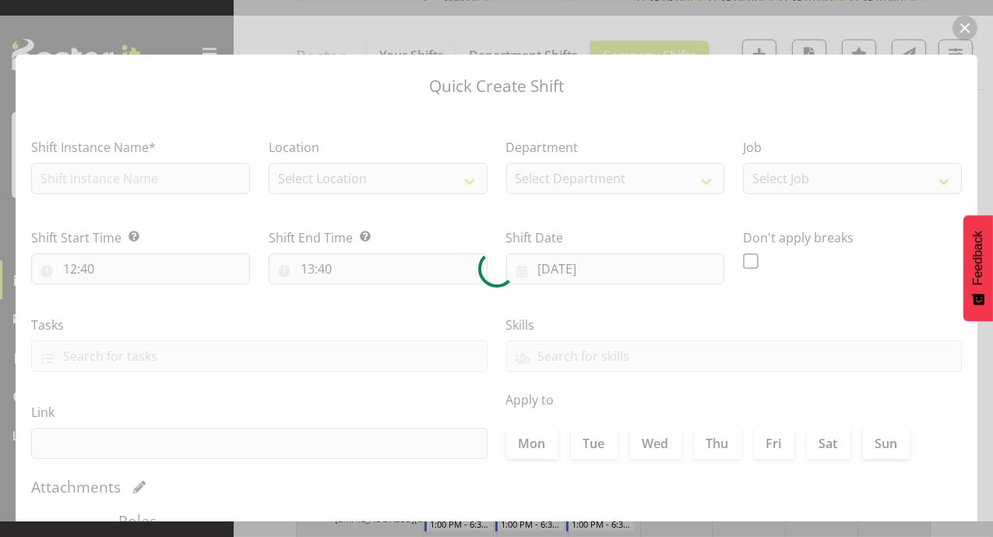
type input "19/08/2025"
checkbox input "true"
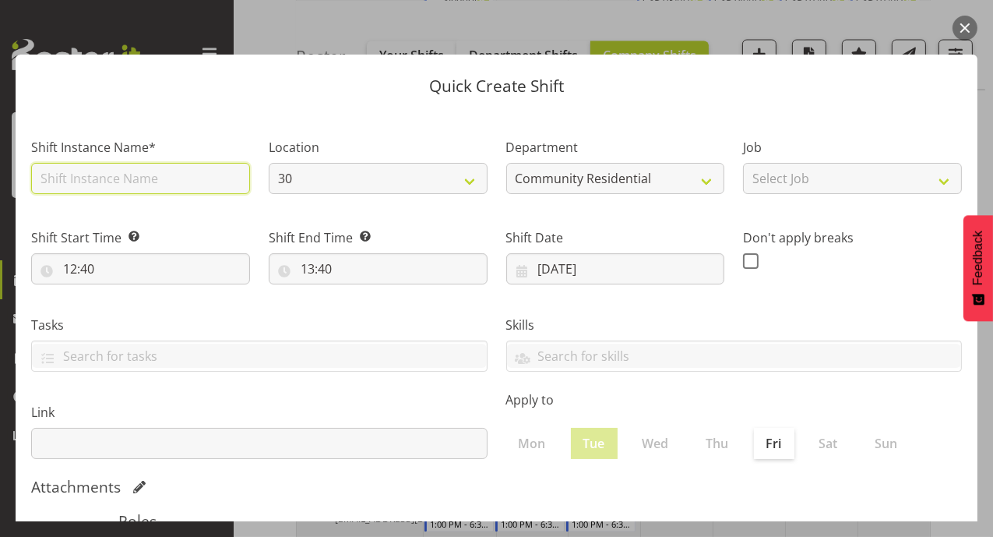
click at [156, 172] on input "text" at bounding box center [140, 178] width 219 height 31
type input "csp30"
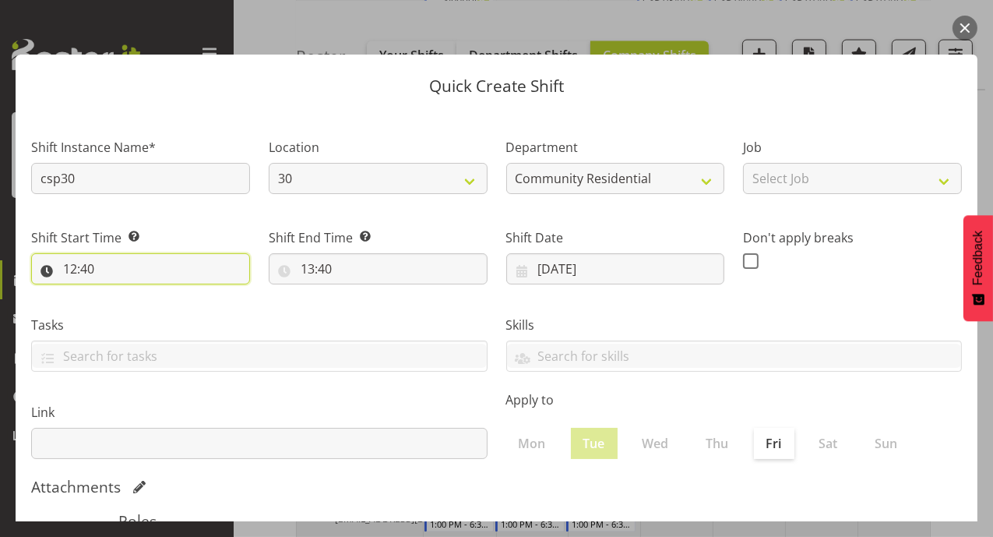
click at [65, 275] on input "12:40" at bounding box center [140, 268] width 219 height 31
click at [133, 311] on select "00 01 02 03 04 05 06 07 08 09 10 11 12 13 14 15 16 17 18 19 20 21 22 23" at bounding box center [137, 309] width 35 height 31
select select "7"
click at [120, 294] on select "00 01 02 03 04 05 06 07 08 09 10 11 12 13 14 15 16 17 18 19 20 21 22 23" at bounding box center [137, 309] width 35 height 31
type input "07:40"
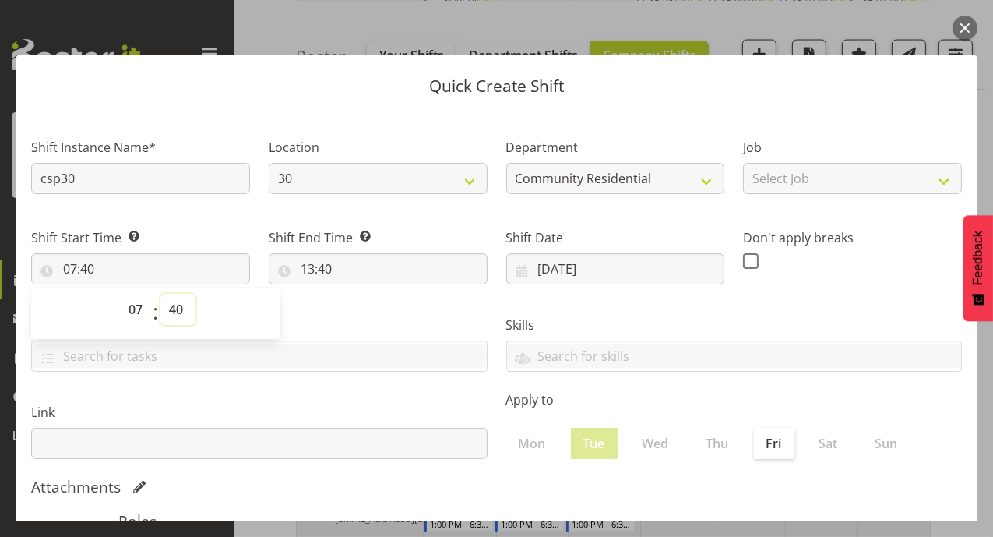
click at [183, 309] on select "00 01 02 03 04 05 06 07 08 09 10 11 12 13 14 15 16 17 18 19 20 21 22 23 24 25 2…" at bounding box center [177, 309] width 35 height 31
select select "0"
click at [160, 294] on select "00 01 02 03 04 05 06 07 08 09 10 11 12 13 14 15 16 17 18 19 20 21 22 23 24 25 2…" at bounding box center [177, 309] width 35 height 31
type input "07:00"
click at [301, 267] on input "13:40" at bounding box center [378, 268] width 219 height 31
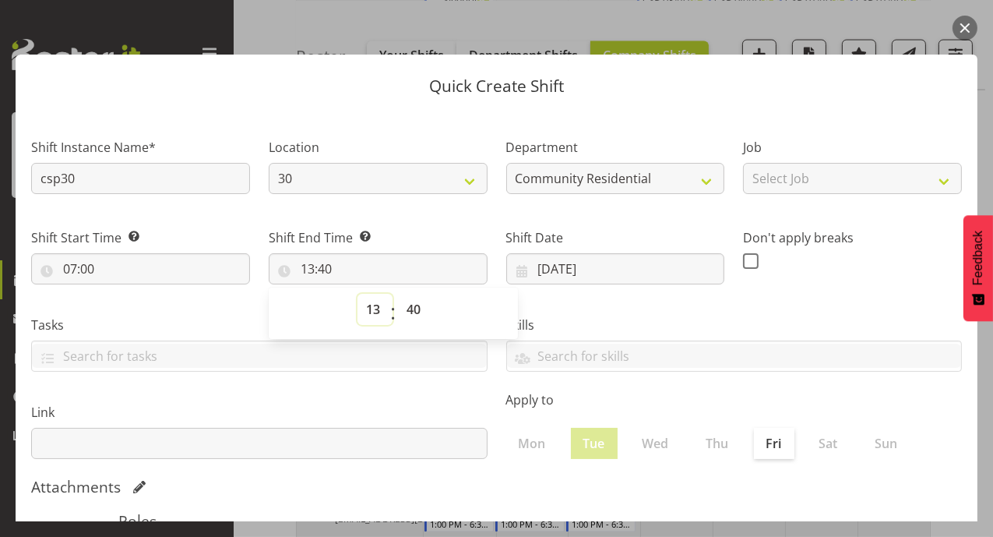
click at [368, 309] on select "00 01 02 03 04 05 06 07 08 09 10 11 12 13 14 15 16 17 18 19 20 21 22 23" at bounding box center [375, 309] width 35 height 31
select select "12"
click at [358, 294] on select "00 01 02 03 04 05 06 07 08 09 10 11 12 13 14 15 16 17 18 19 20 21 22 23" at bounding box center [375, 309] width 35 height 31
type input "12:40"
click at [415, 306] on select "00 01 02 03 04 05 06 07 08 09 10 11 12 13 14 15 16 17 18 19 20 21 22 23 24 25 2…" at bounding box center [415, 309] width 35 height 31
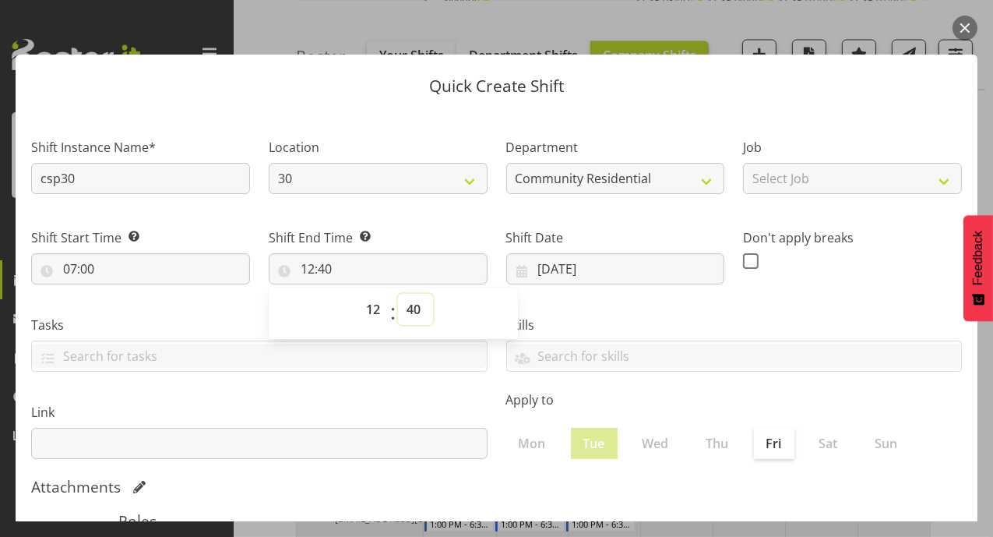
select select "0"
click at [398, 294] on select "00 01 02 03 04 05 06 07 08 09 10 11 12 13 14 15 16 17 18 19 20 21 22 23 24 25 2…" at bounding box center [415, 309] width 35 height 31
type input "12:00"
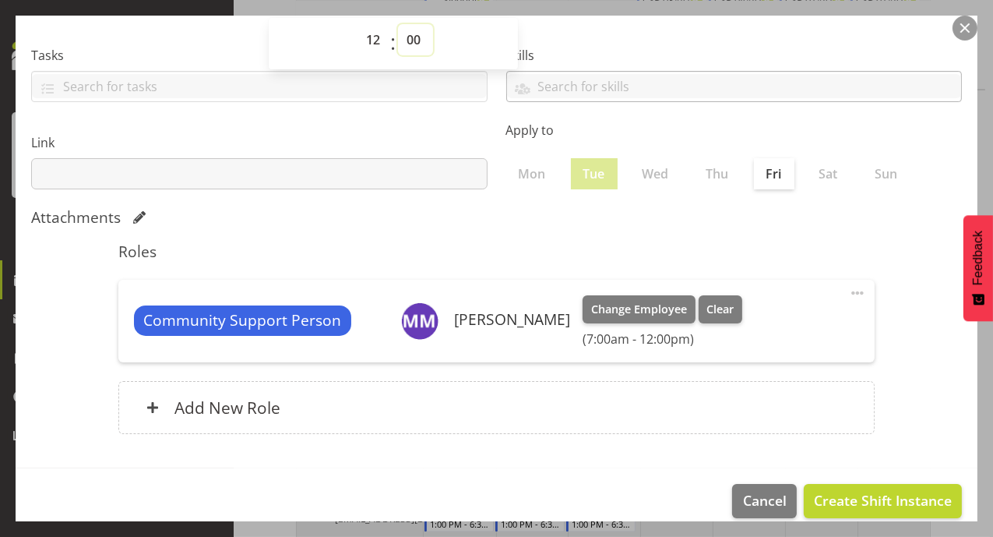
scroll to position [287, 0]
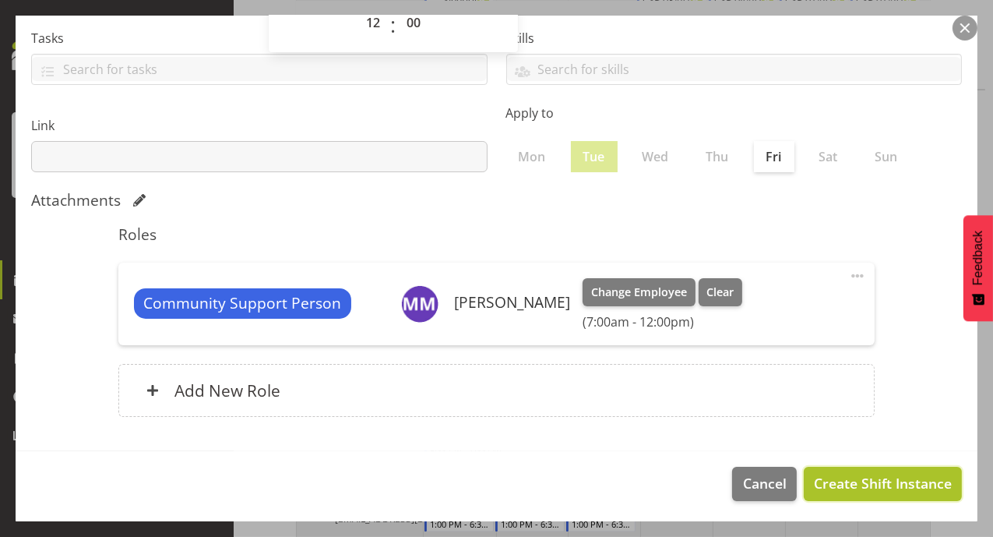
click at [888, 488] on span "Create Shift Instance" at bounding box center [883, 483] width 138 height 20
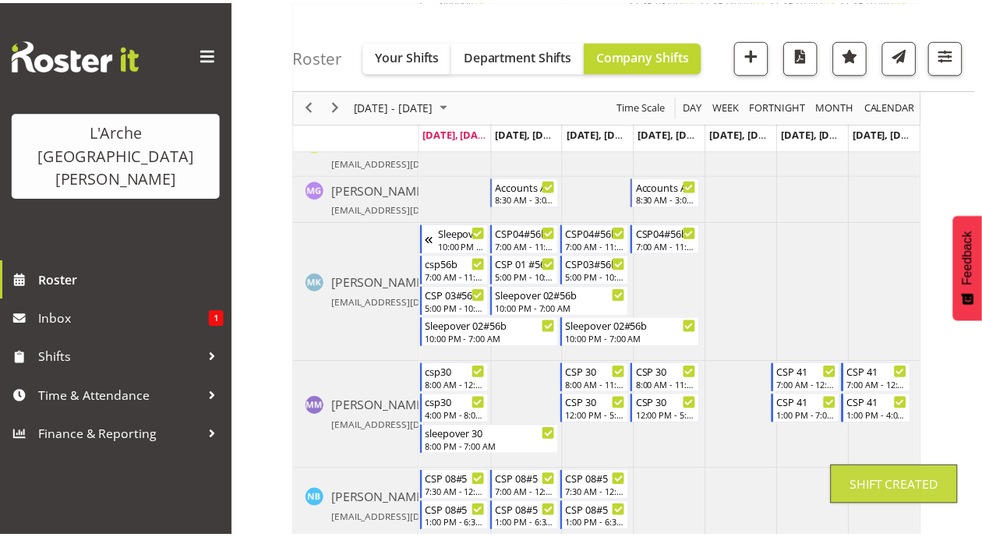
scroll to position [2123, 0]
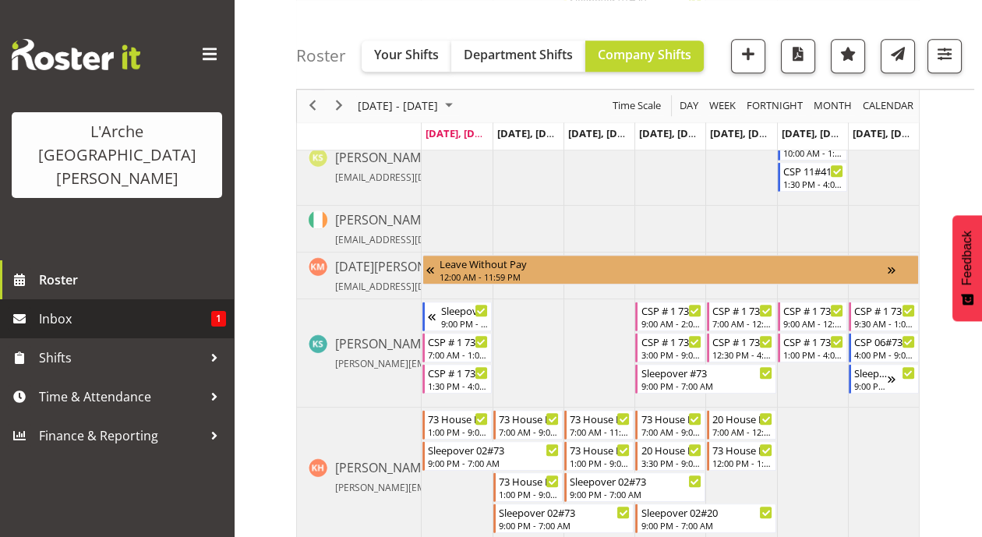
click at [80, 307] on span "Inbox" at bounding box center [125, 318] width 172 height 23
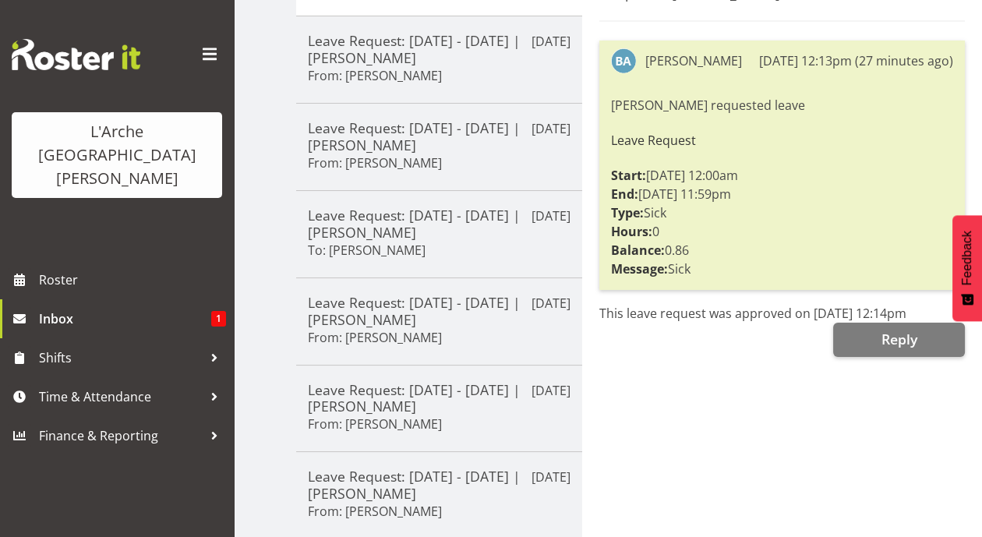
scroll to position [263, 0]
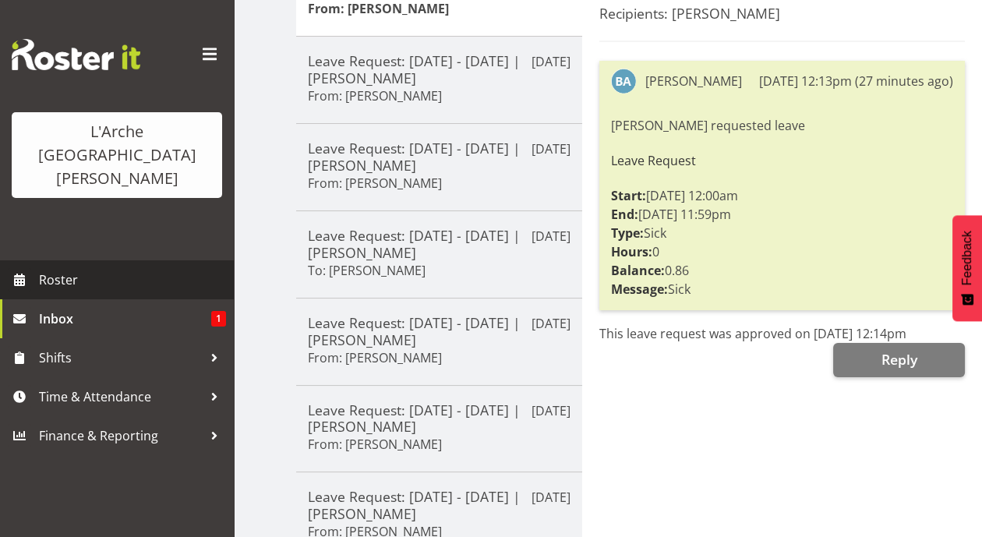
click at [42, 268] on span "Roster" at bounding box center [132, 279] width 187 height 23
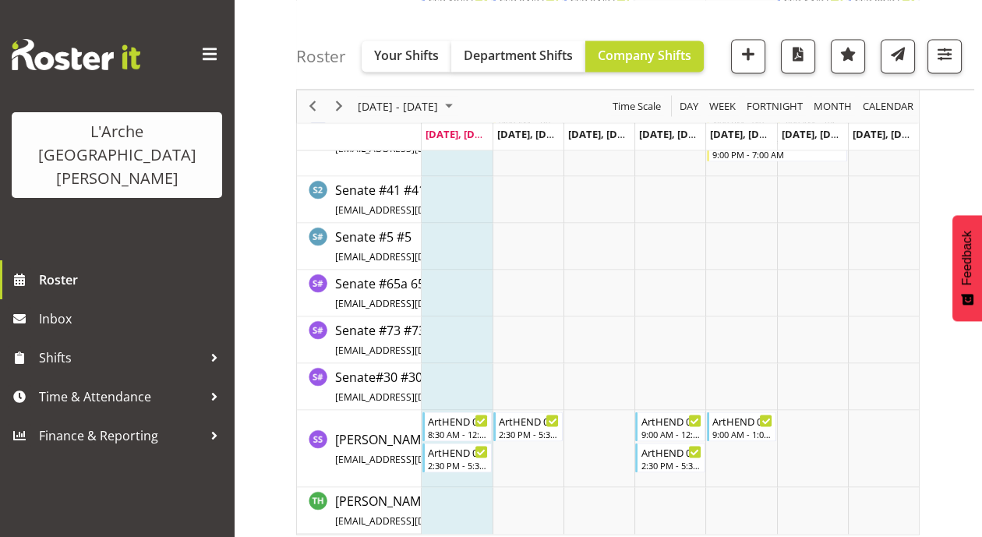
scroll to position [4406, 0]
